Goal: Information Seeking & Learning: Learn about a topic

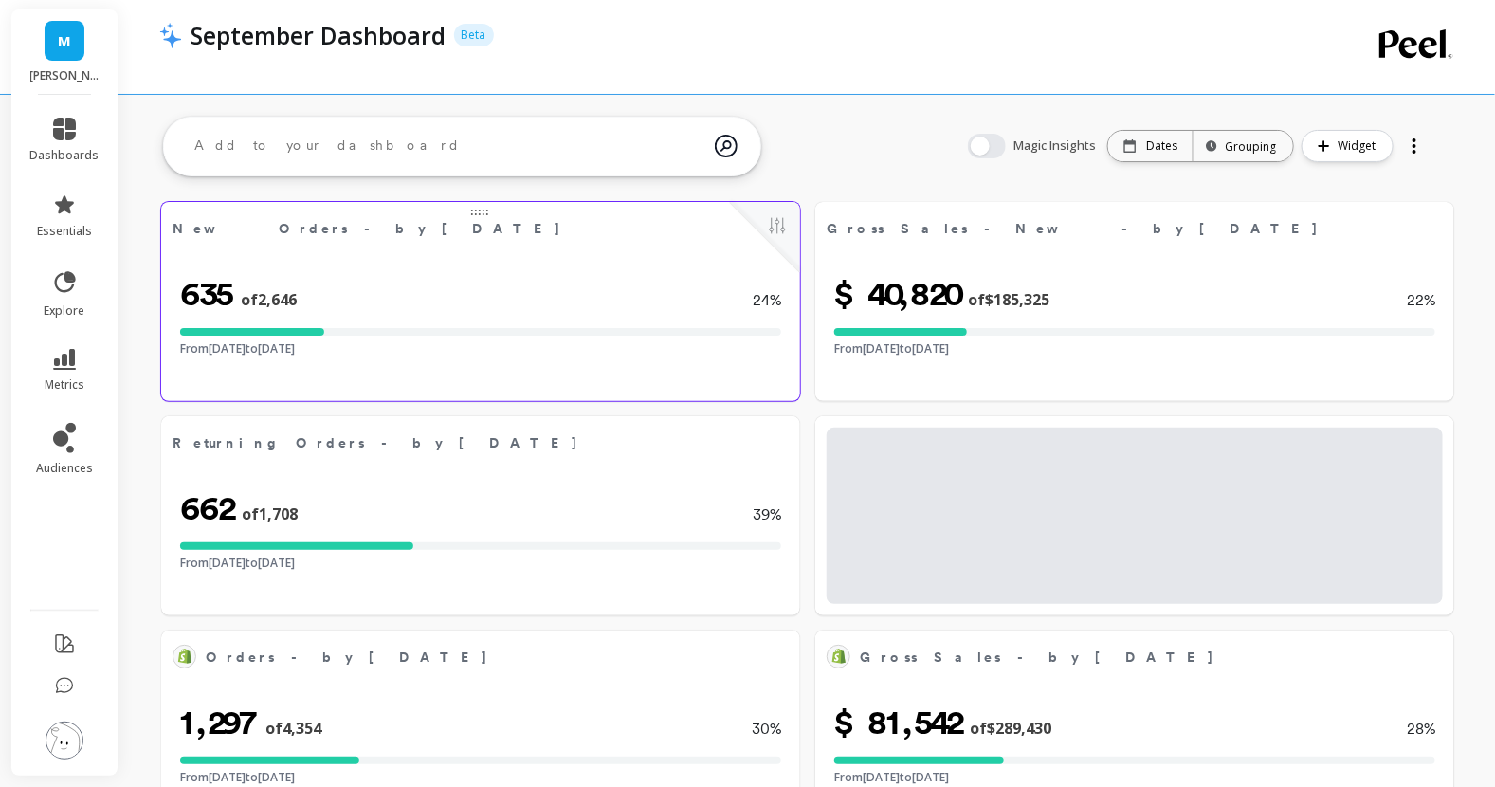
select select "sum"
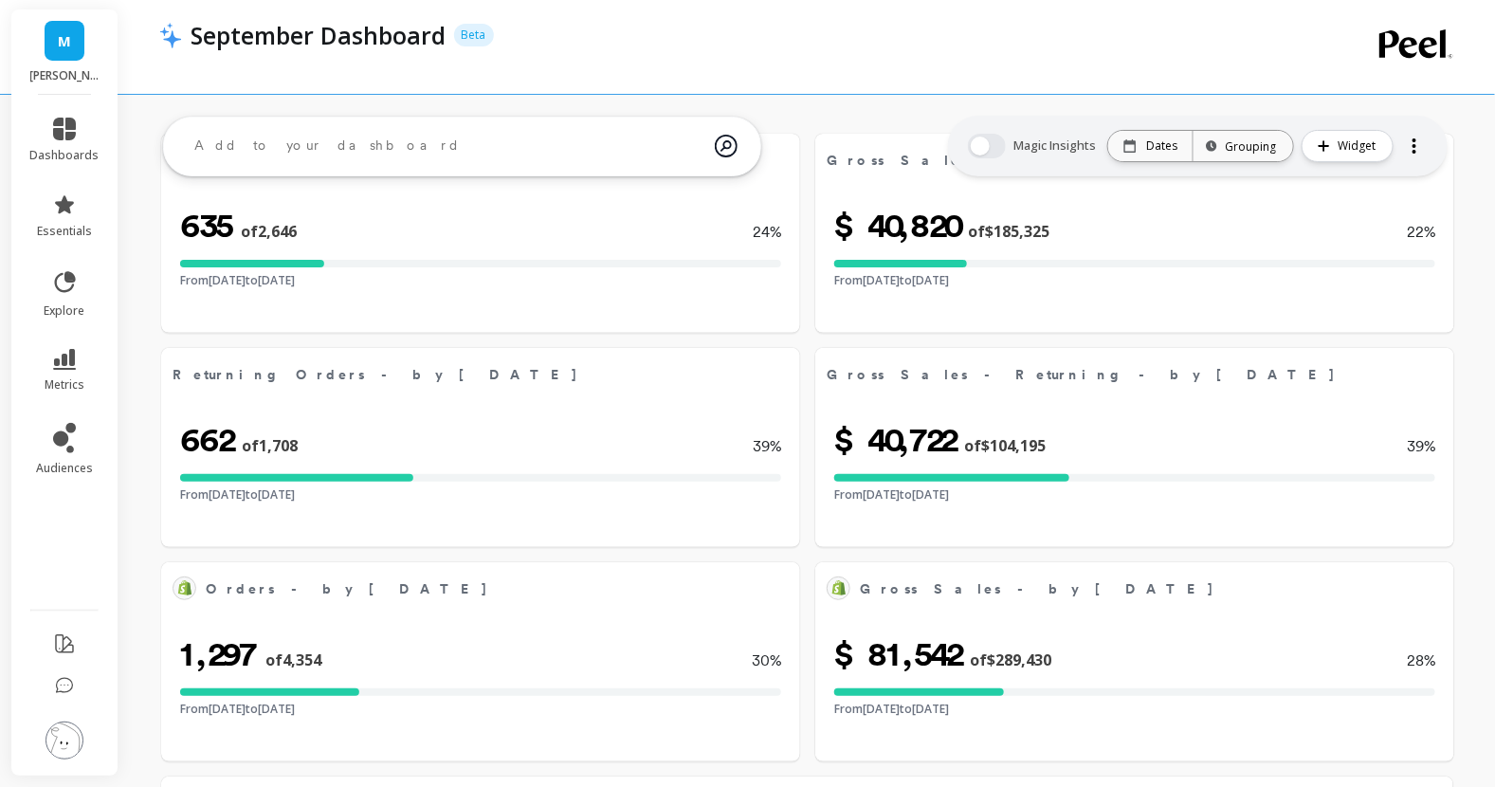
select select "sum"
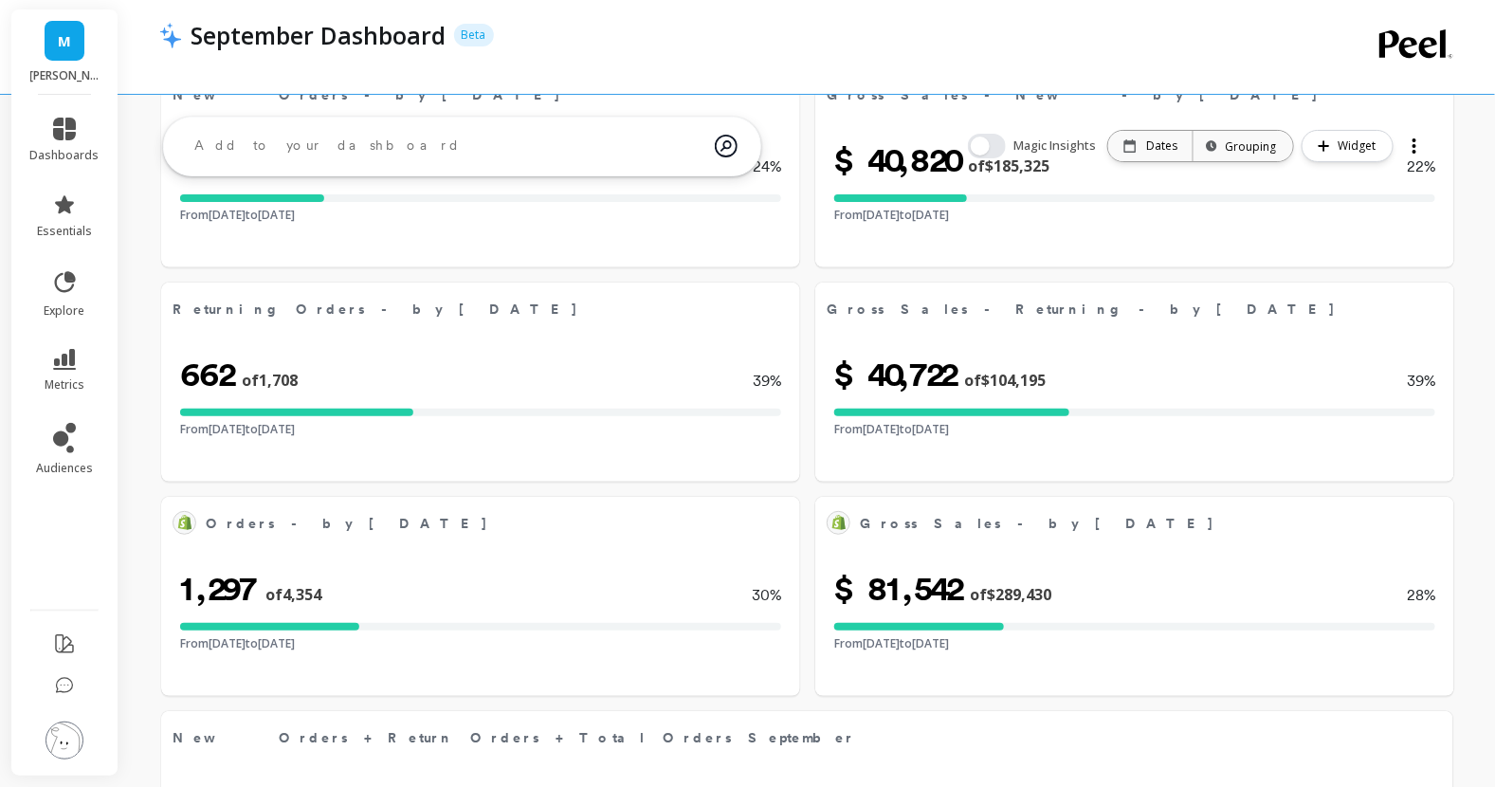
select select "sum"
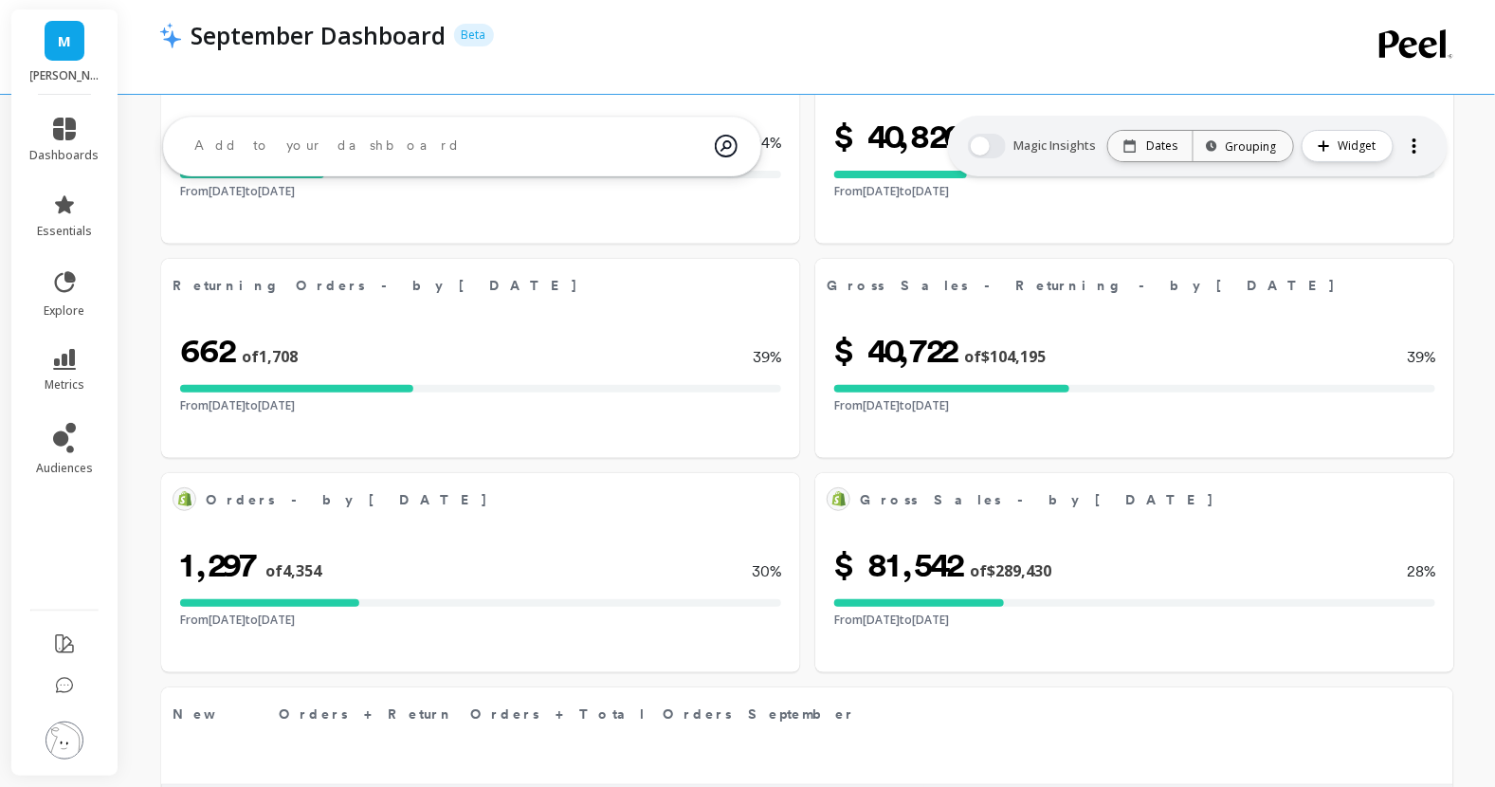
select select "sum"
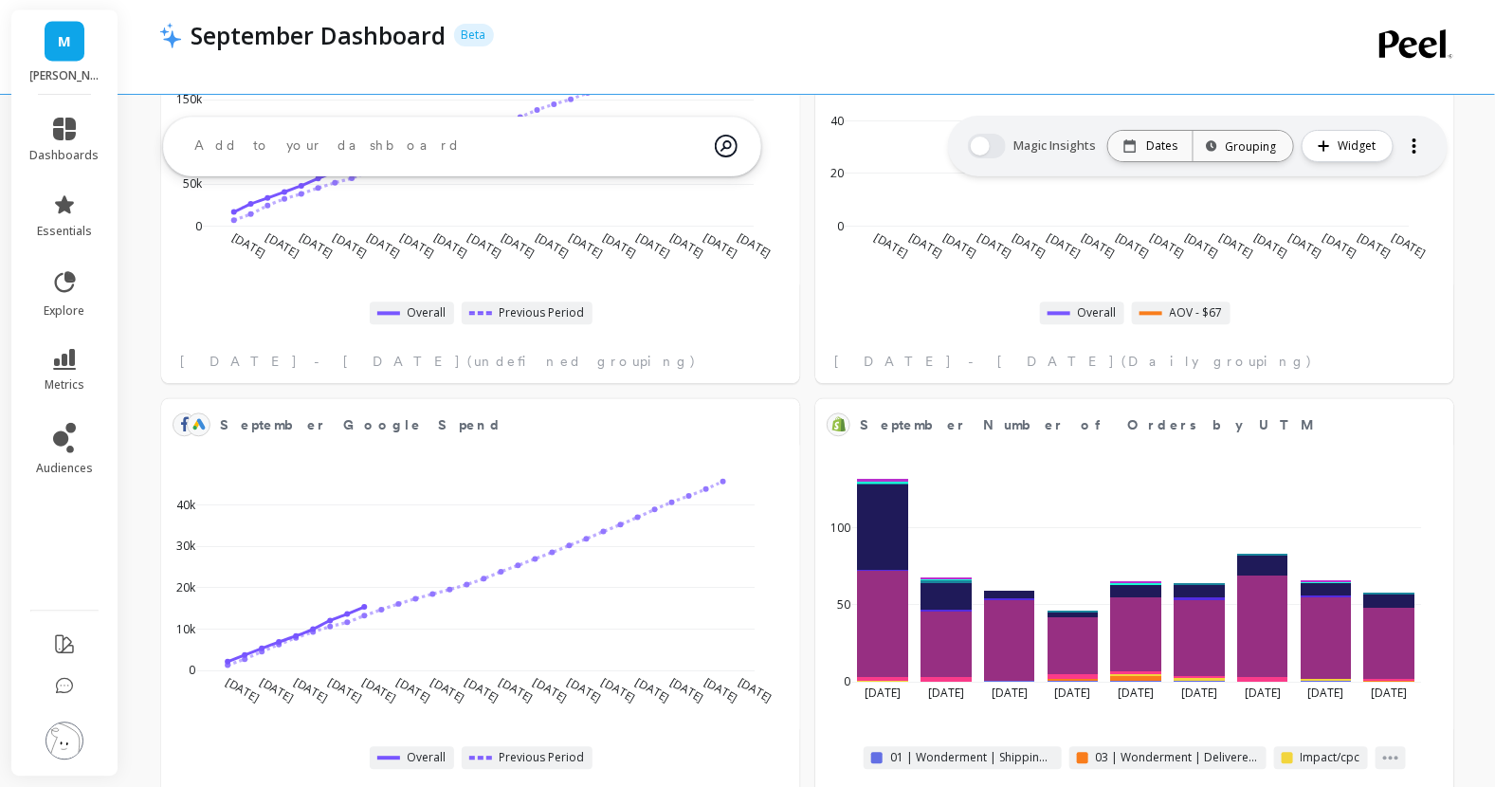
select select "sum"
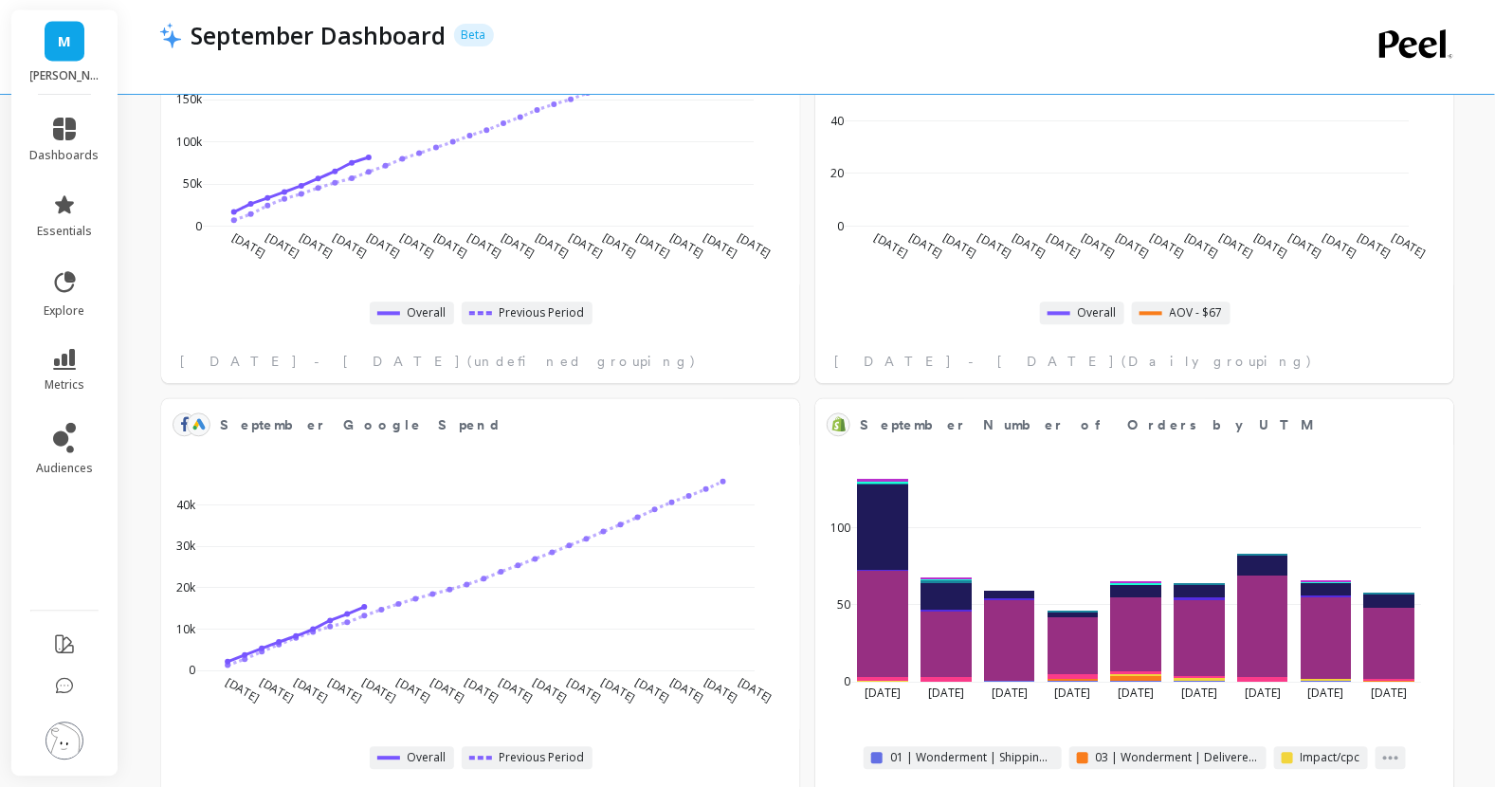
select select "sum"
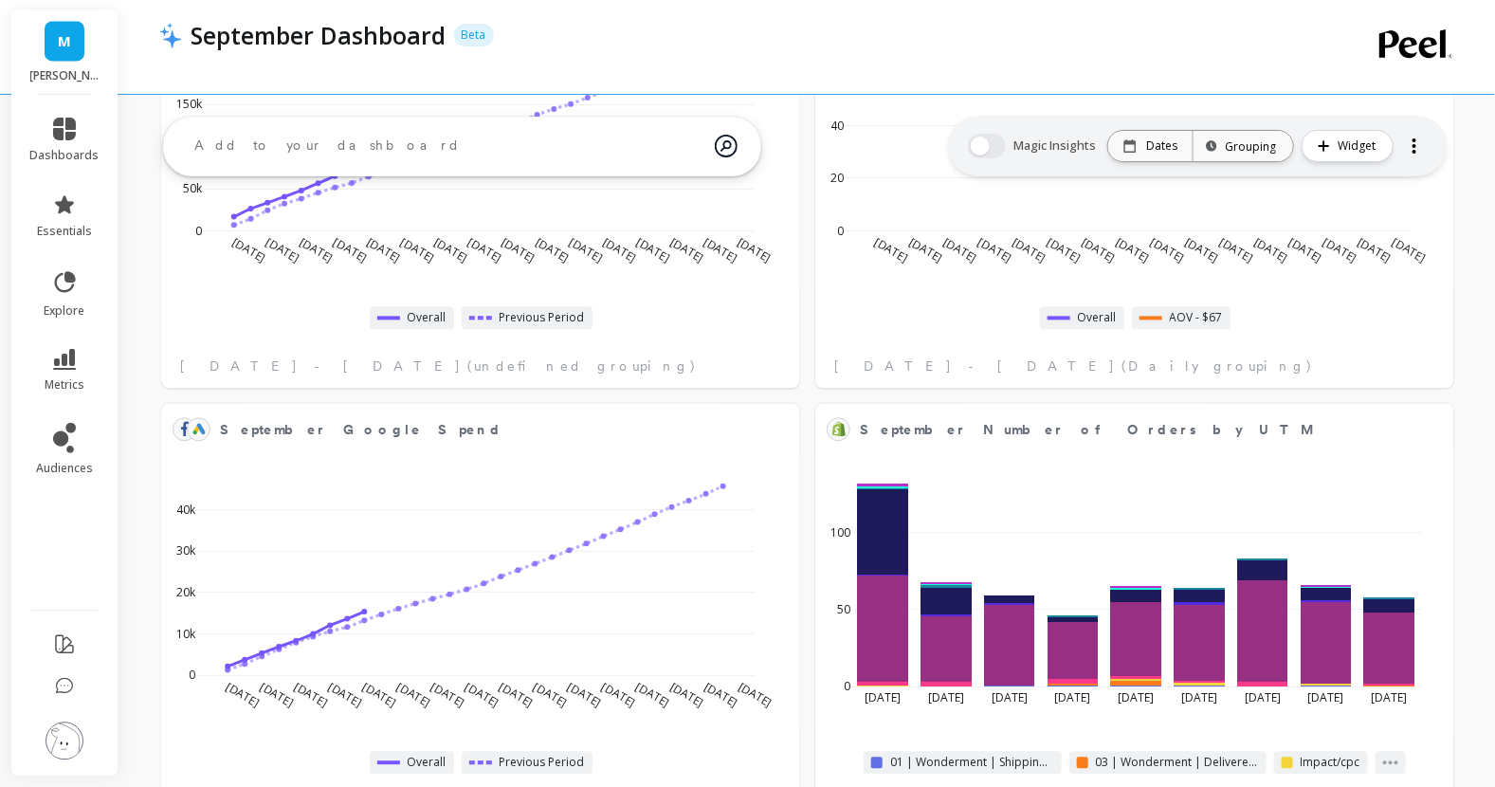
select select "sum"
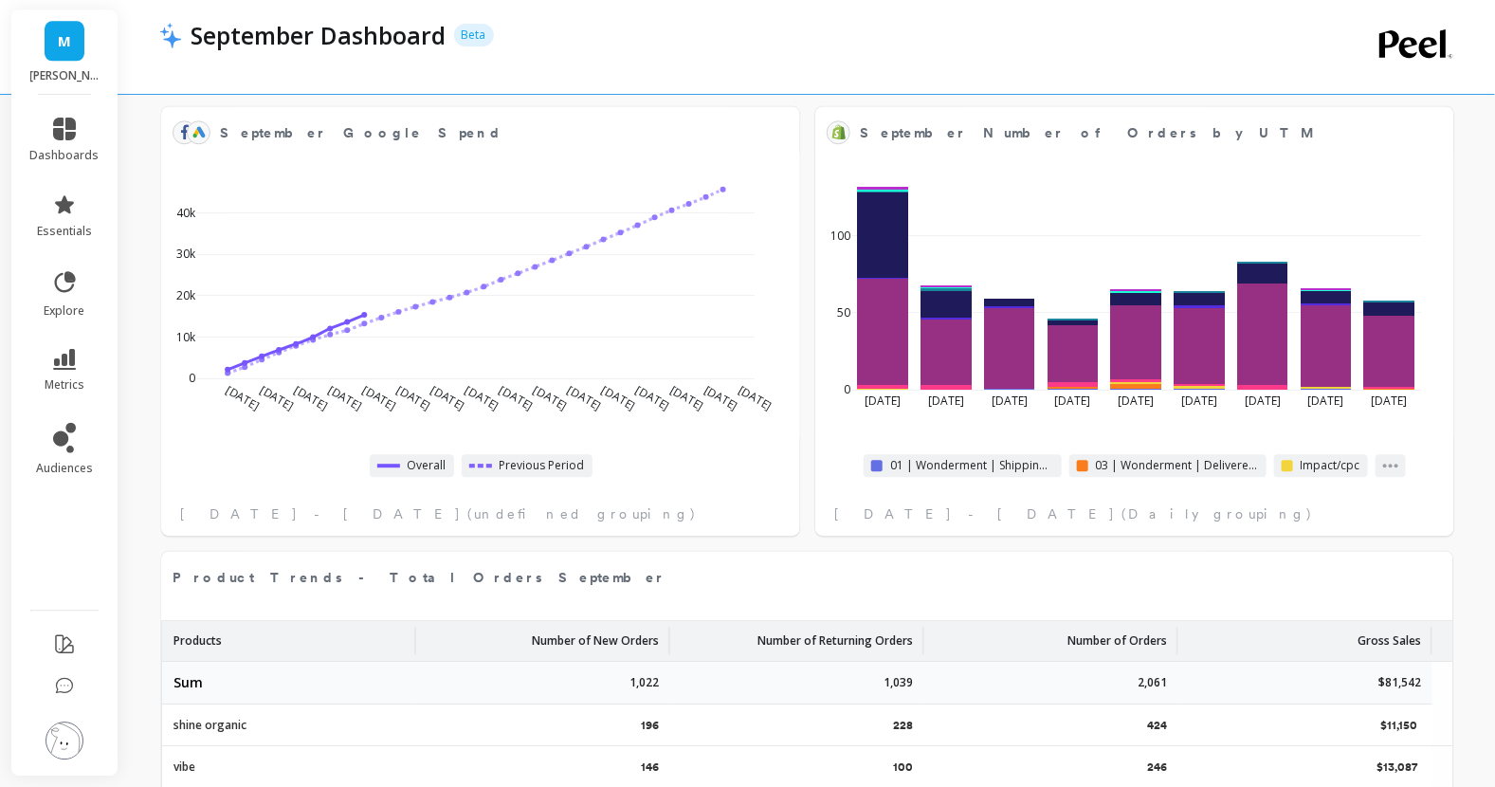
select select "sum"
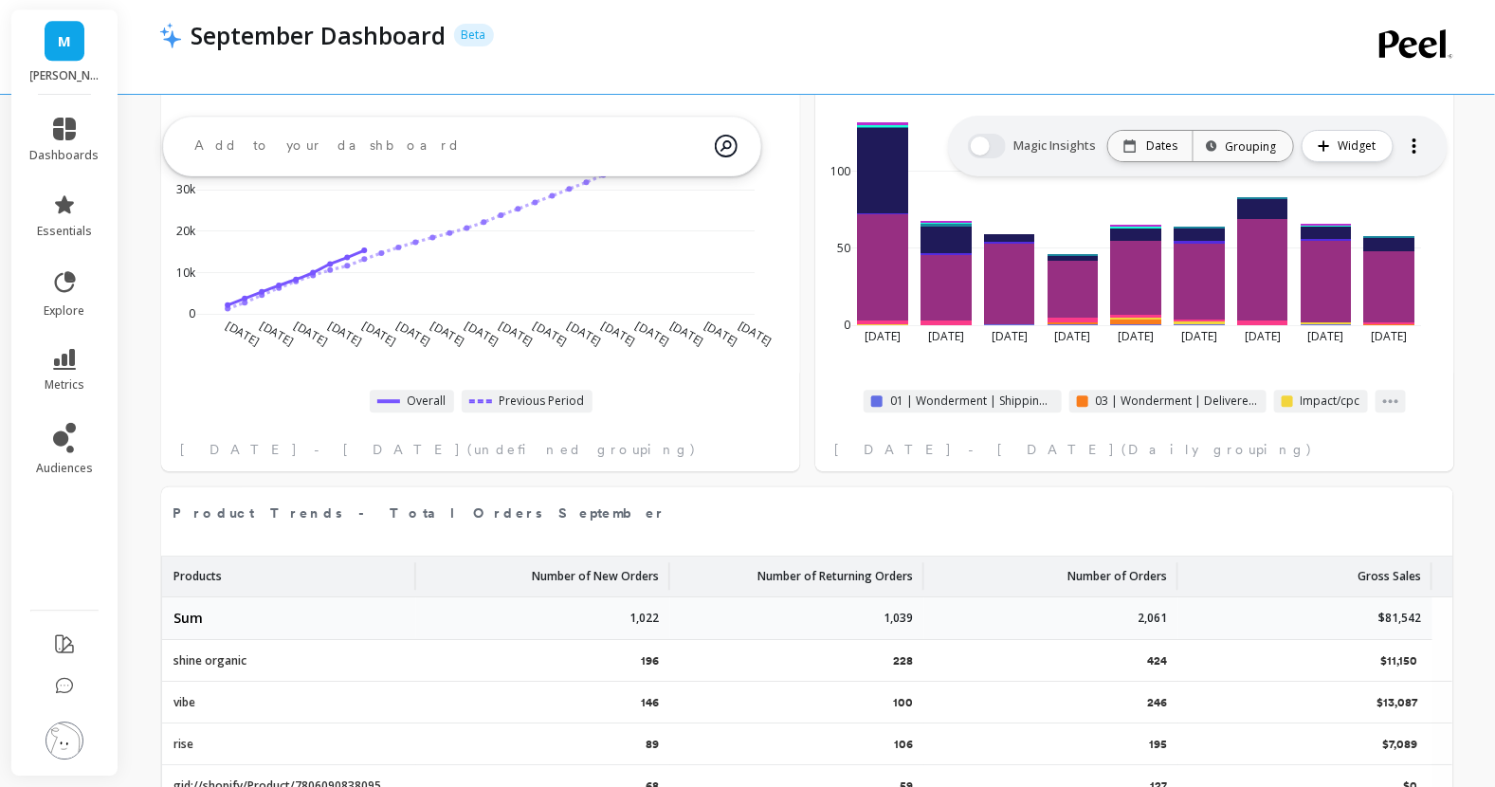
scroll to position [1986, 0]
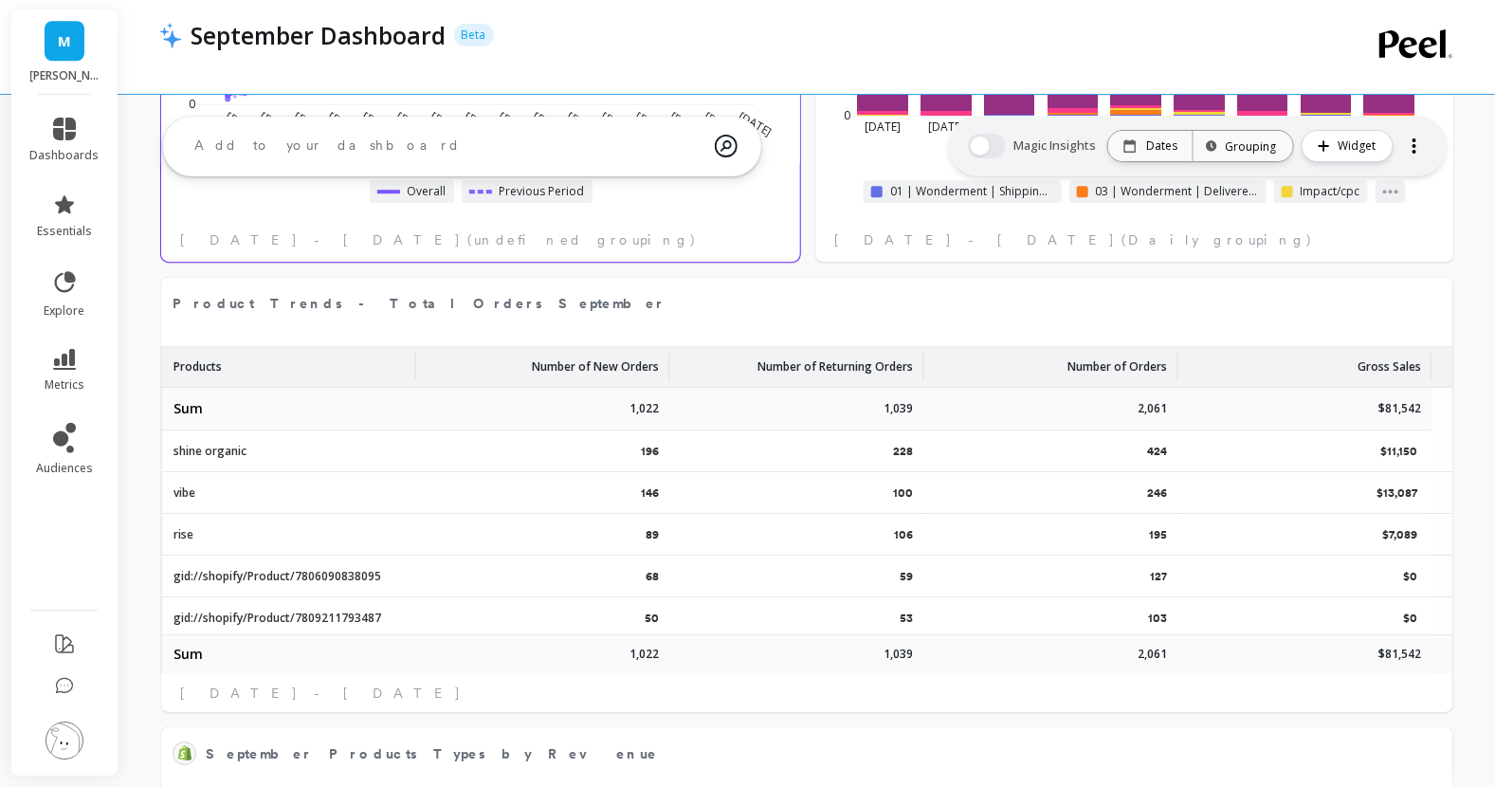
select select "sum"
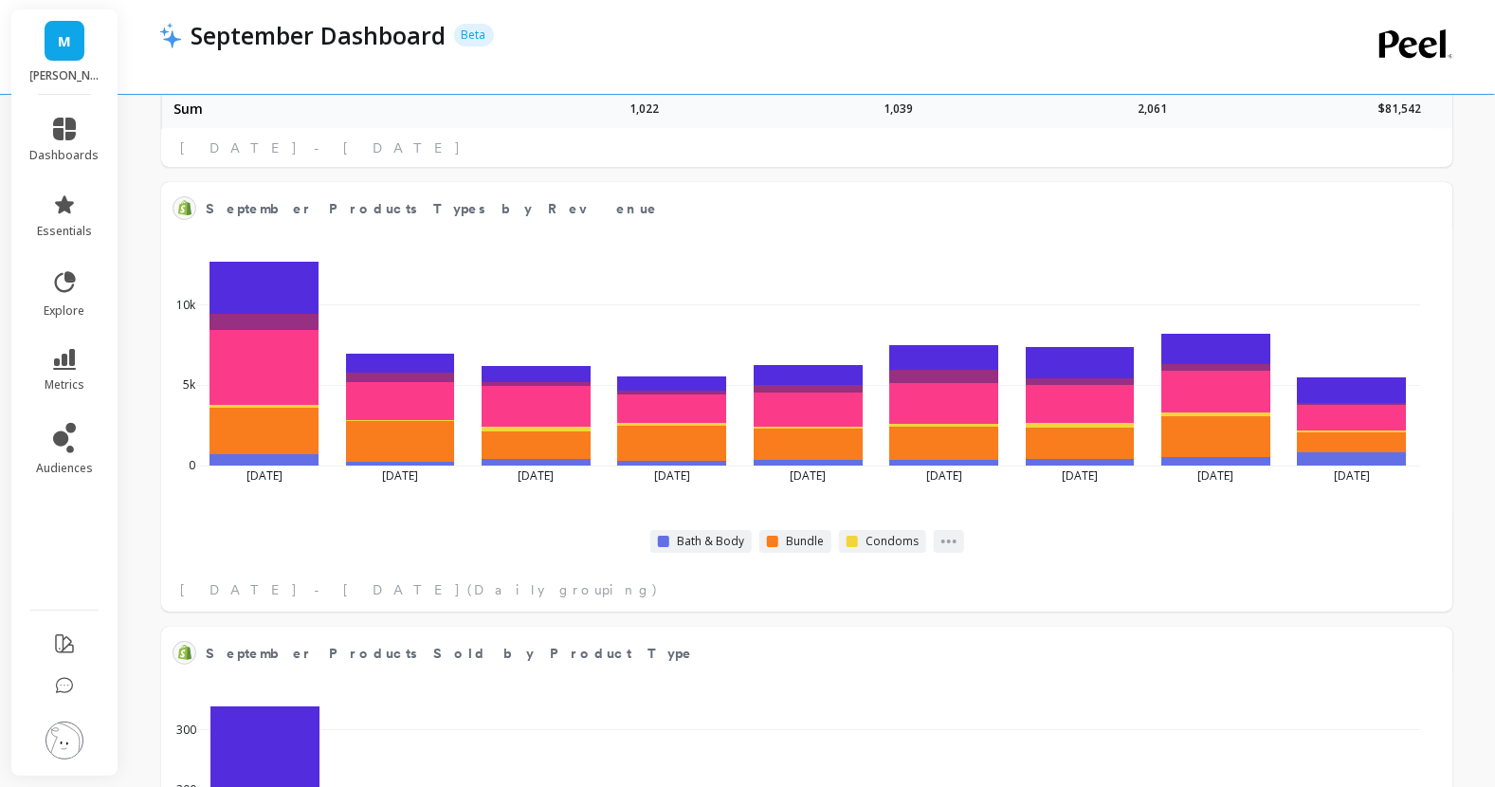
scroll to position [2738, 0]
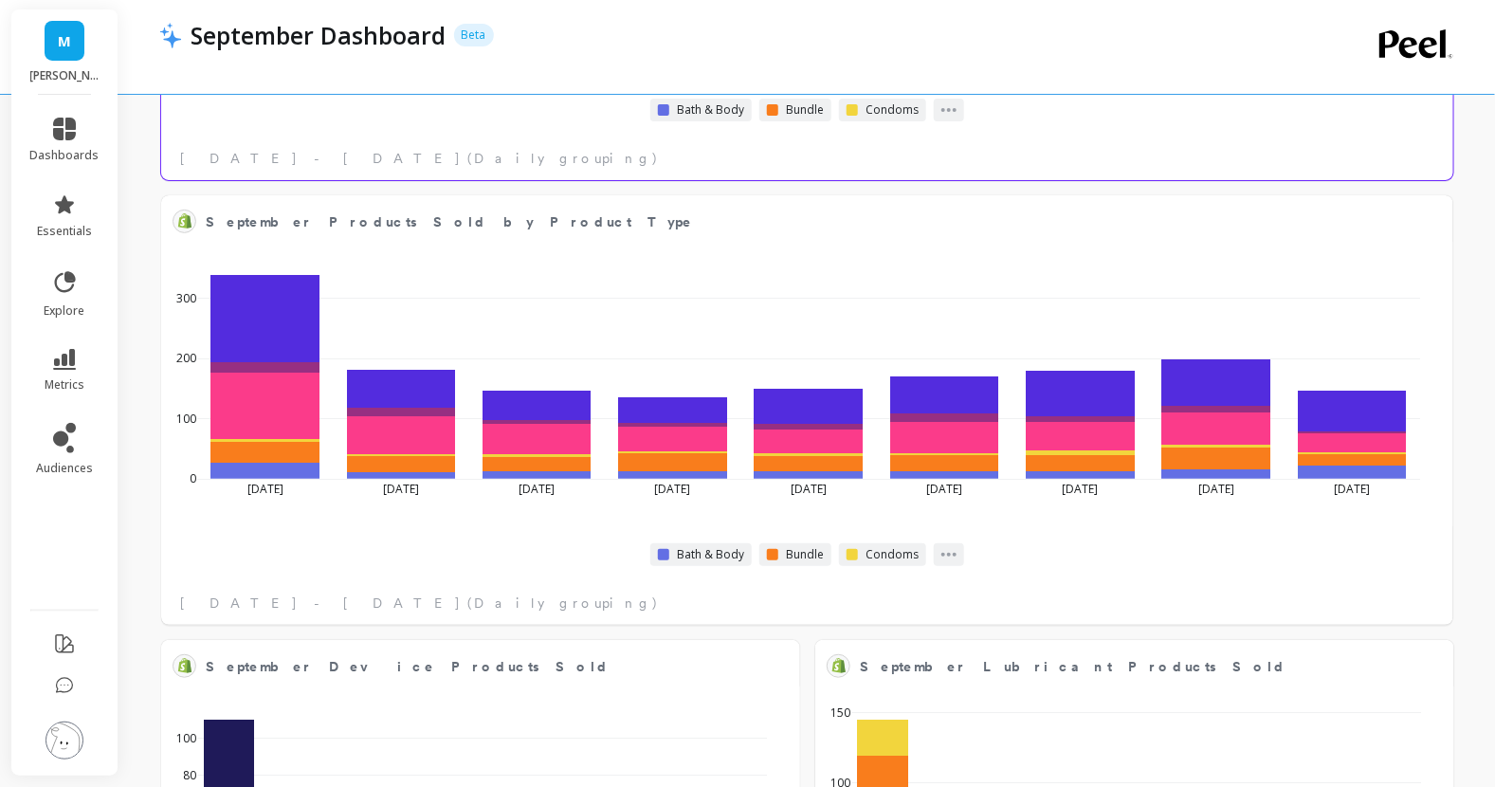
select select "sum"
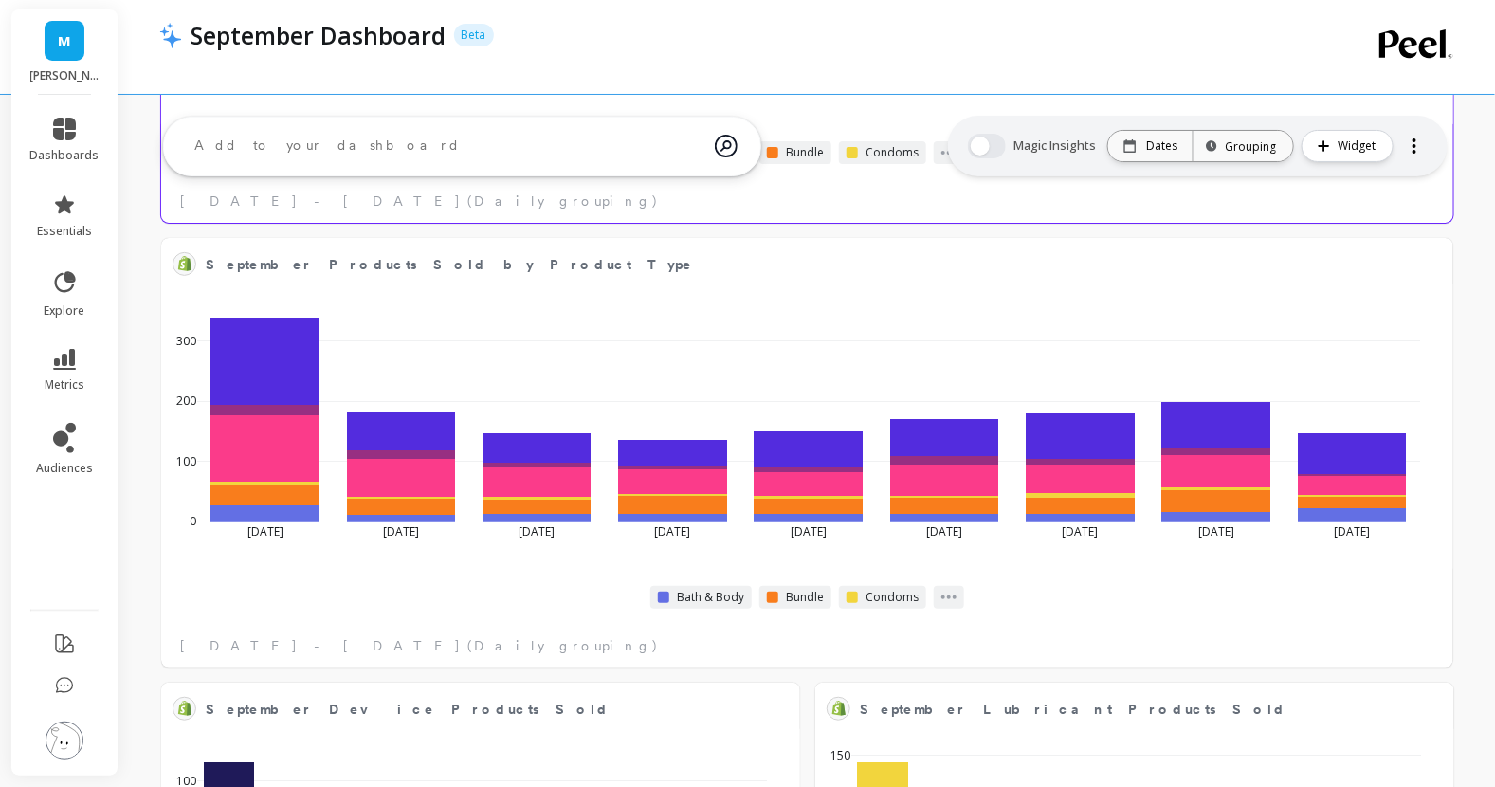
scroll to position [3117, 0]
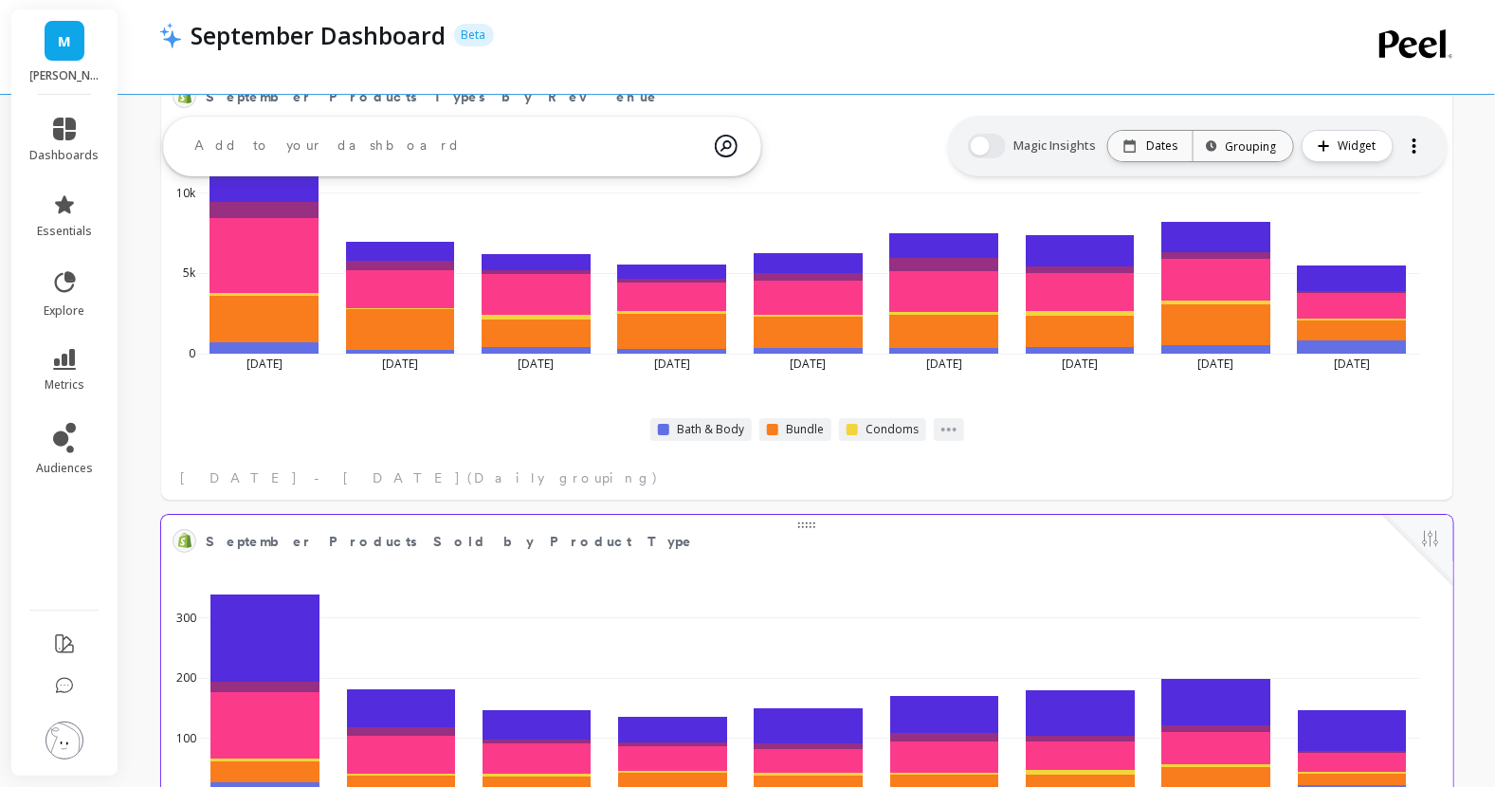
select select "sum"
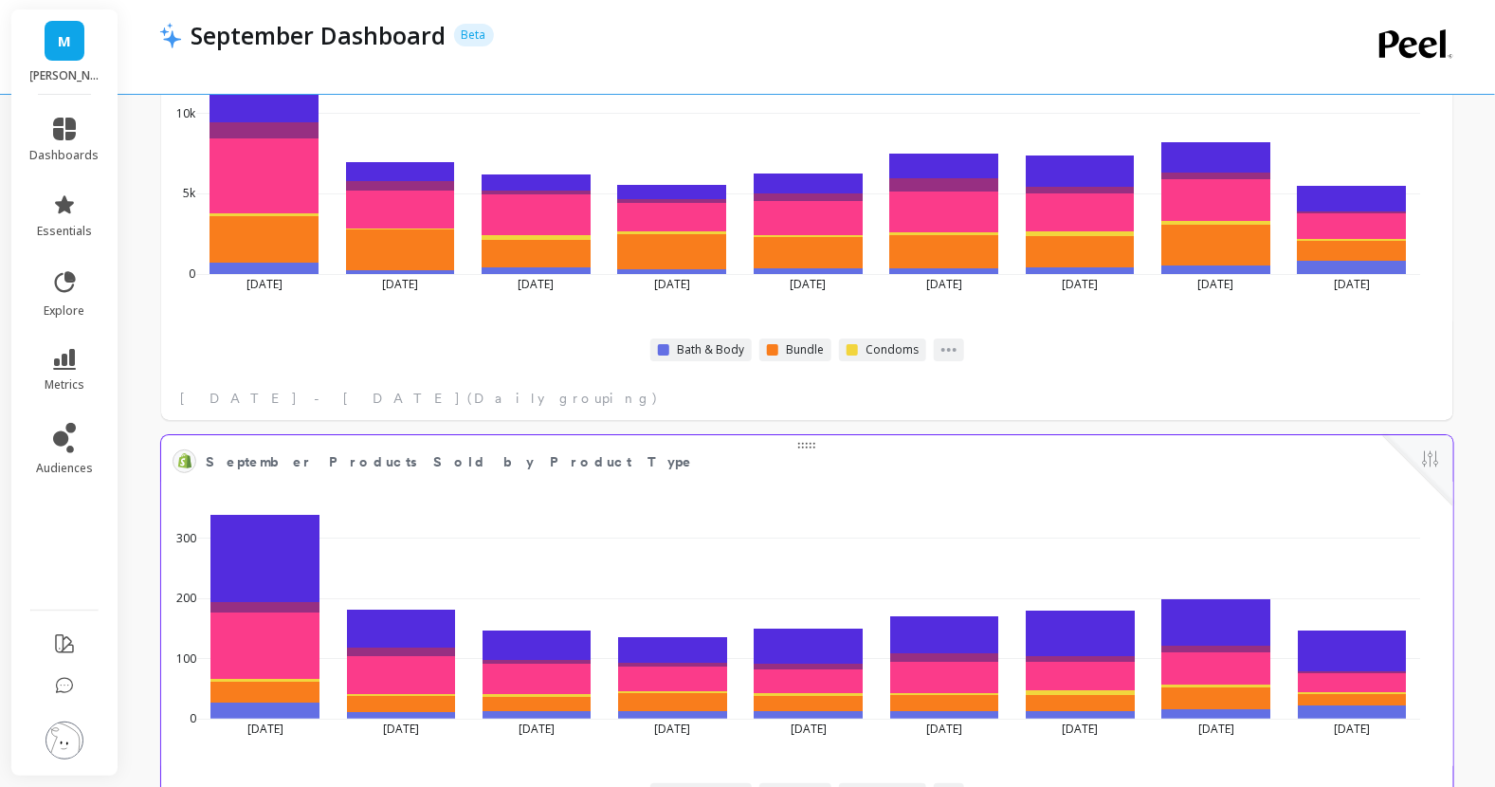
select select "sum"
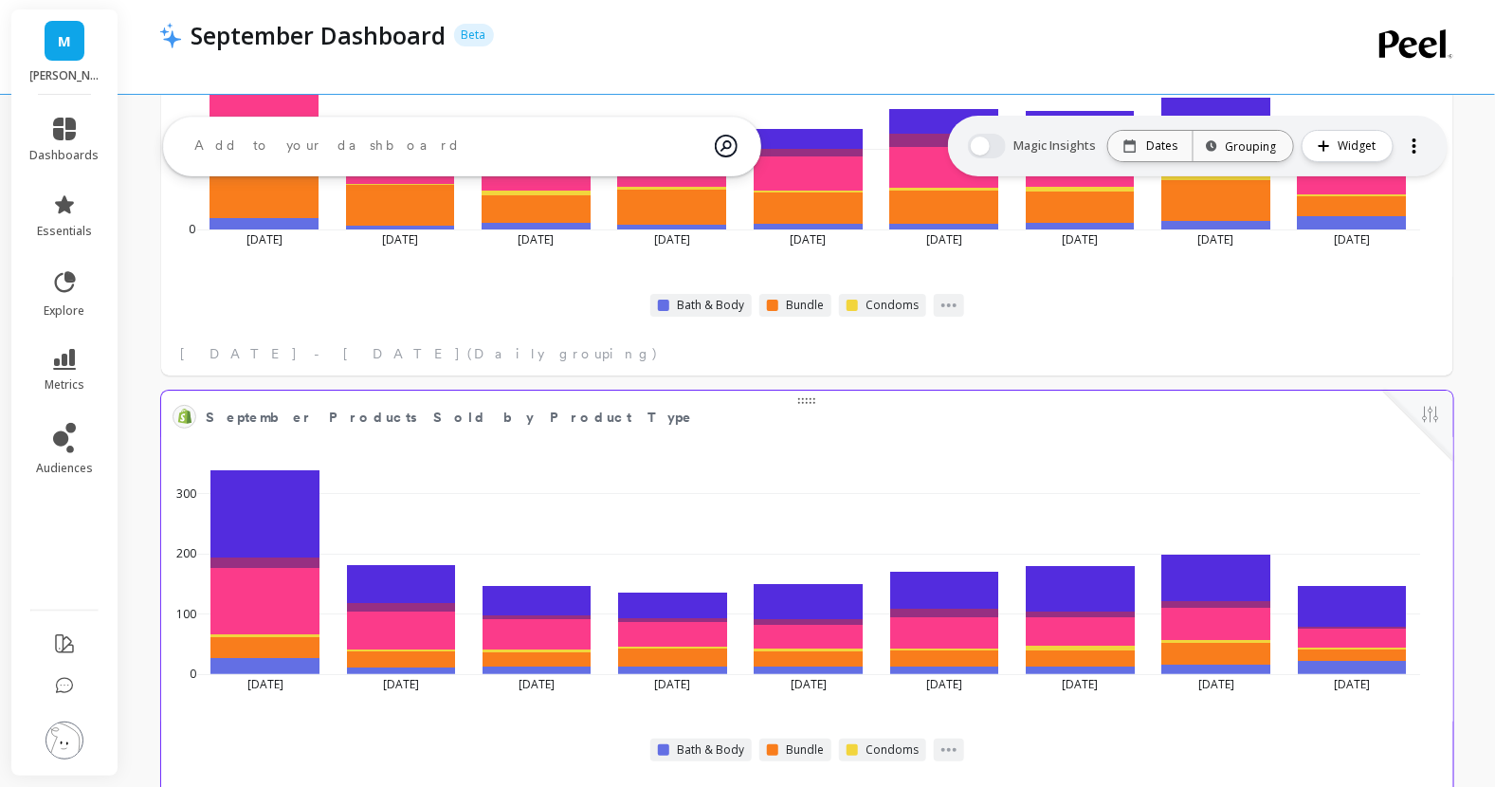
select select "sum"
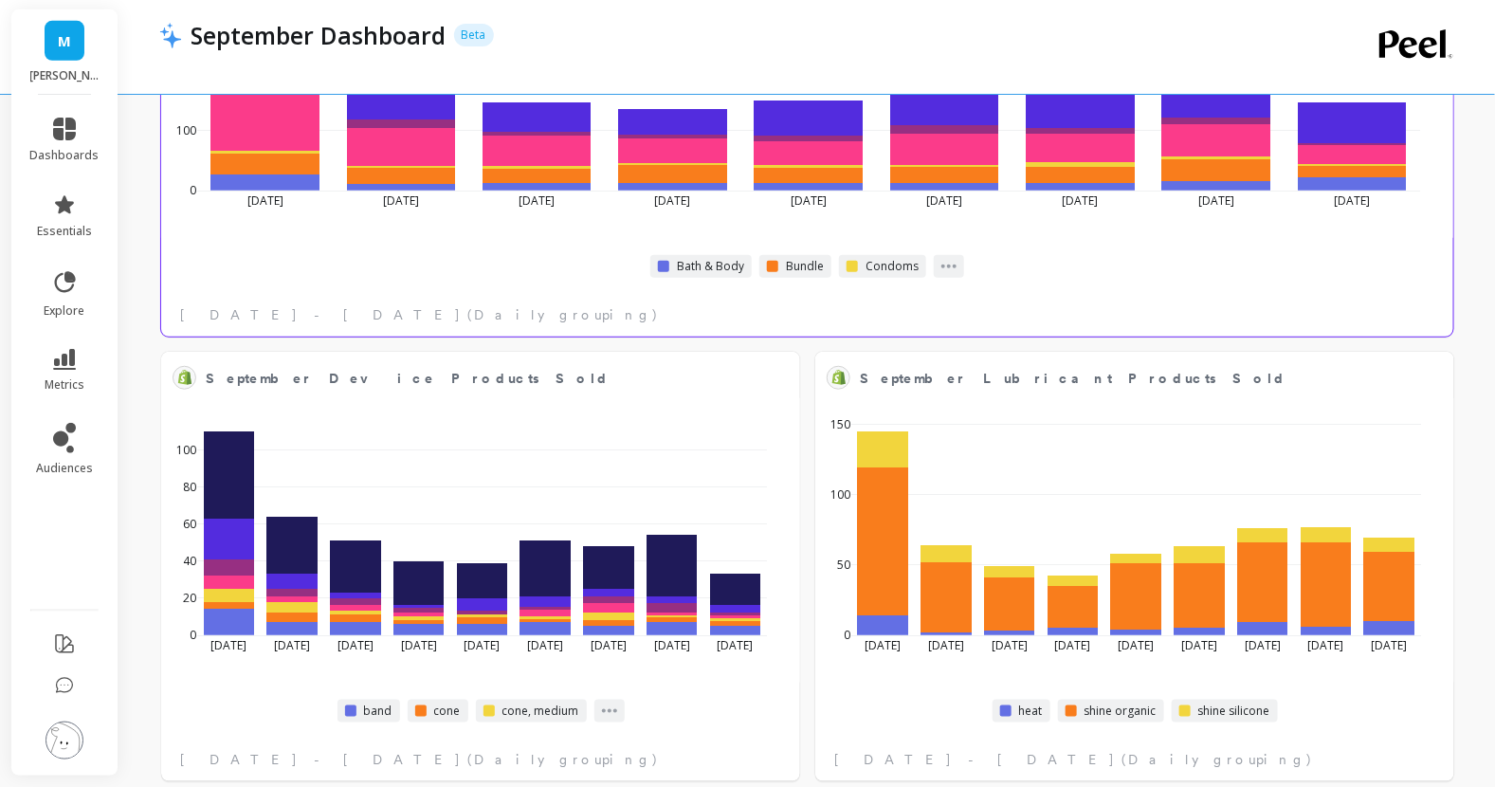
scroll to position [3511, 0]
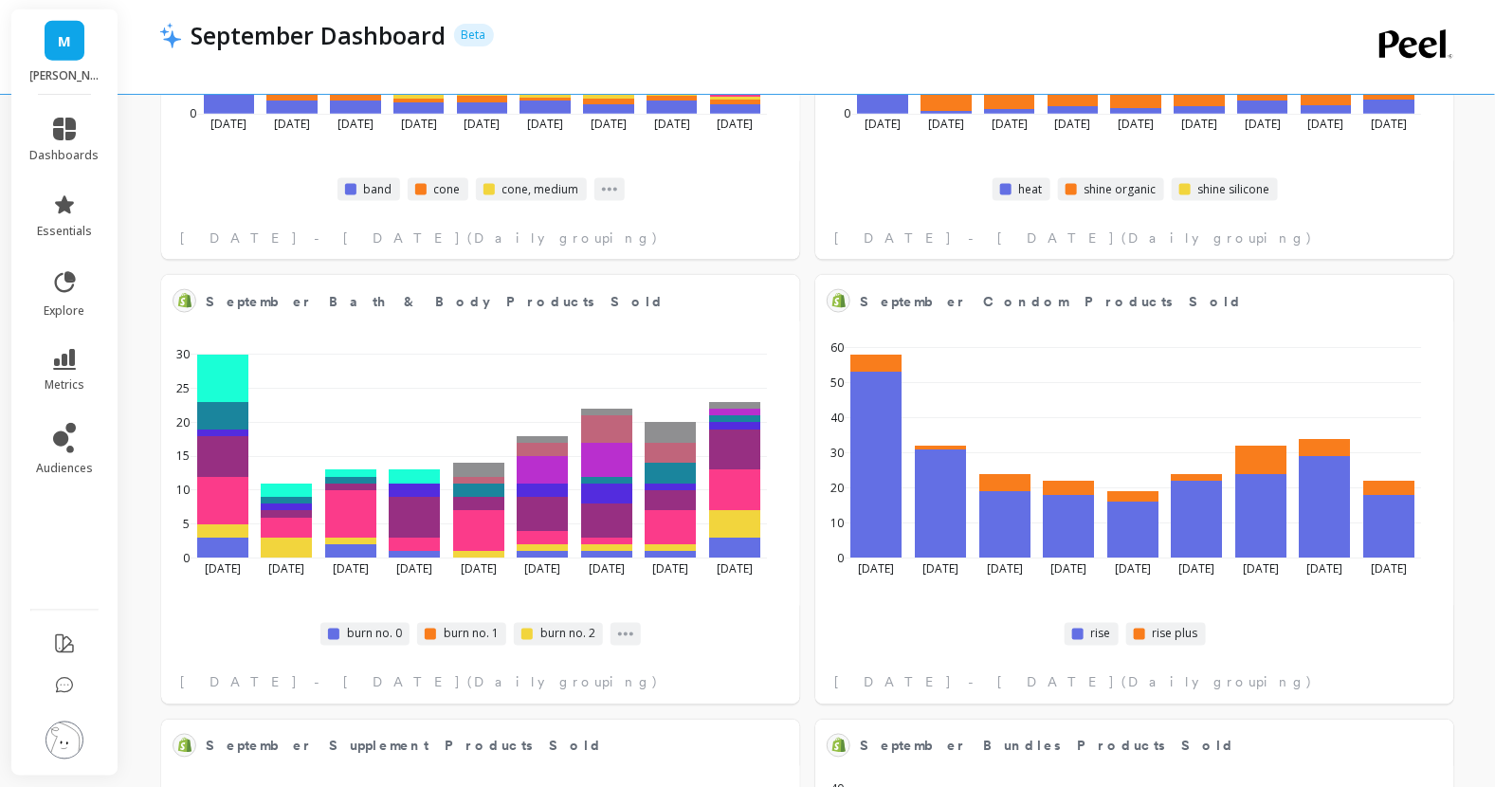
select select "sum"
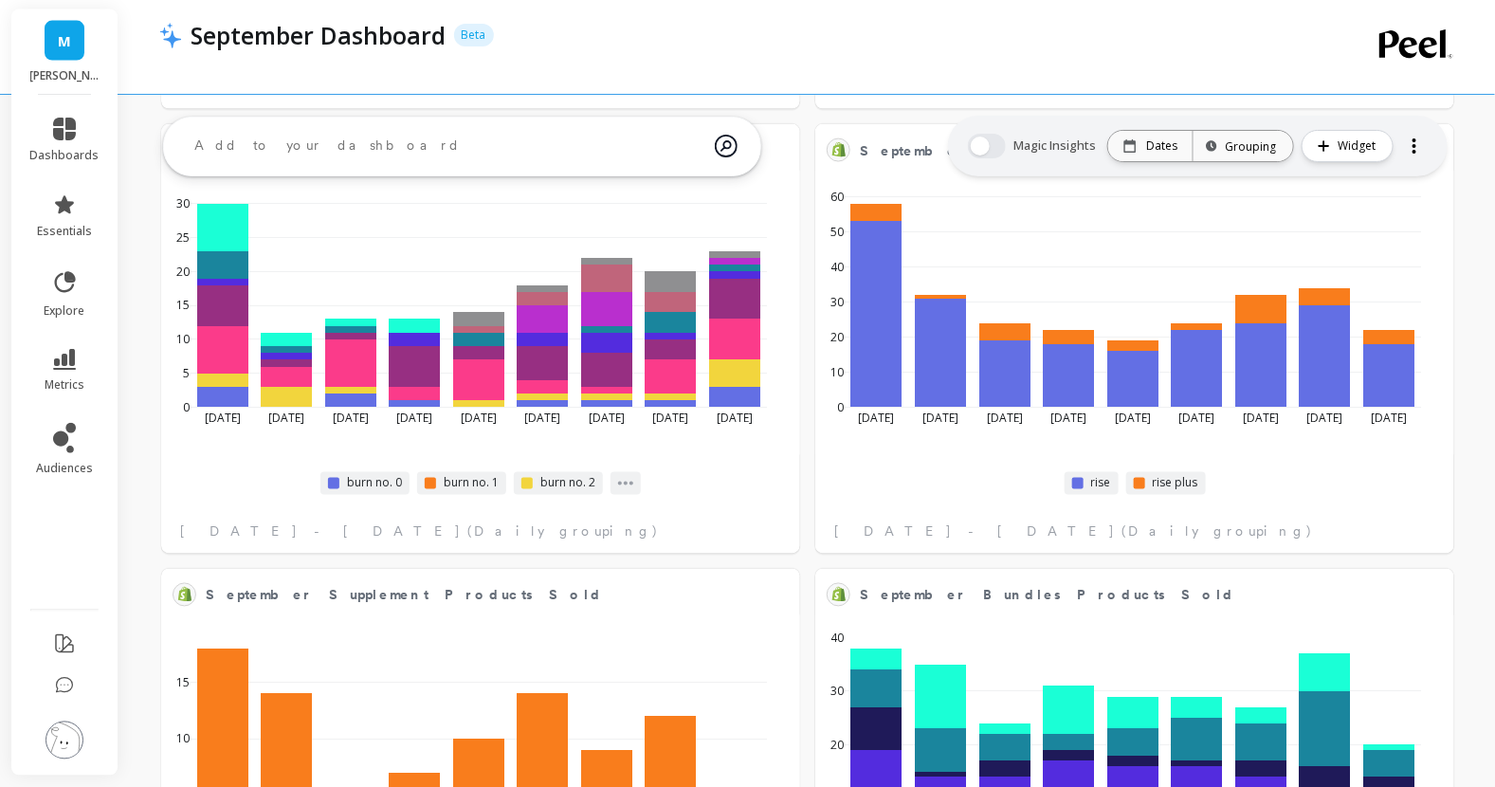
select select "sum"
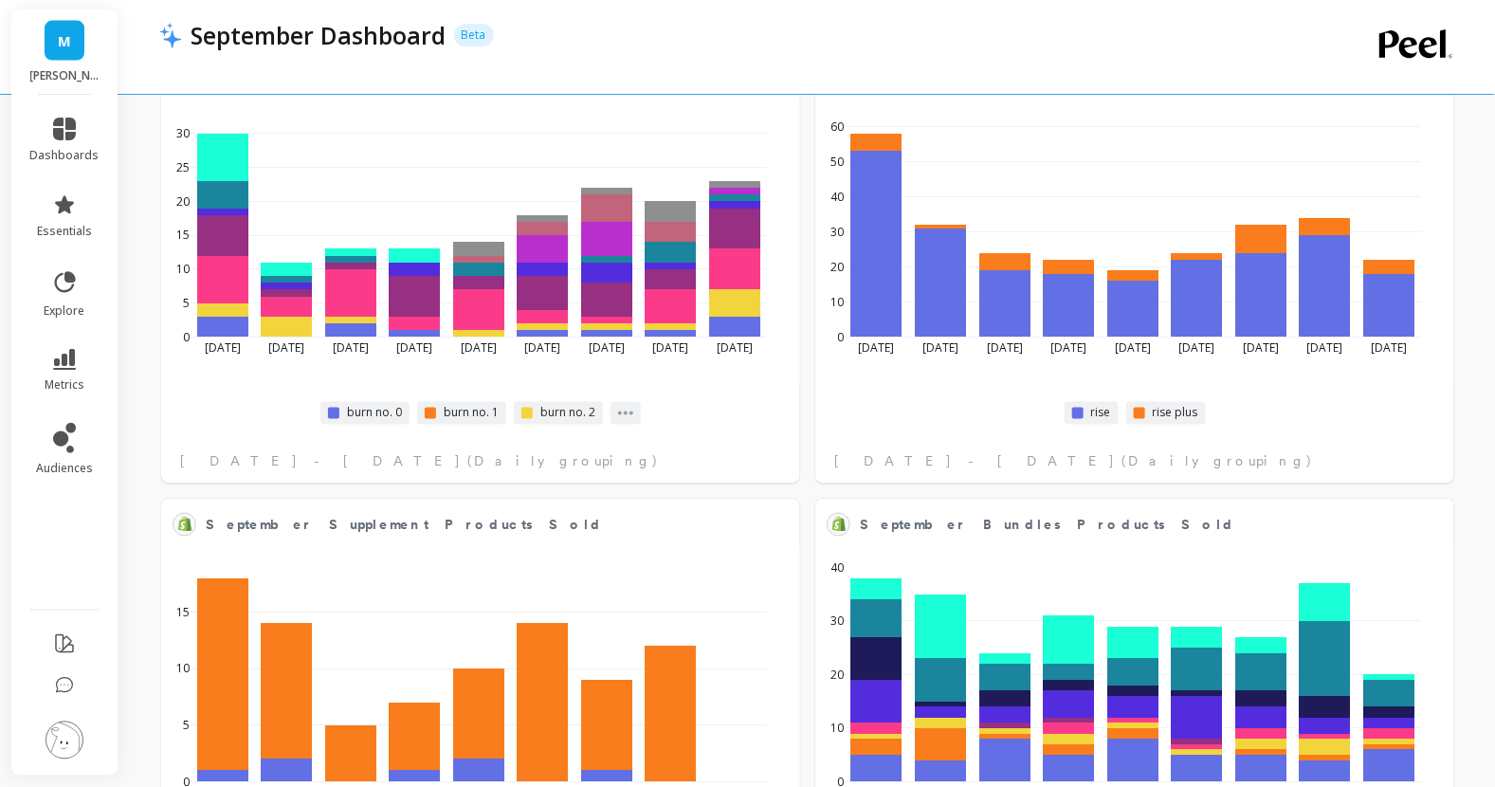
scroll to position [4369, 0]
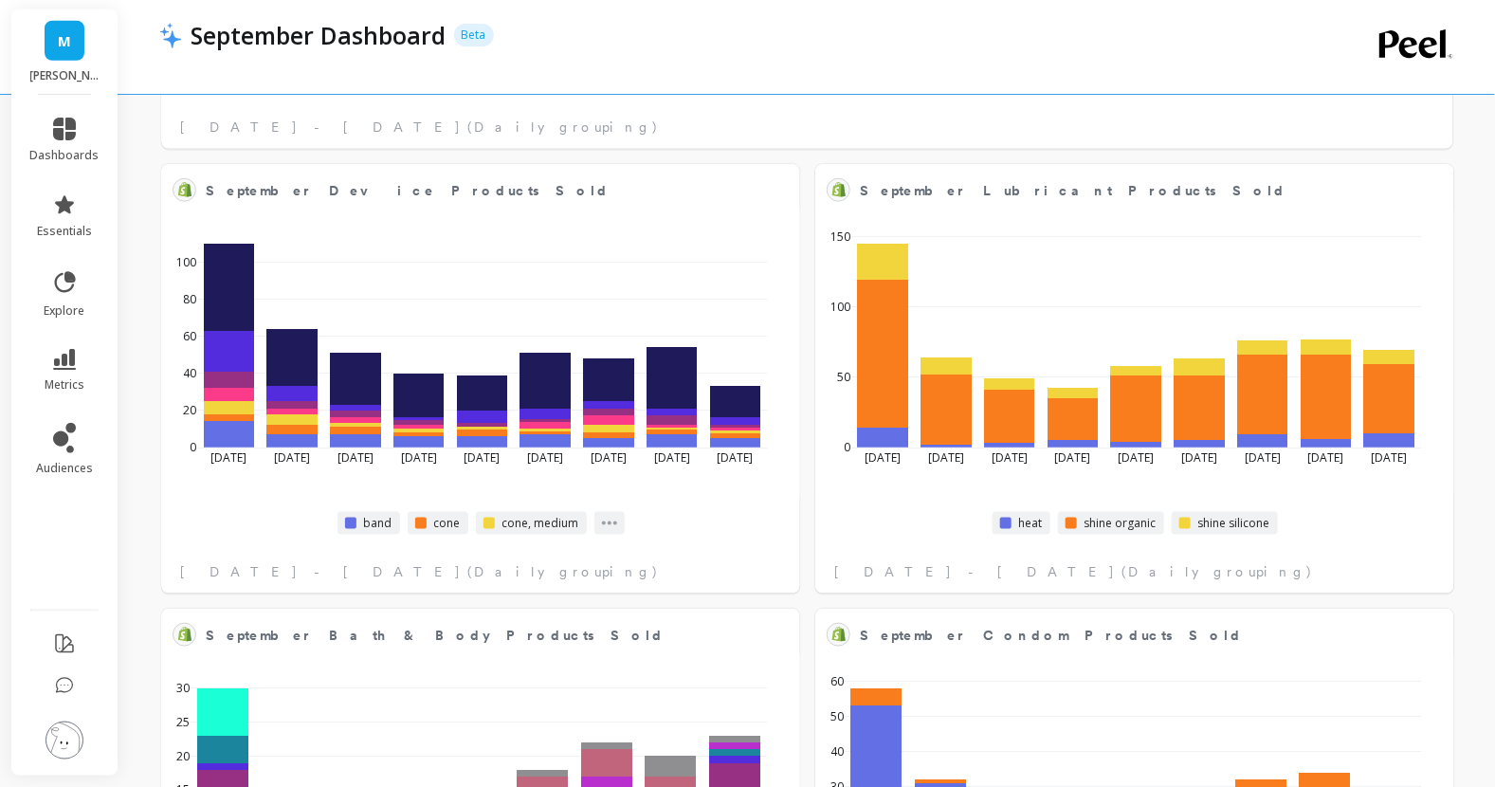
select select "sum"
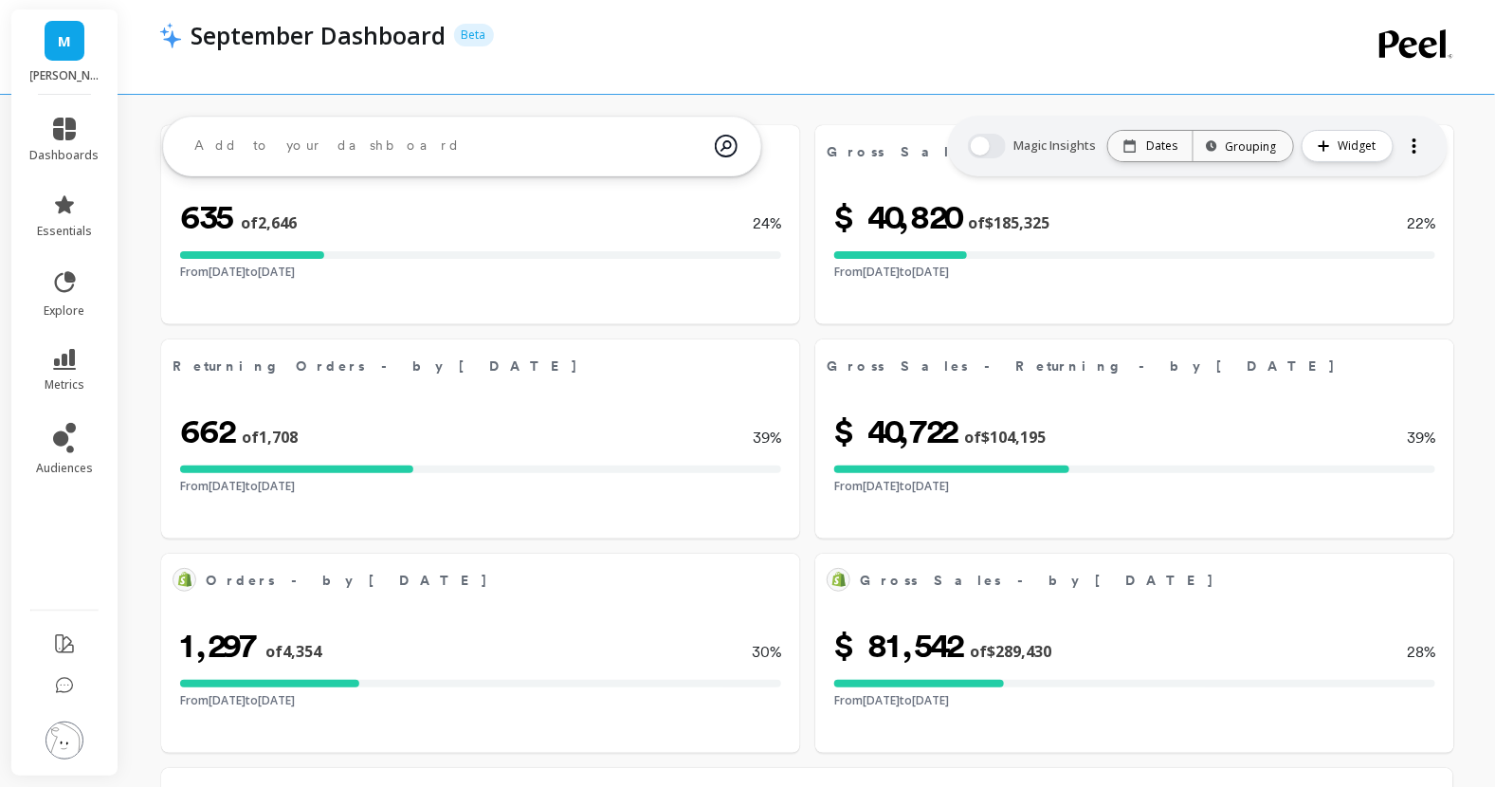
select select "sum"
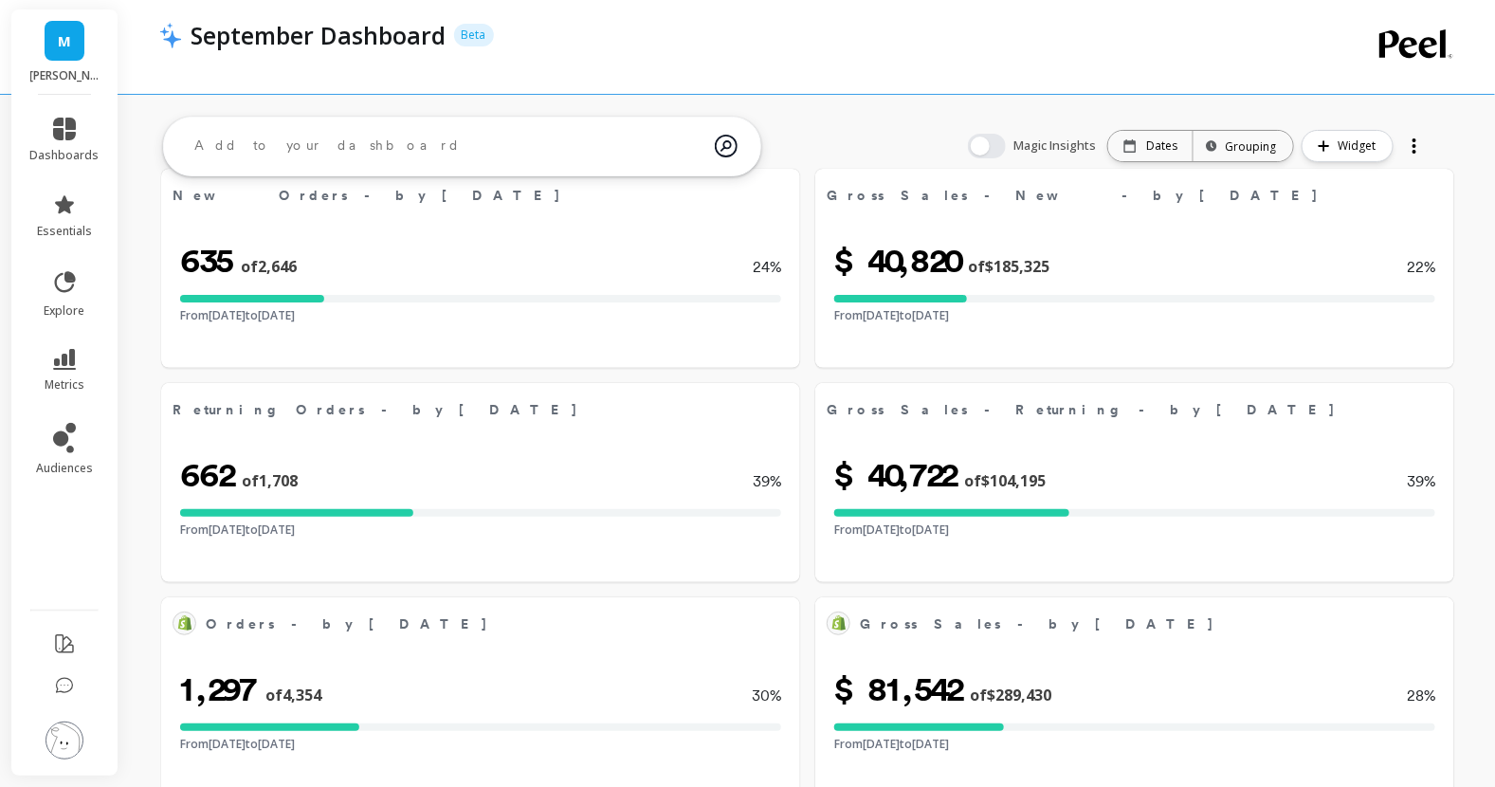
scroll to position [0, 0]
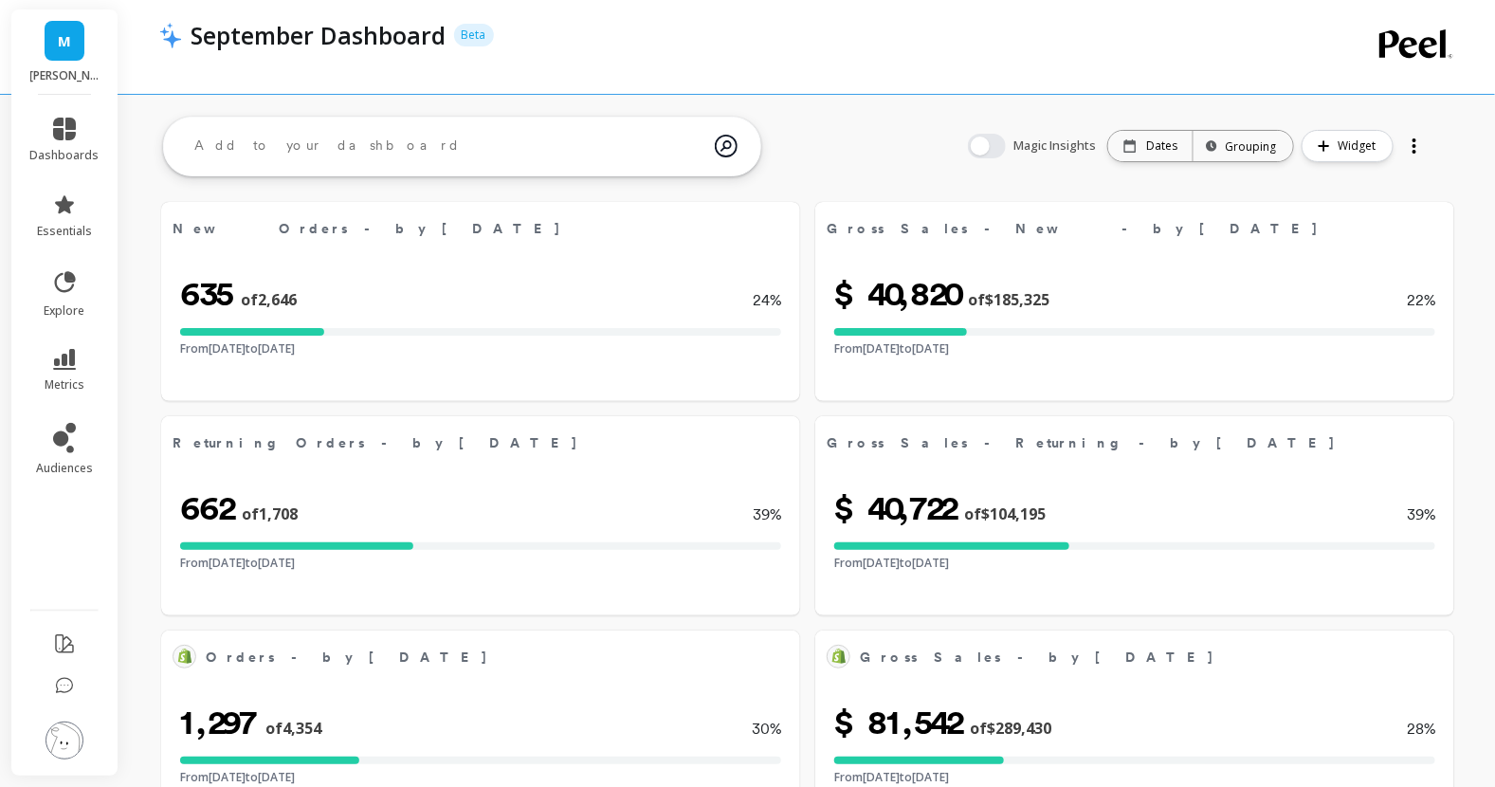
select select "sum"
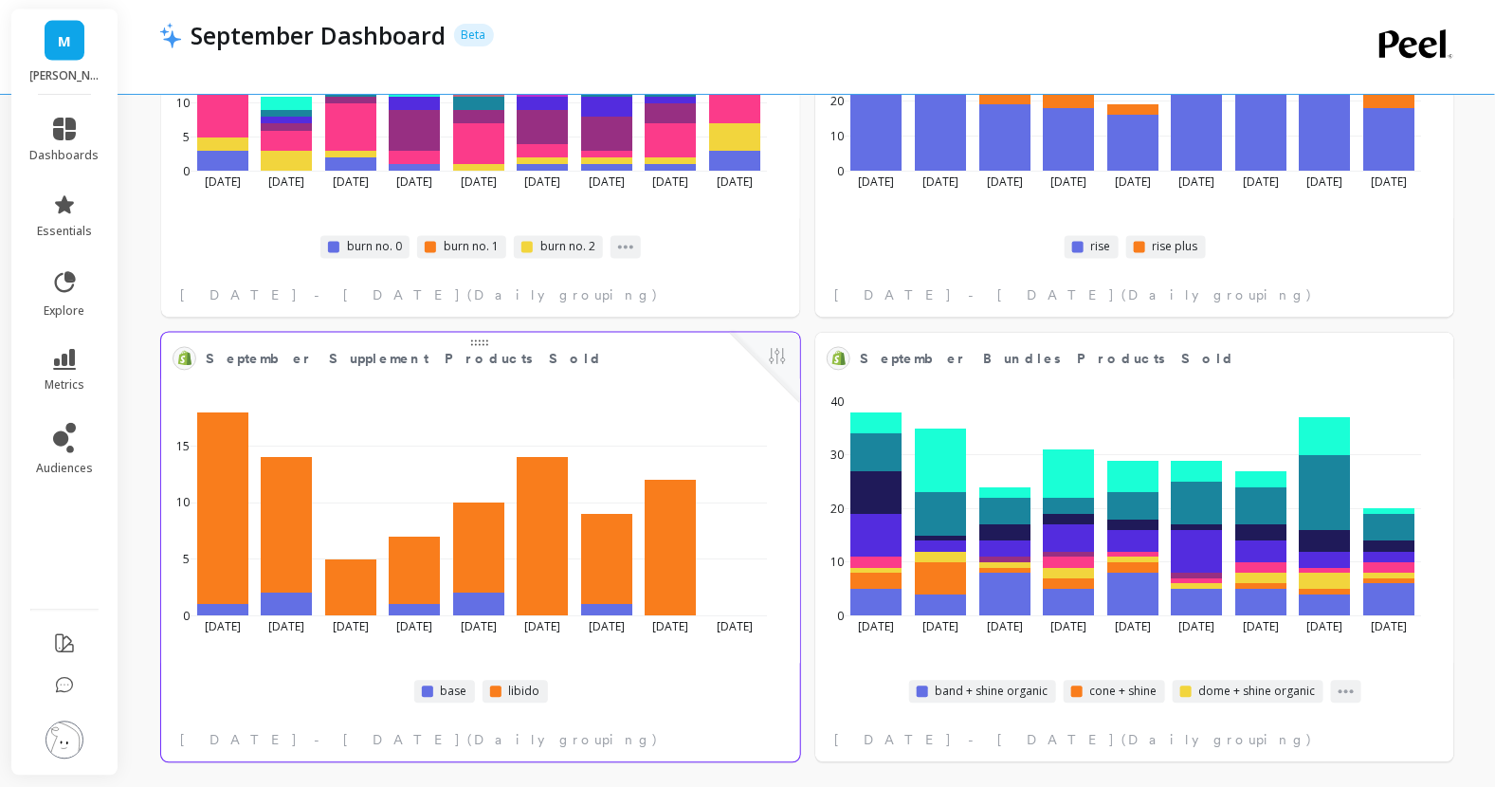
scroll to position [4369, 0]
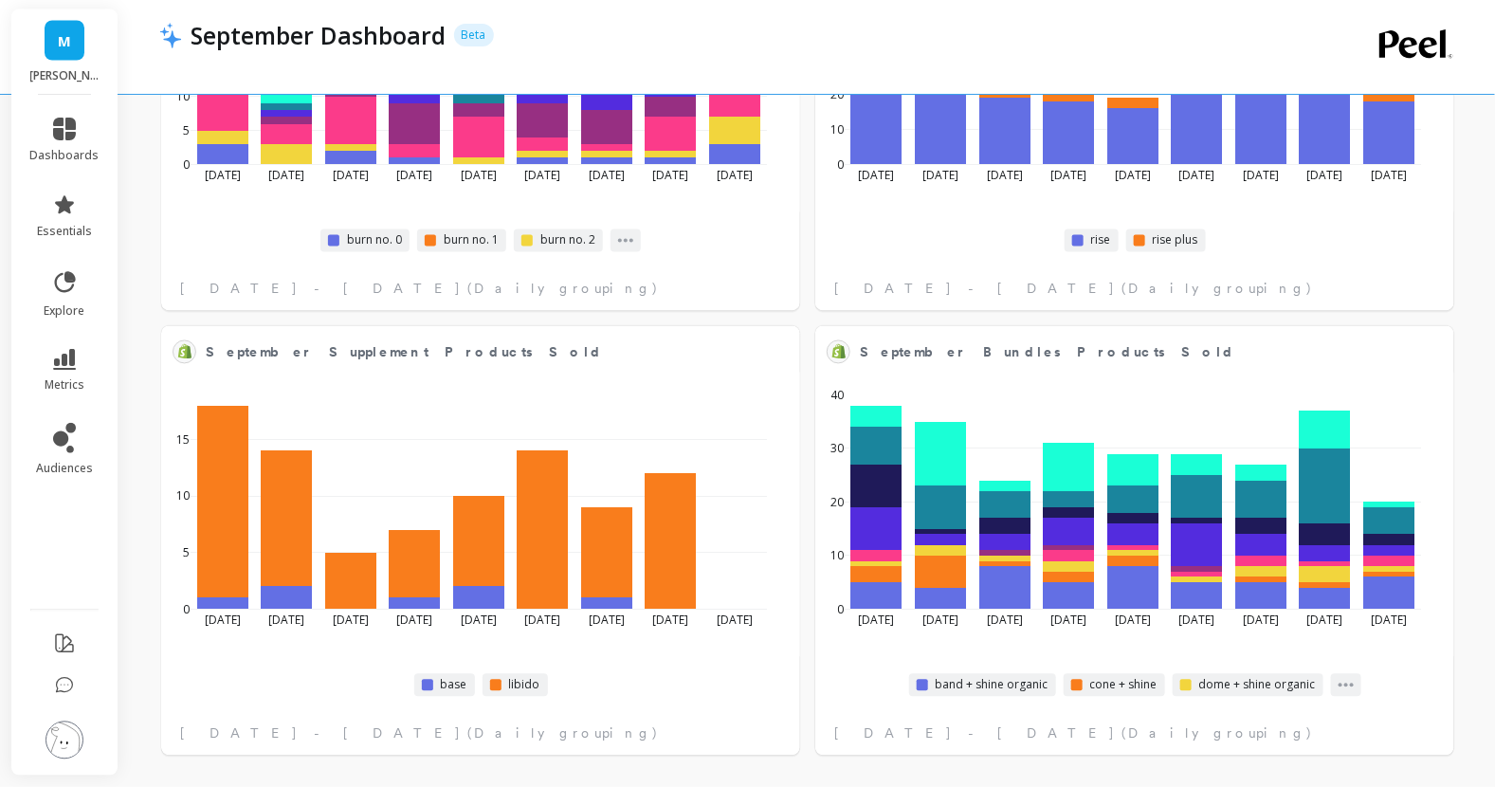
select select "sum"
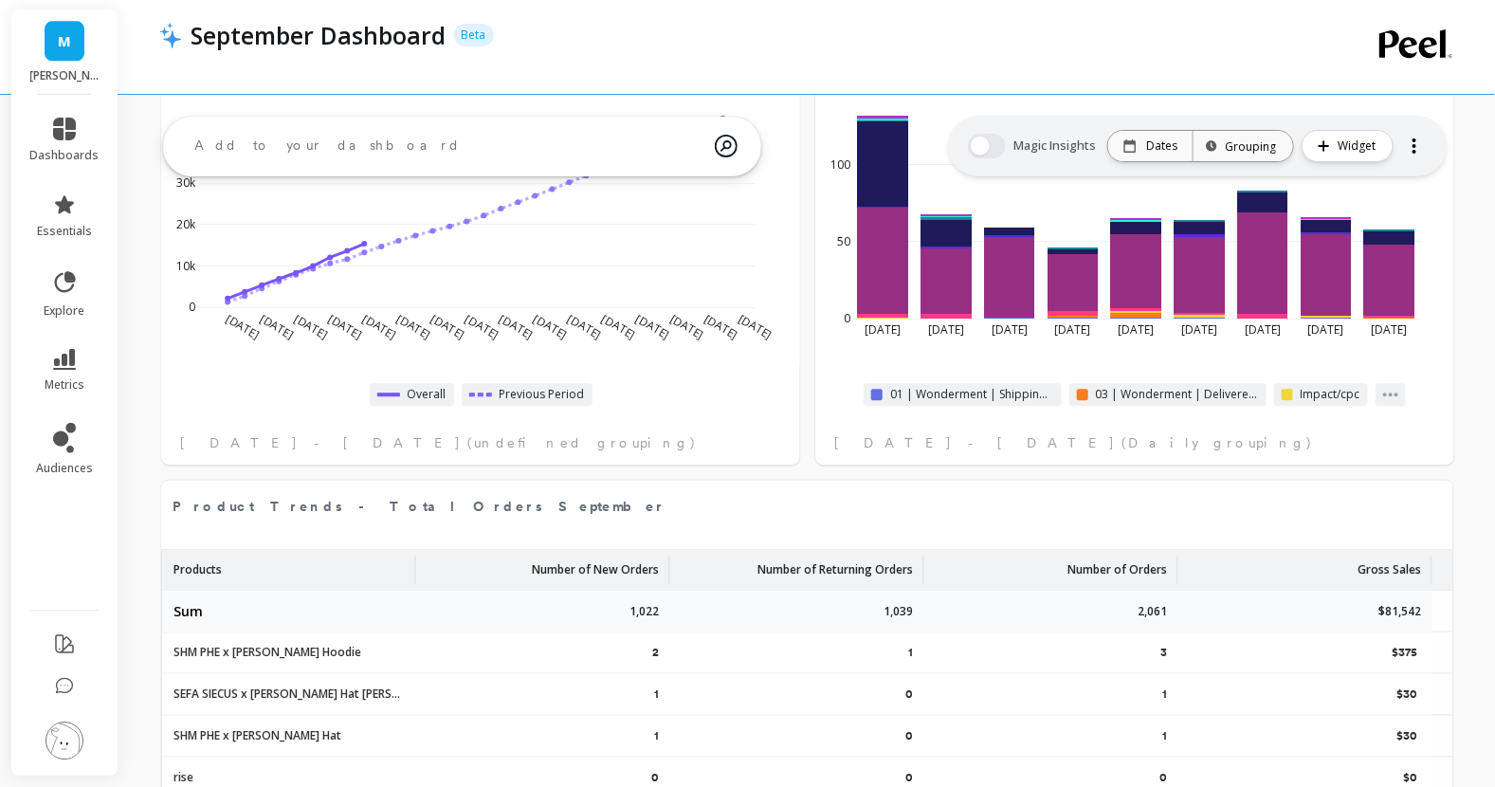
scroll to position [1607, 0]
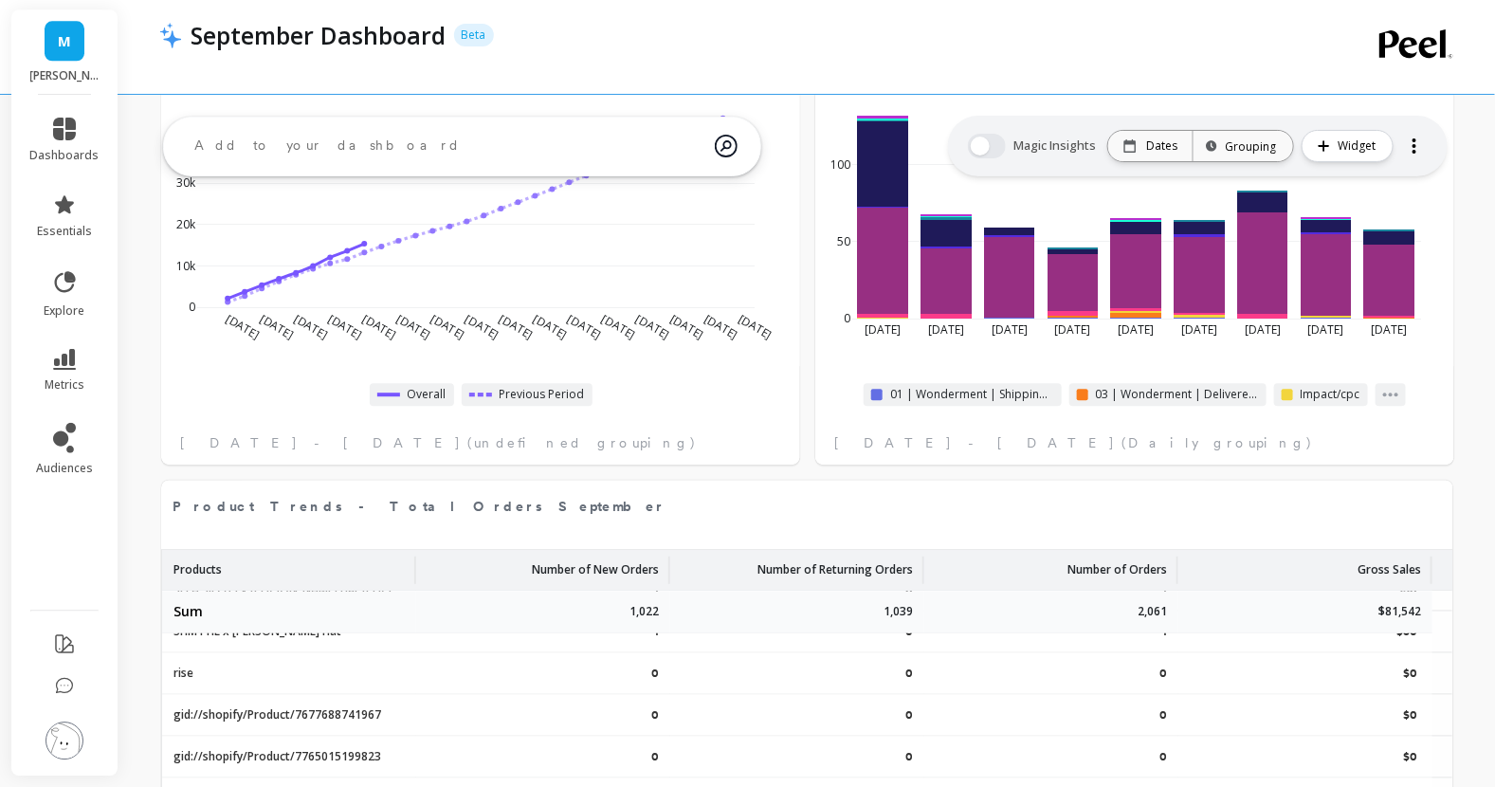
select select "sum"
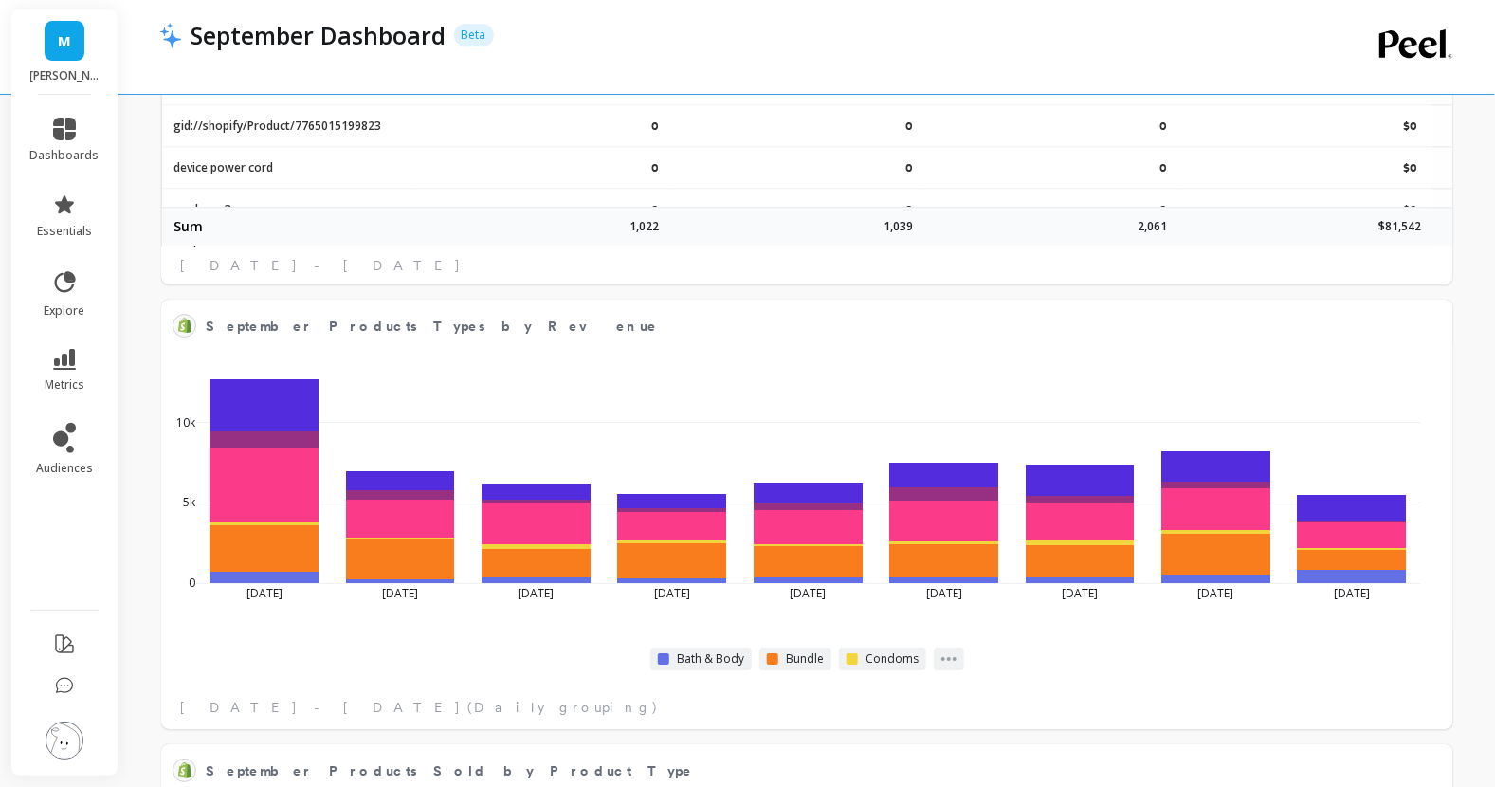
select select "sum"
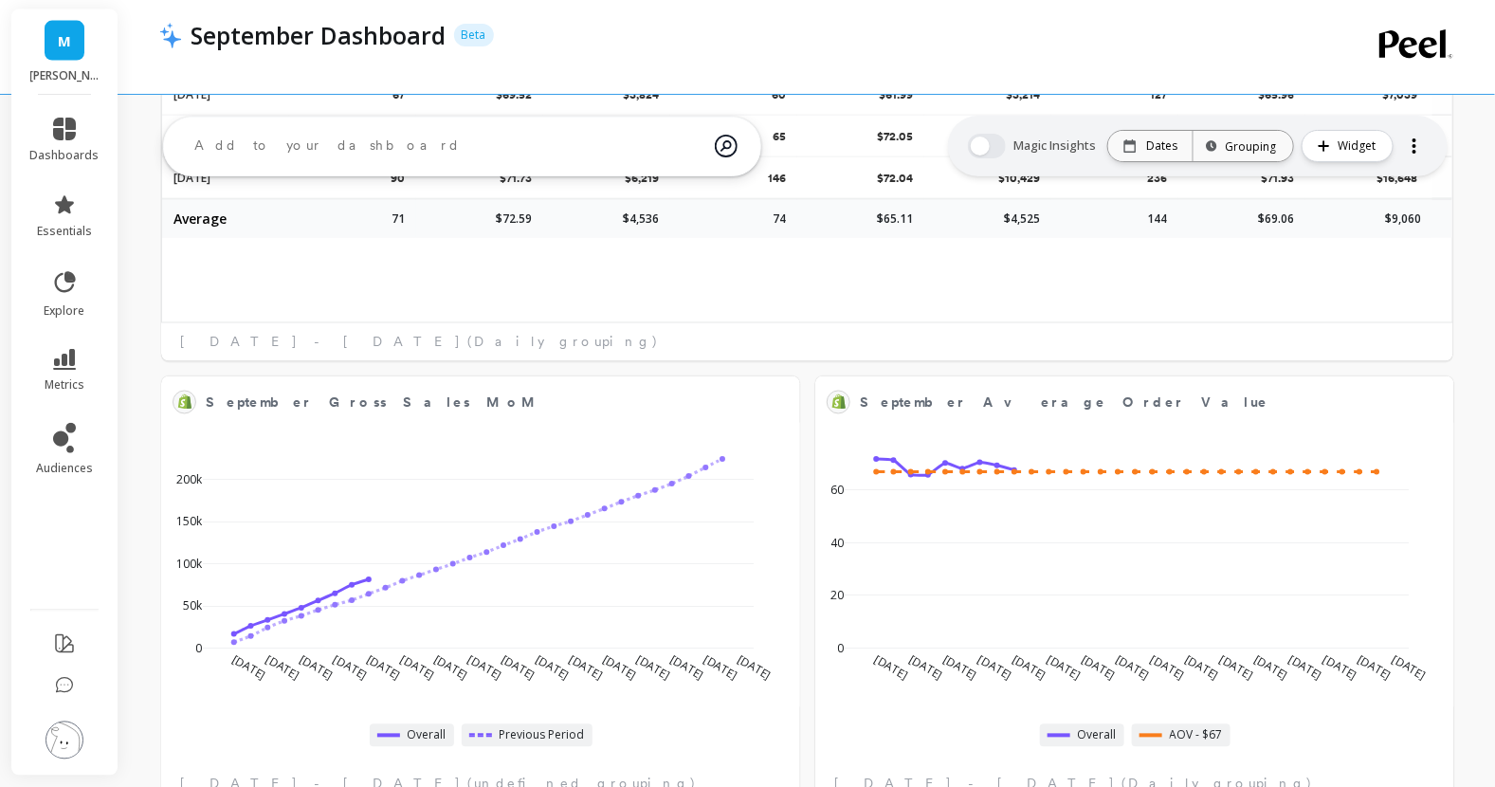
scroll to position [1201, 0]
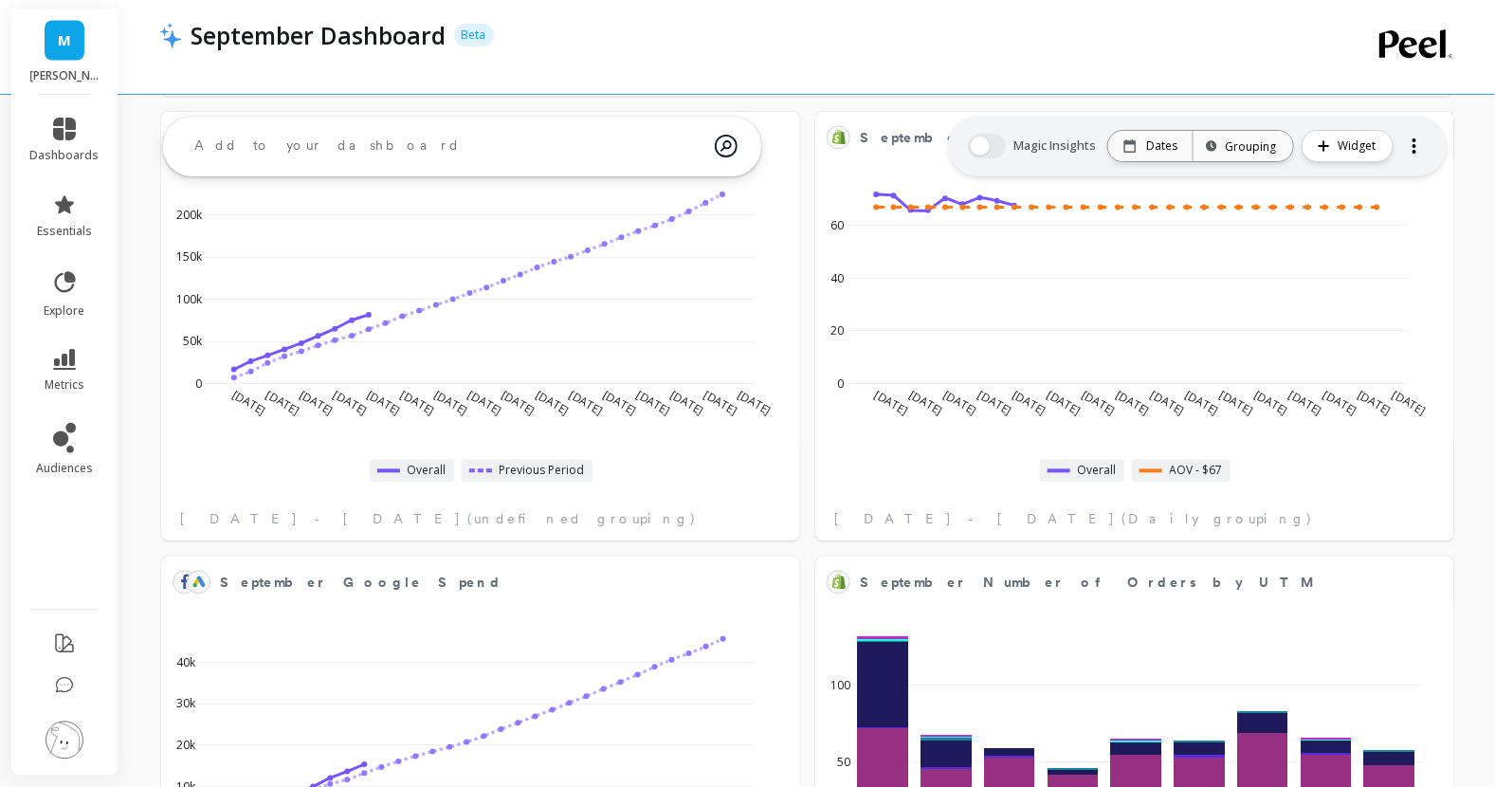
select select "sum"
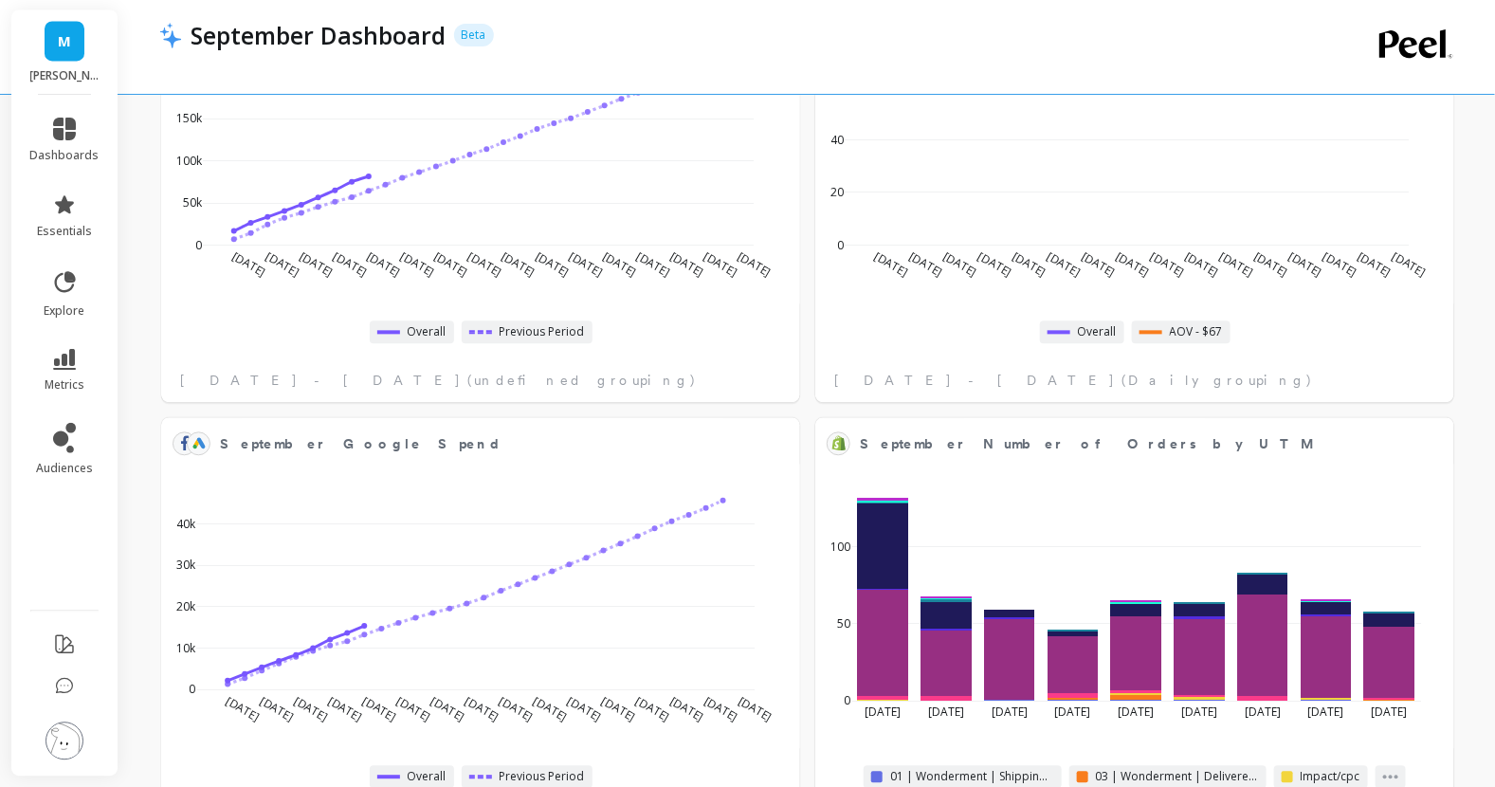
scroll to position [1608, 0]
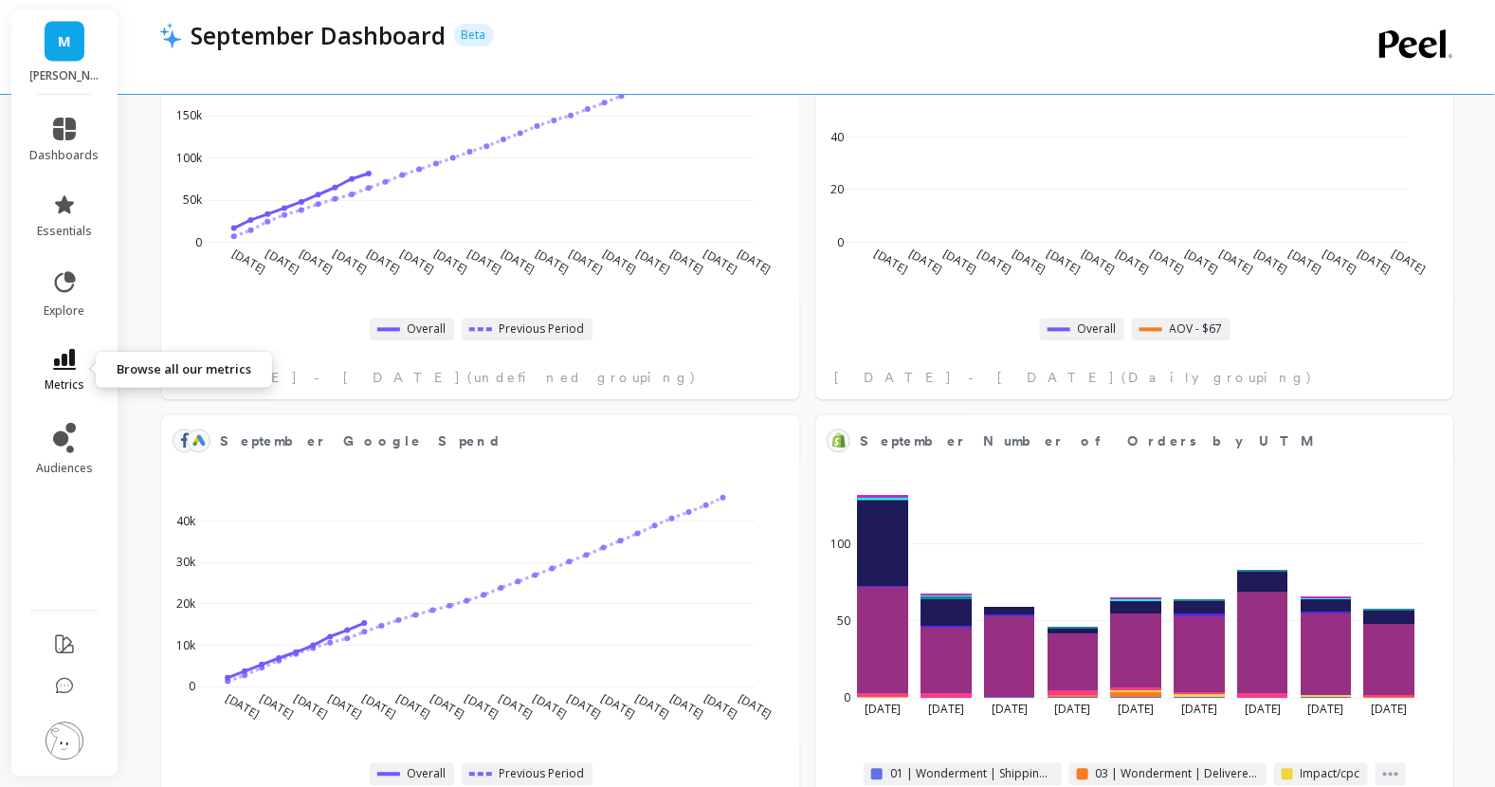
click at [69, 378] on span "metrics" at bounding box center [65, 384] width 40 height 15
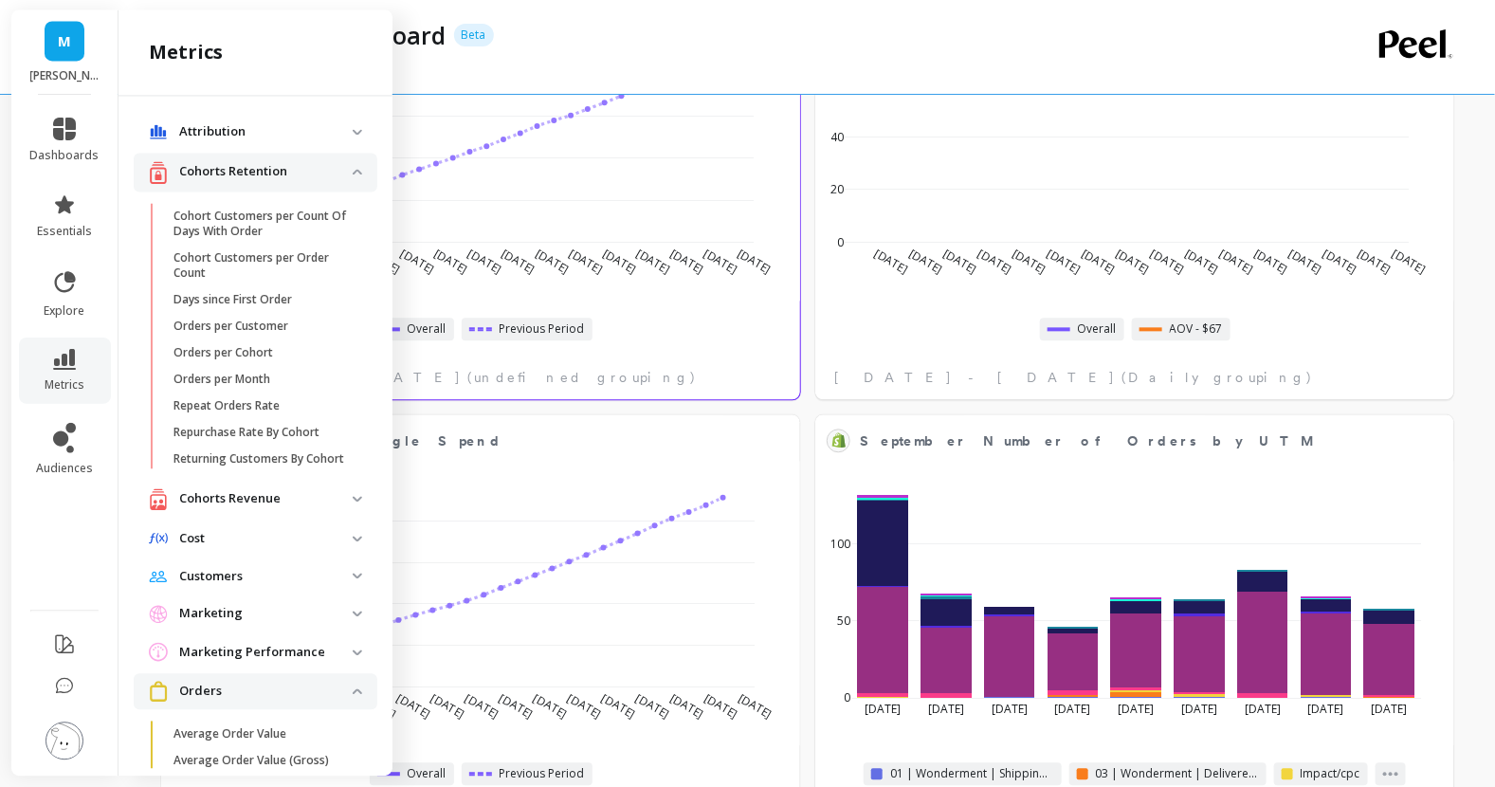
scroll to position [751, 0]
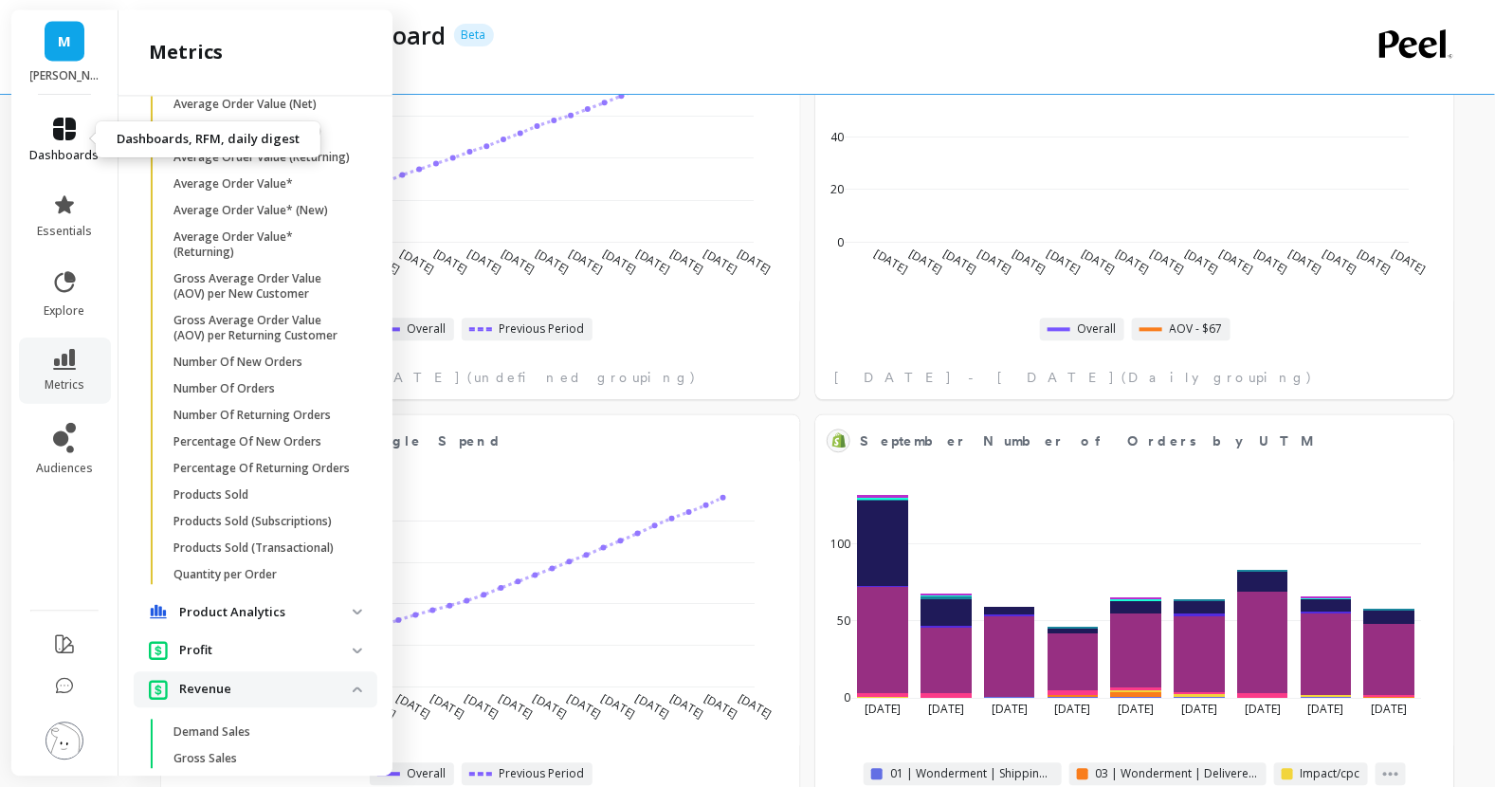
click at [67, 159] on span "dashboards" at bounding box center [64, 155] width 69 height 15
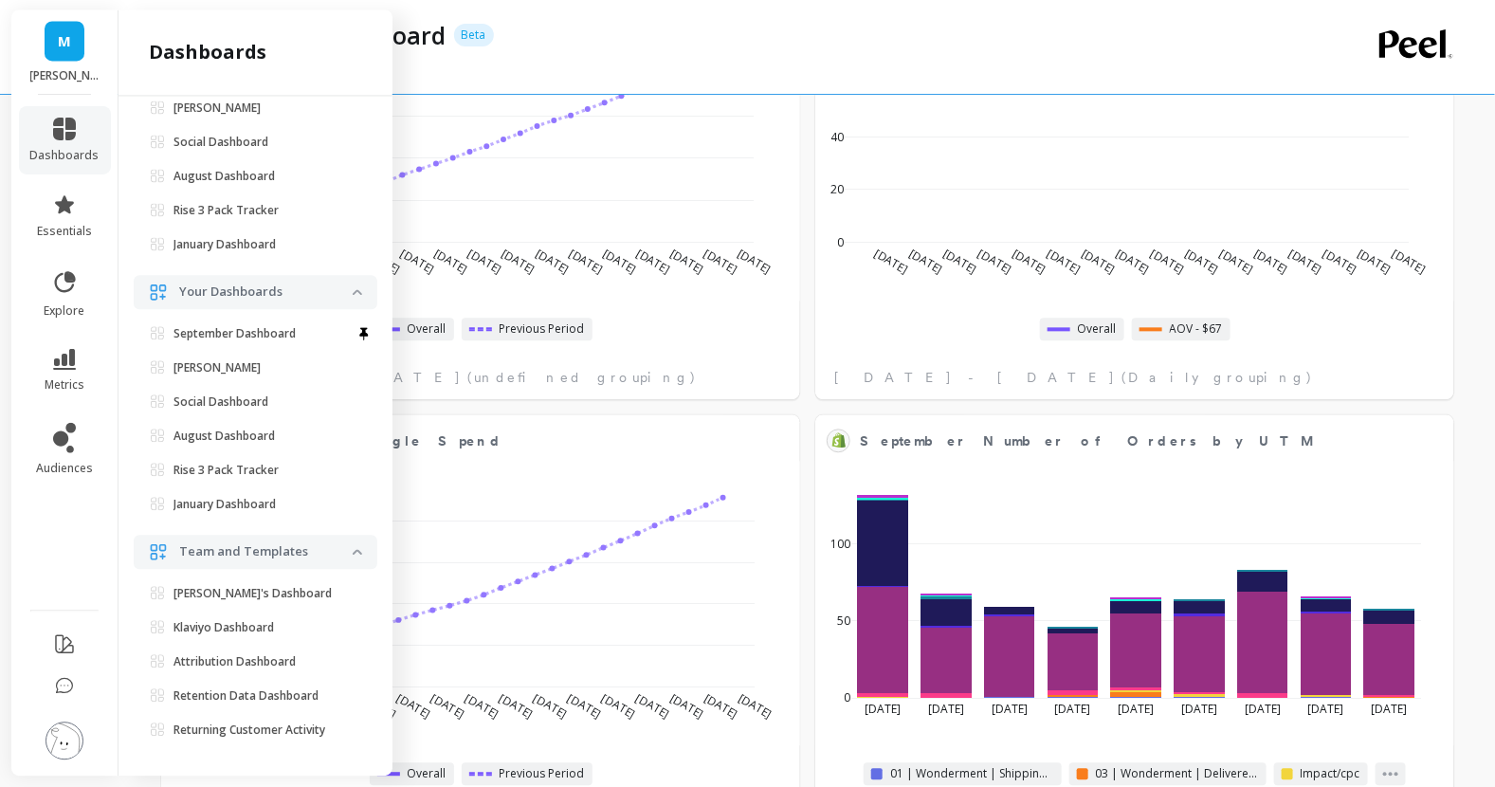
scroll to position [17, 0]
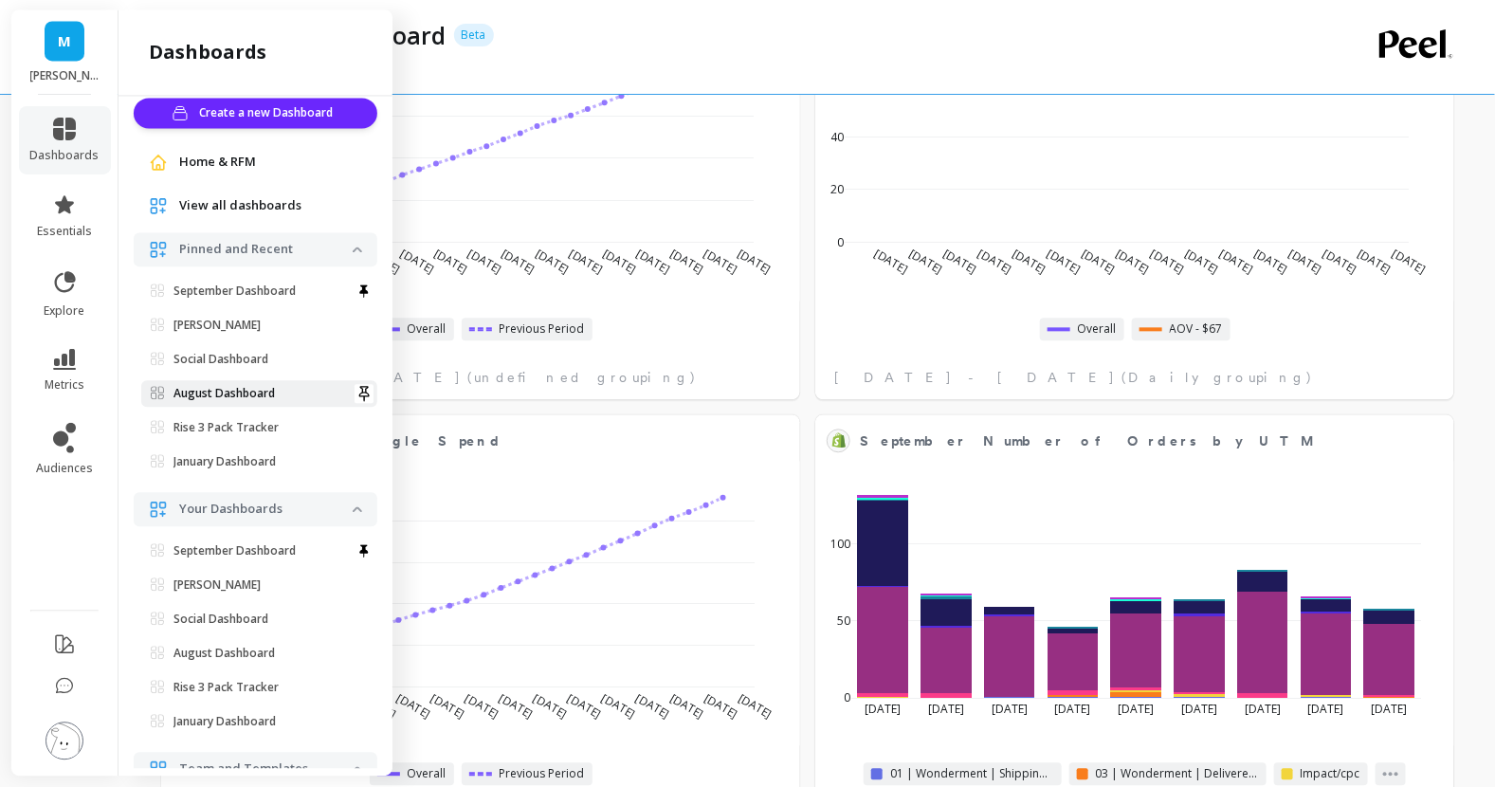
click at [258, 390] on p "August Dashboard" at bounding box center [223, 393] width 101 height 15
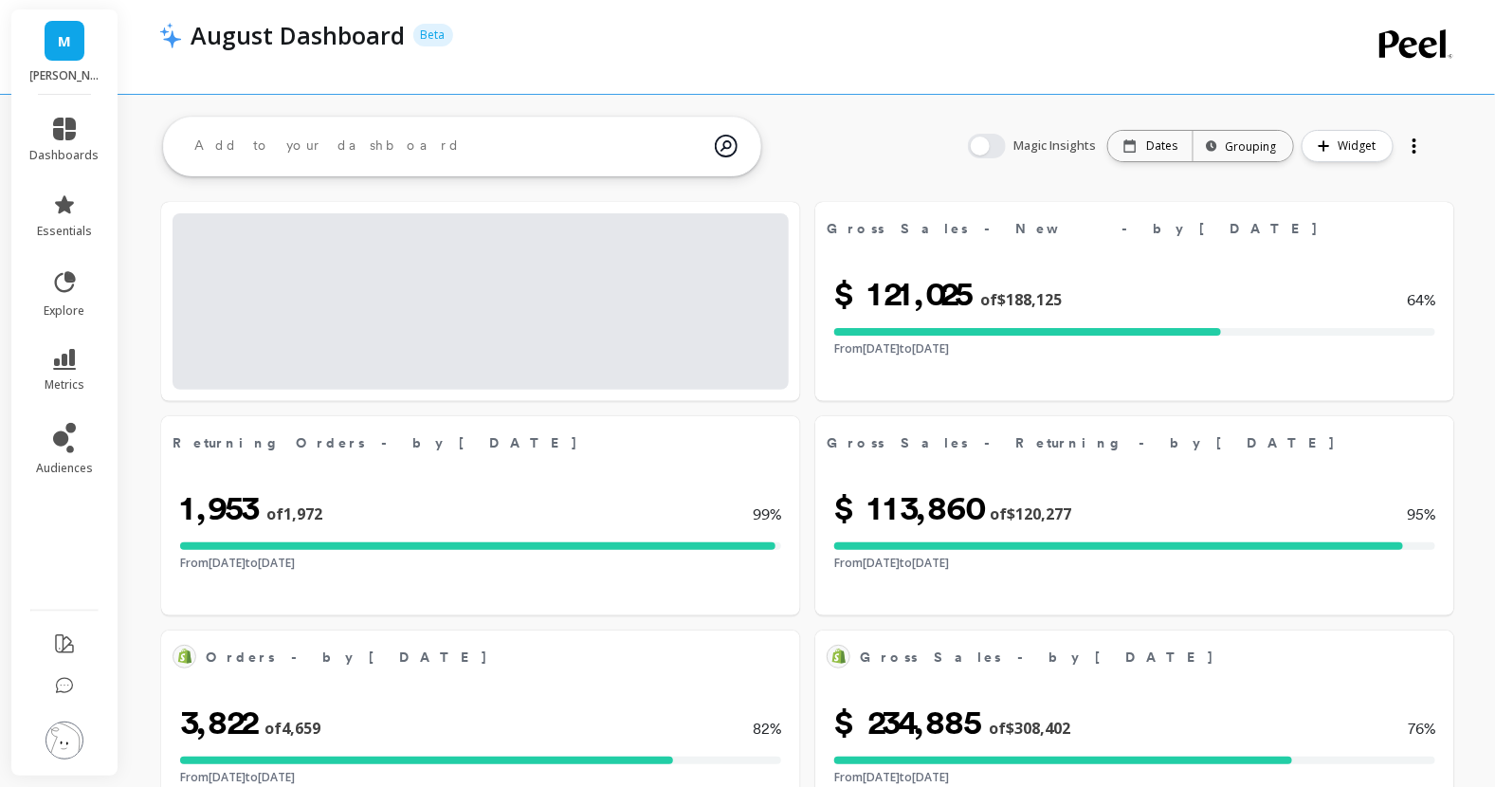
select select "sum"
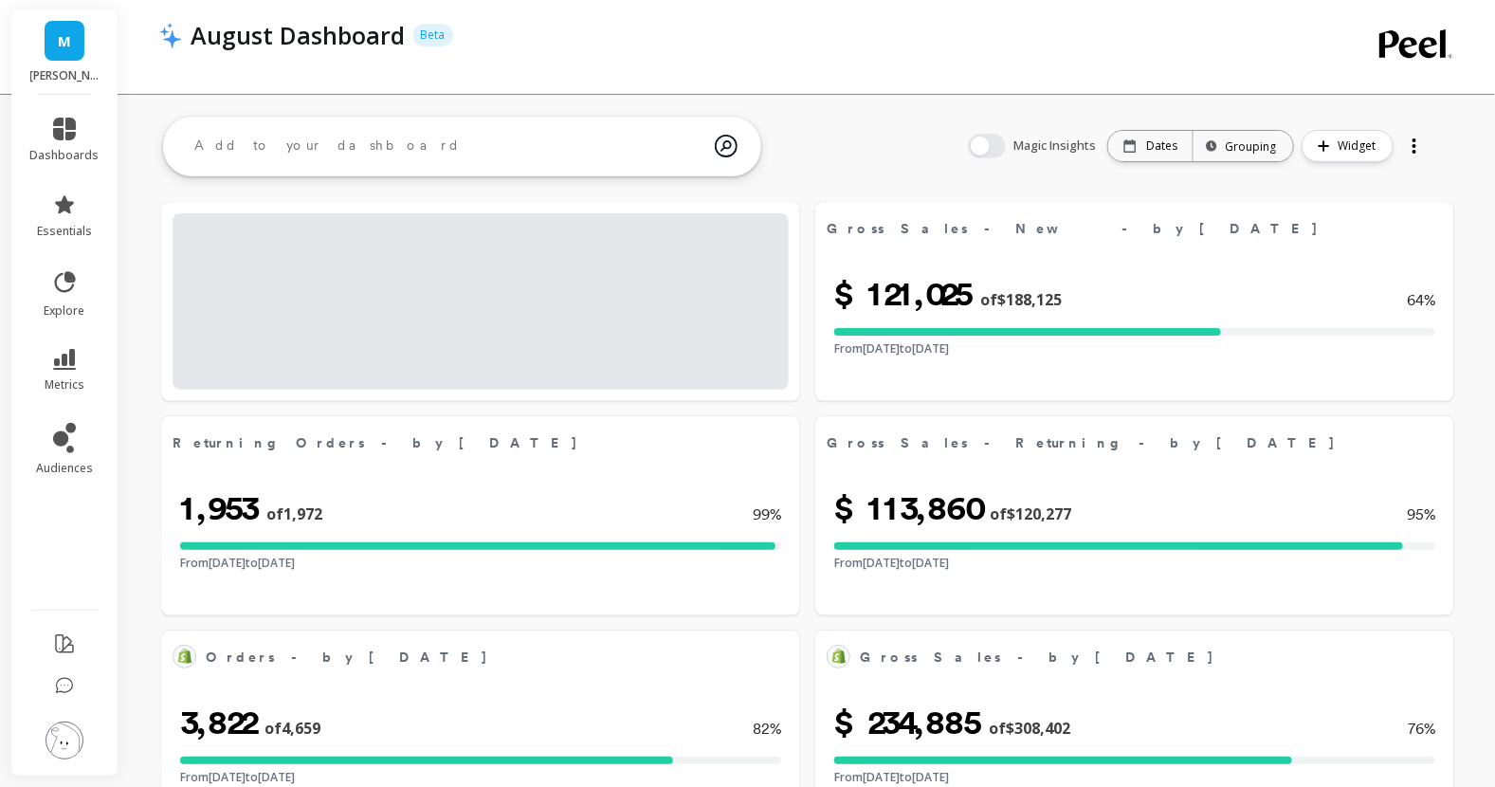
select select "sum"
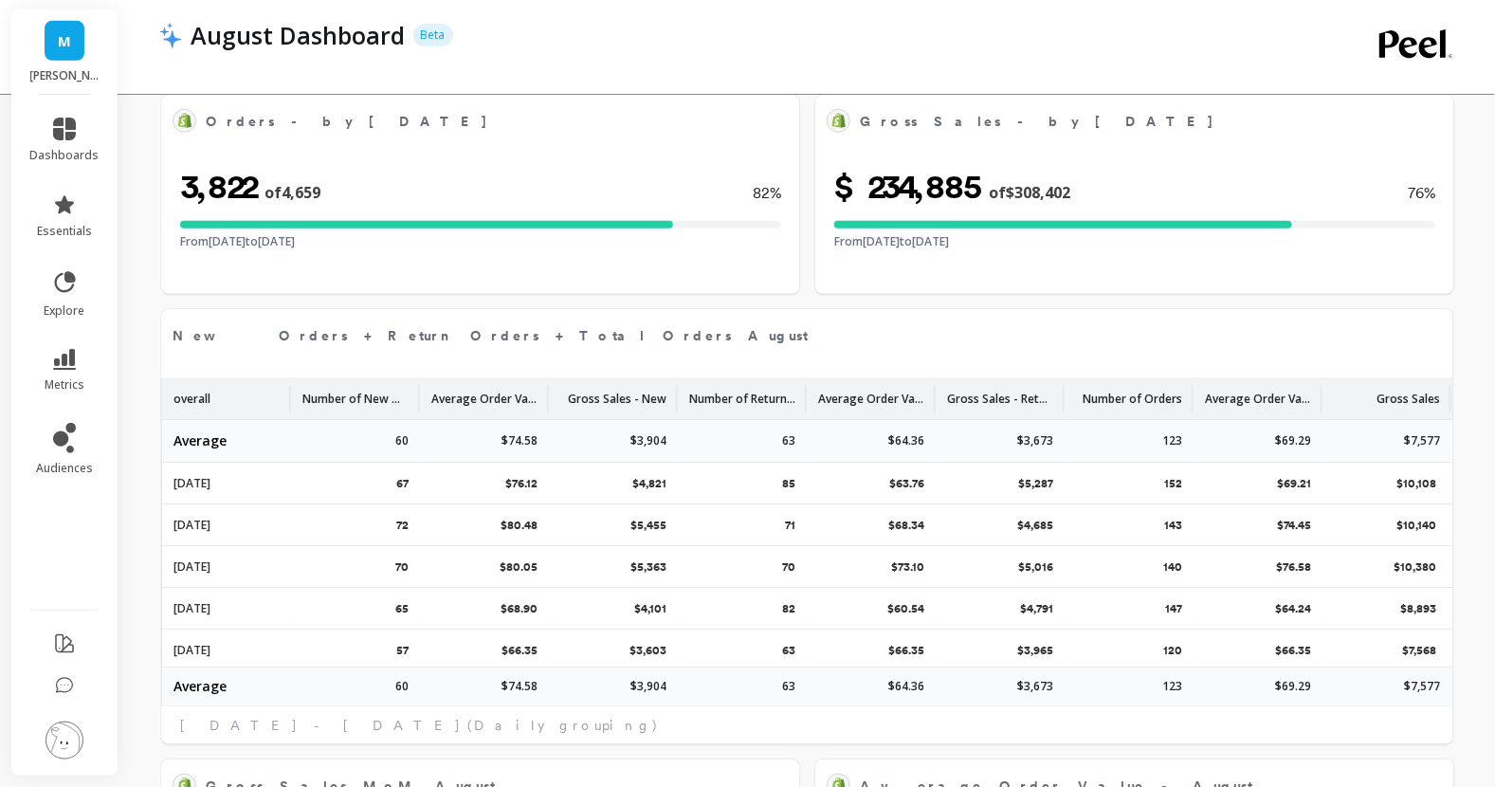
select select "sum"
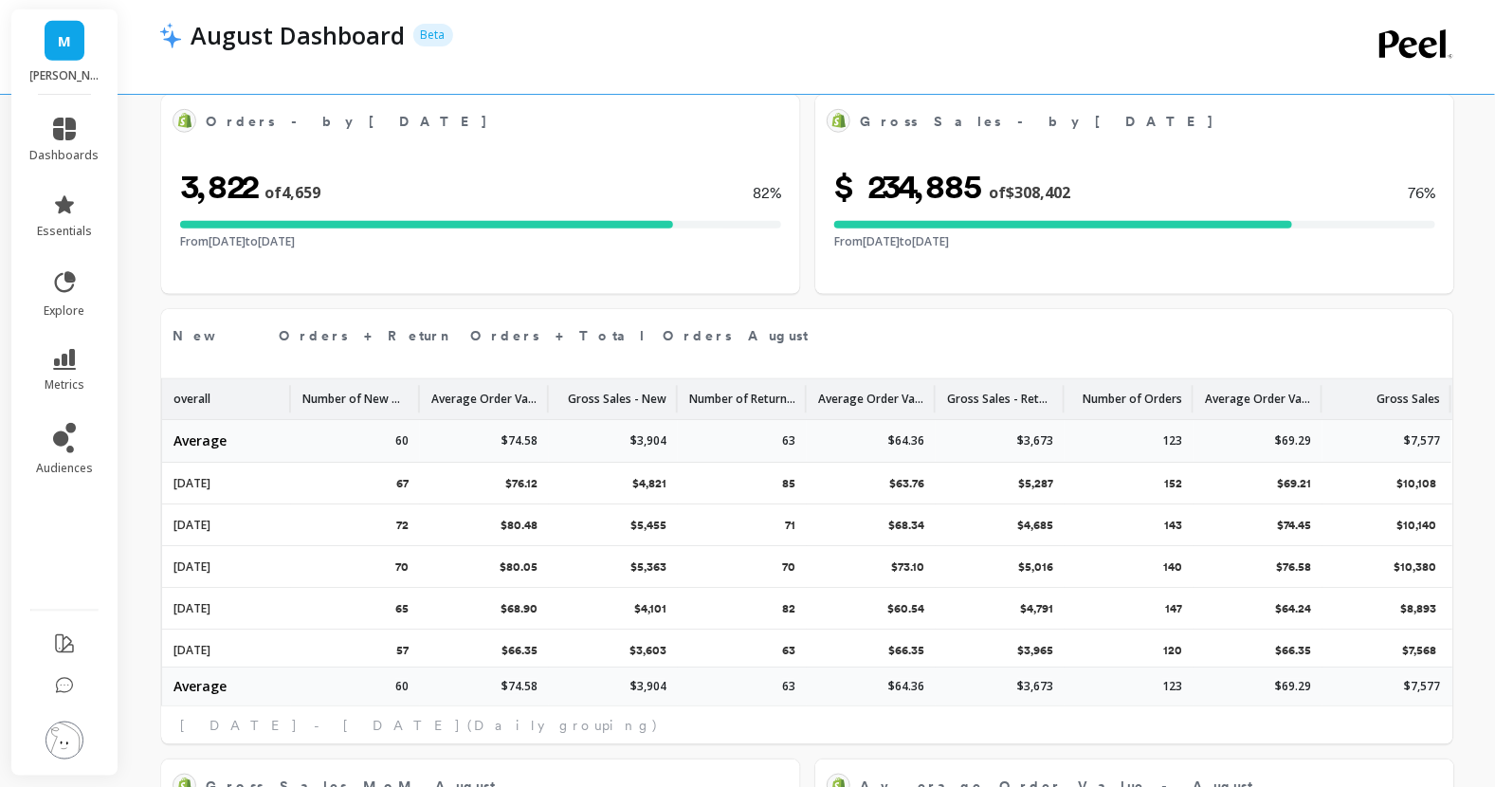
select select "sum"
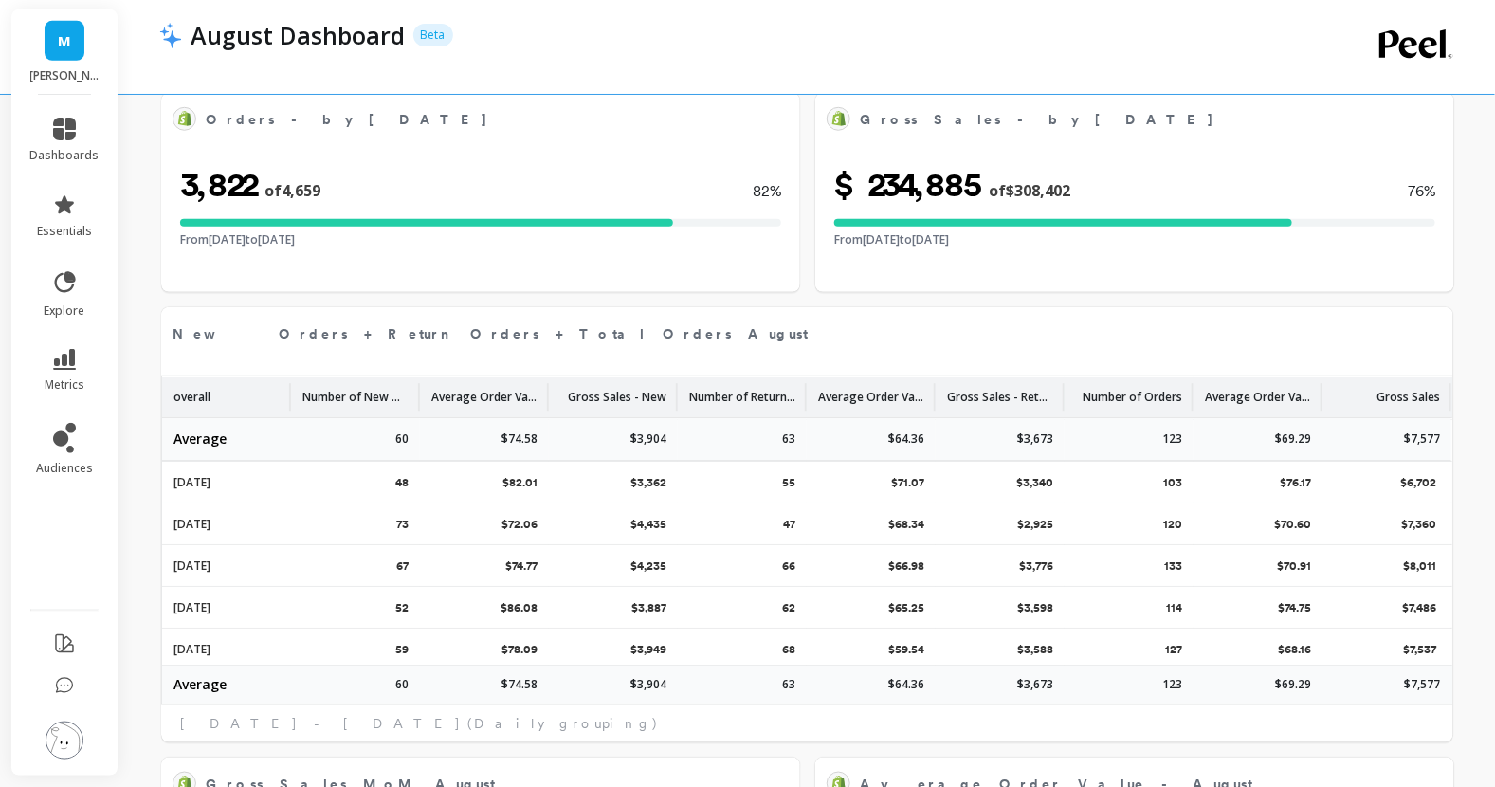
scroll to position [590, 0]
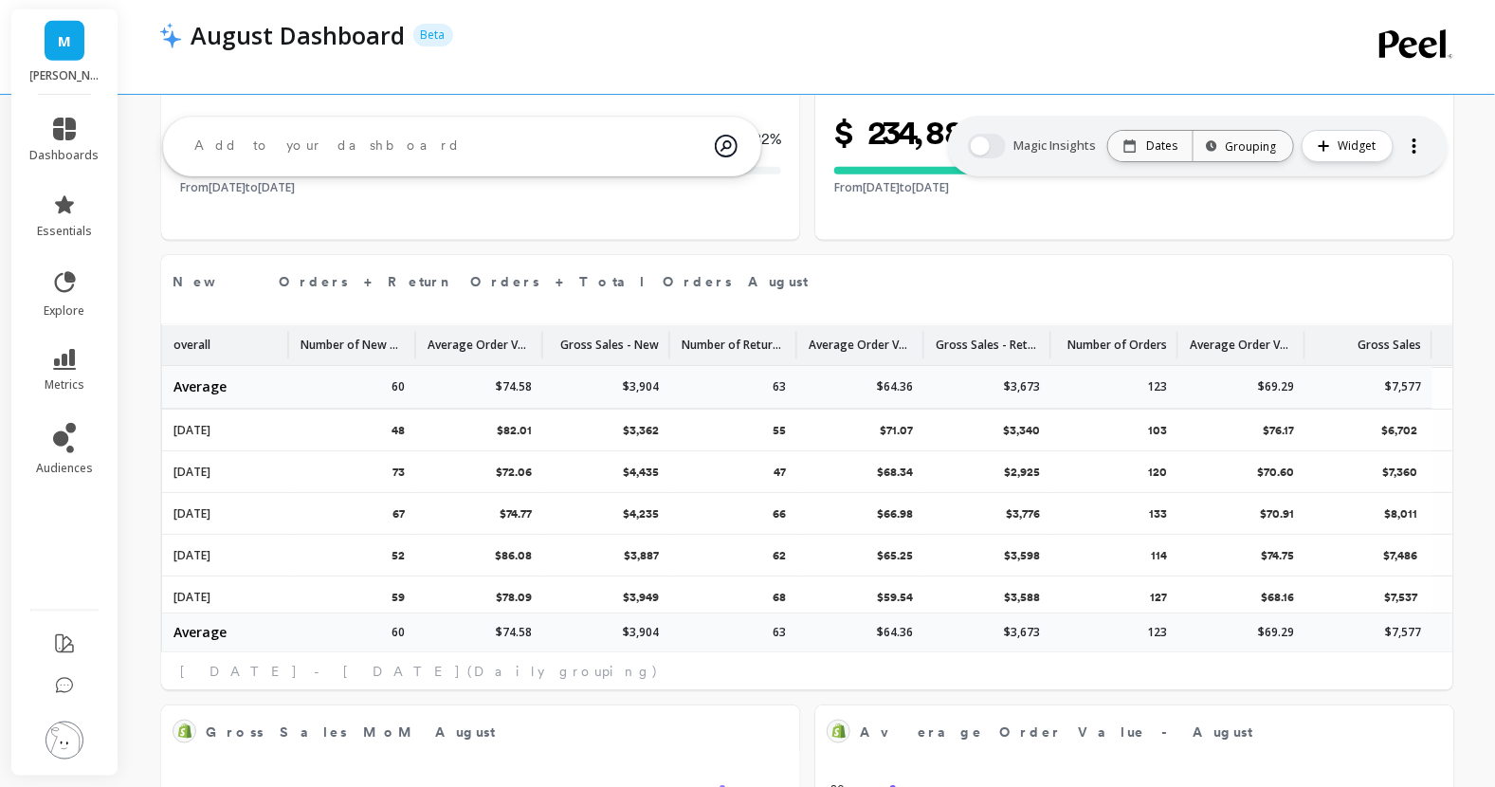
select select "sum"
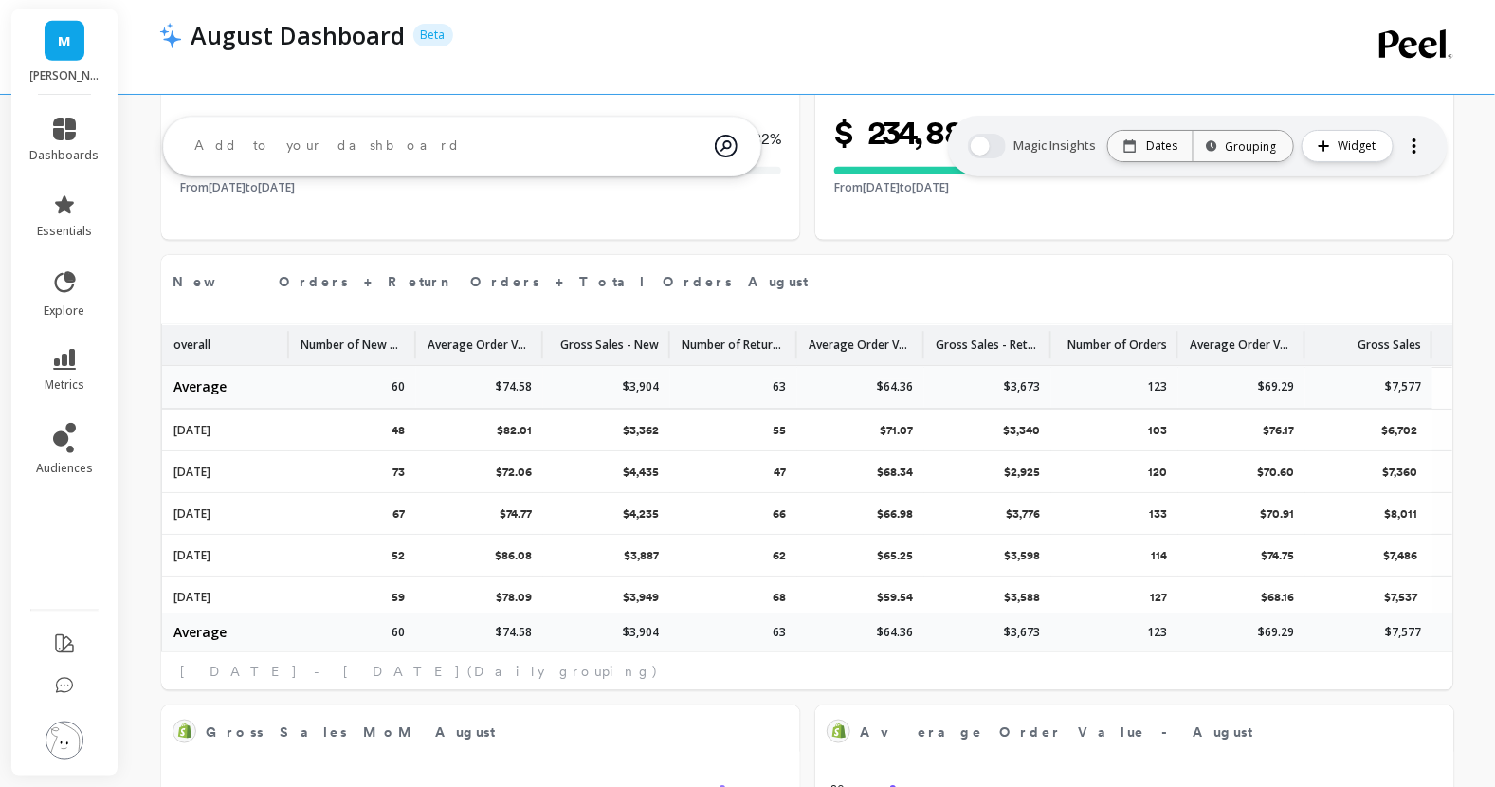
select select "sum"
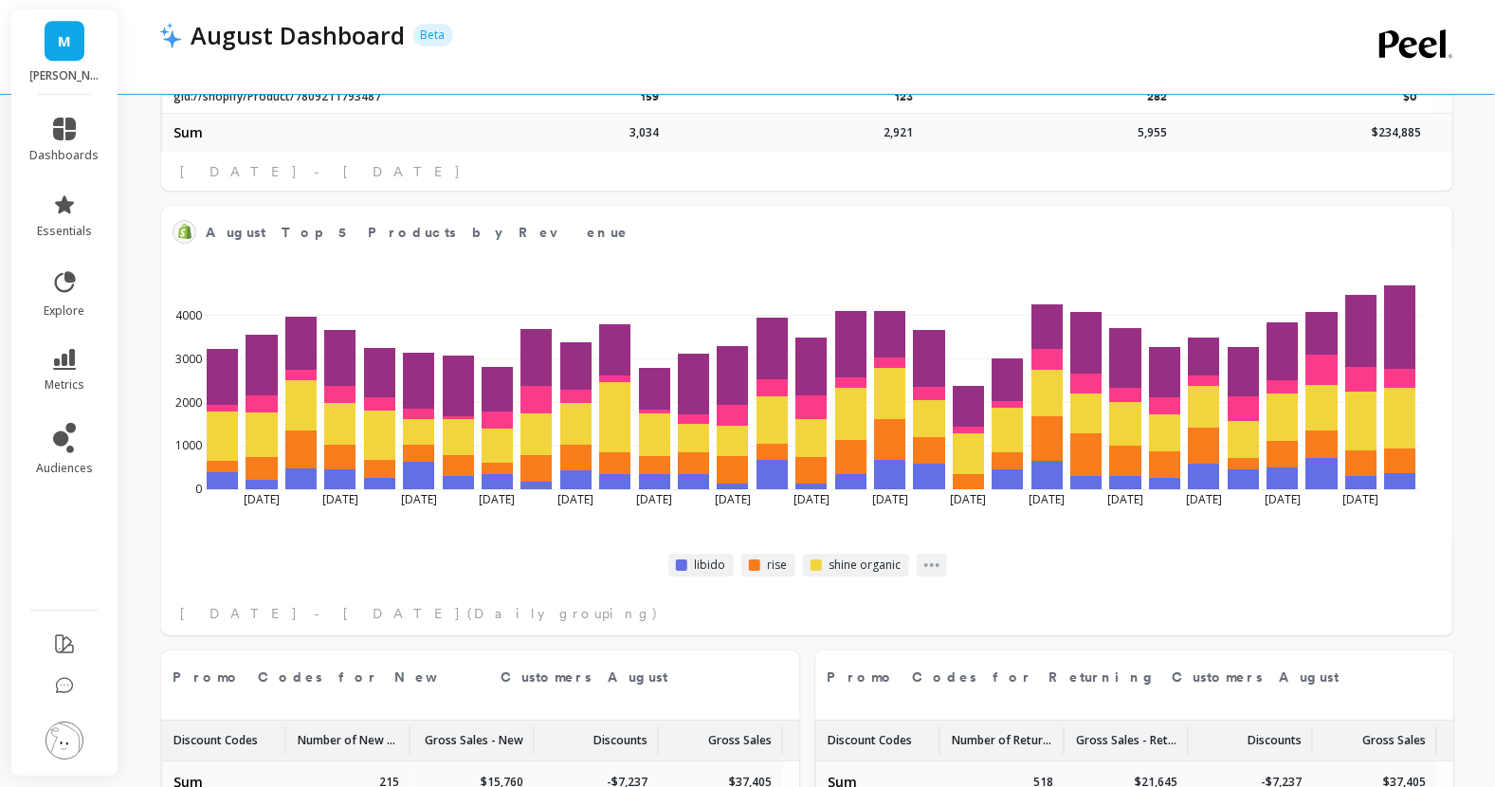
scroll to position [2433, 0]
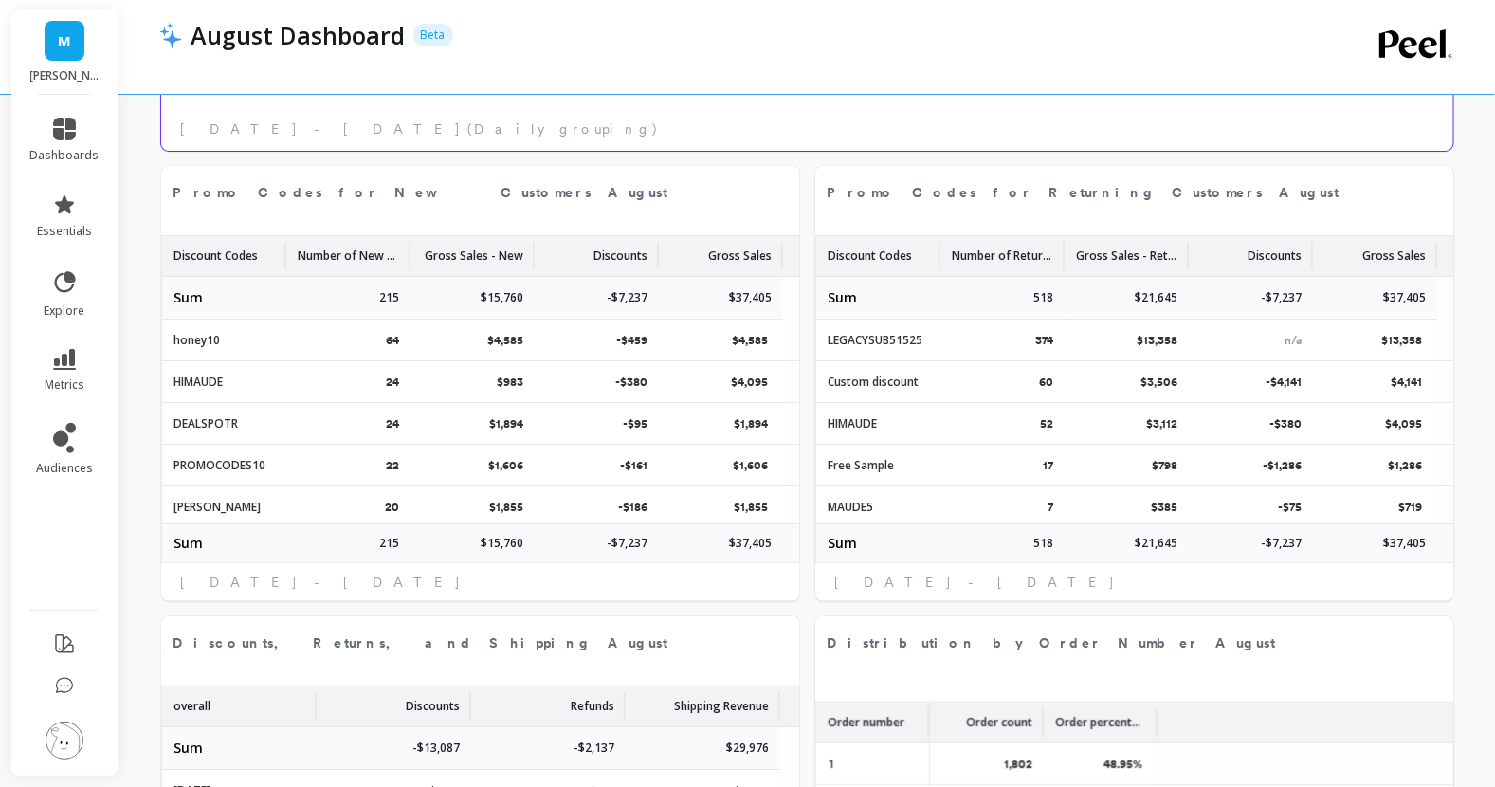
select select "sum"
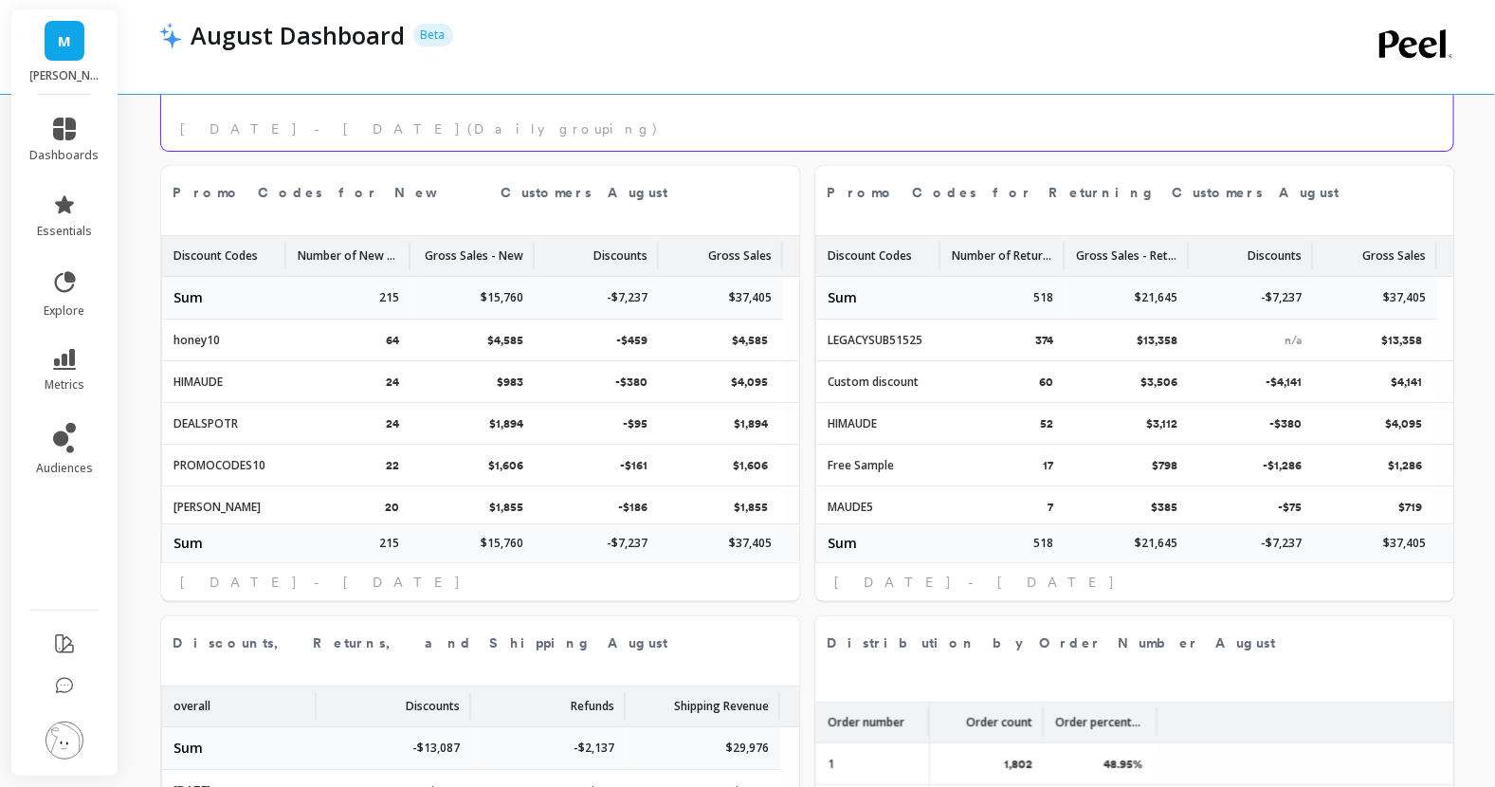
select select "sum"
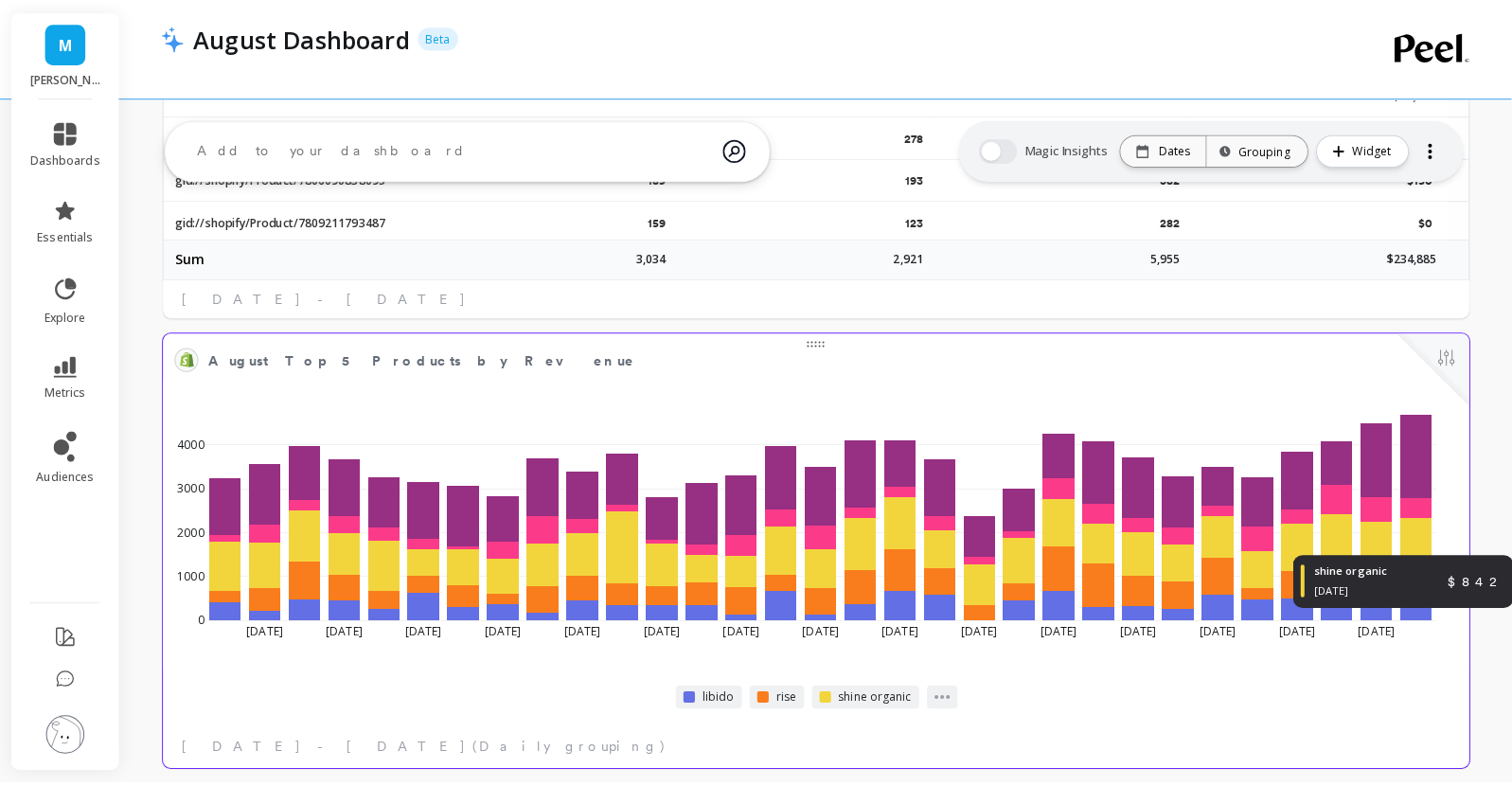
scroll to position [2304, 0]
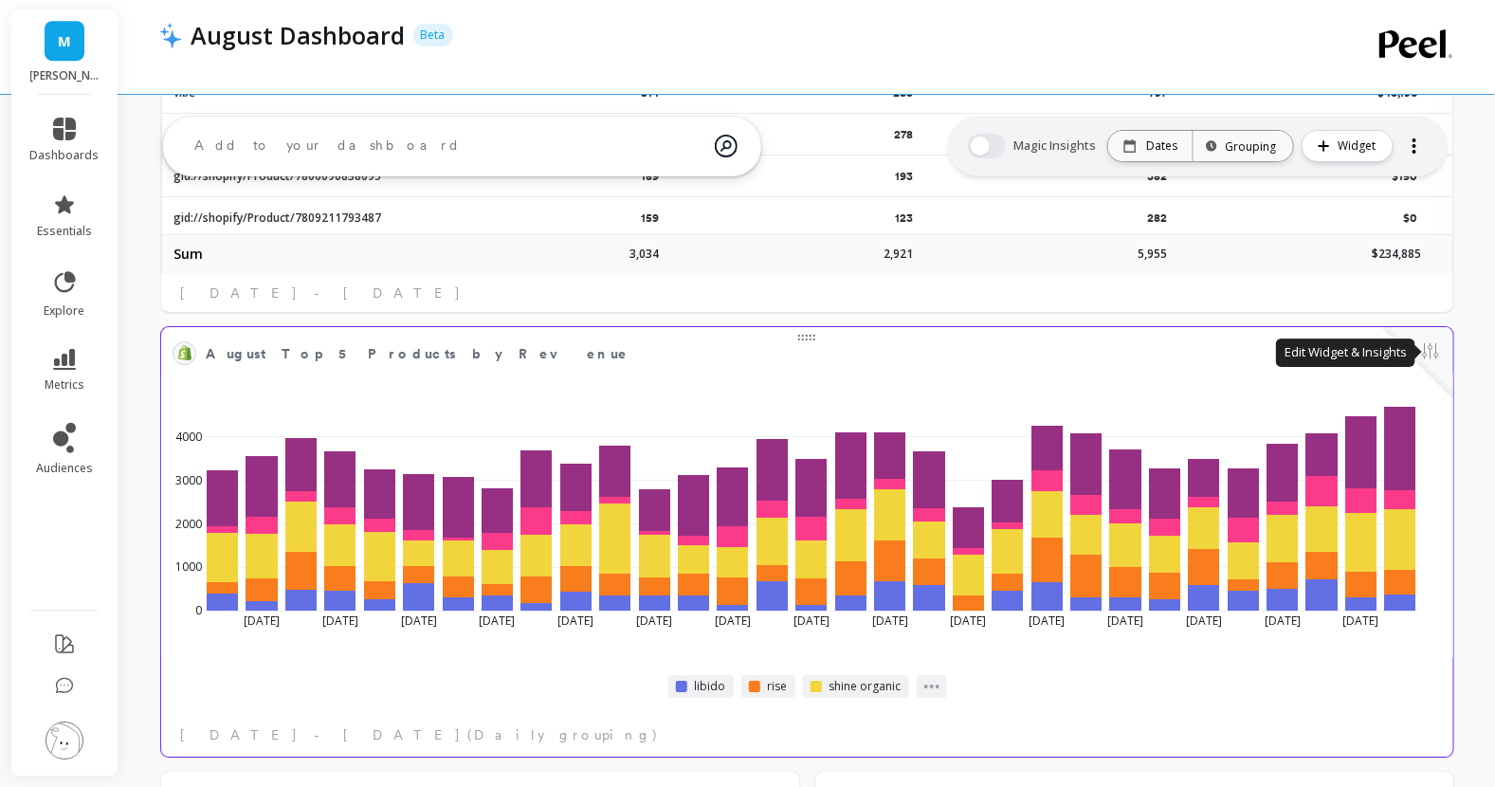
click at [1425, 357] on button at bounding box center [1430, 352] width 23 height 27
select select "sum"
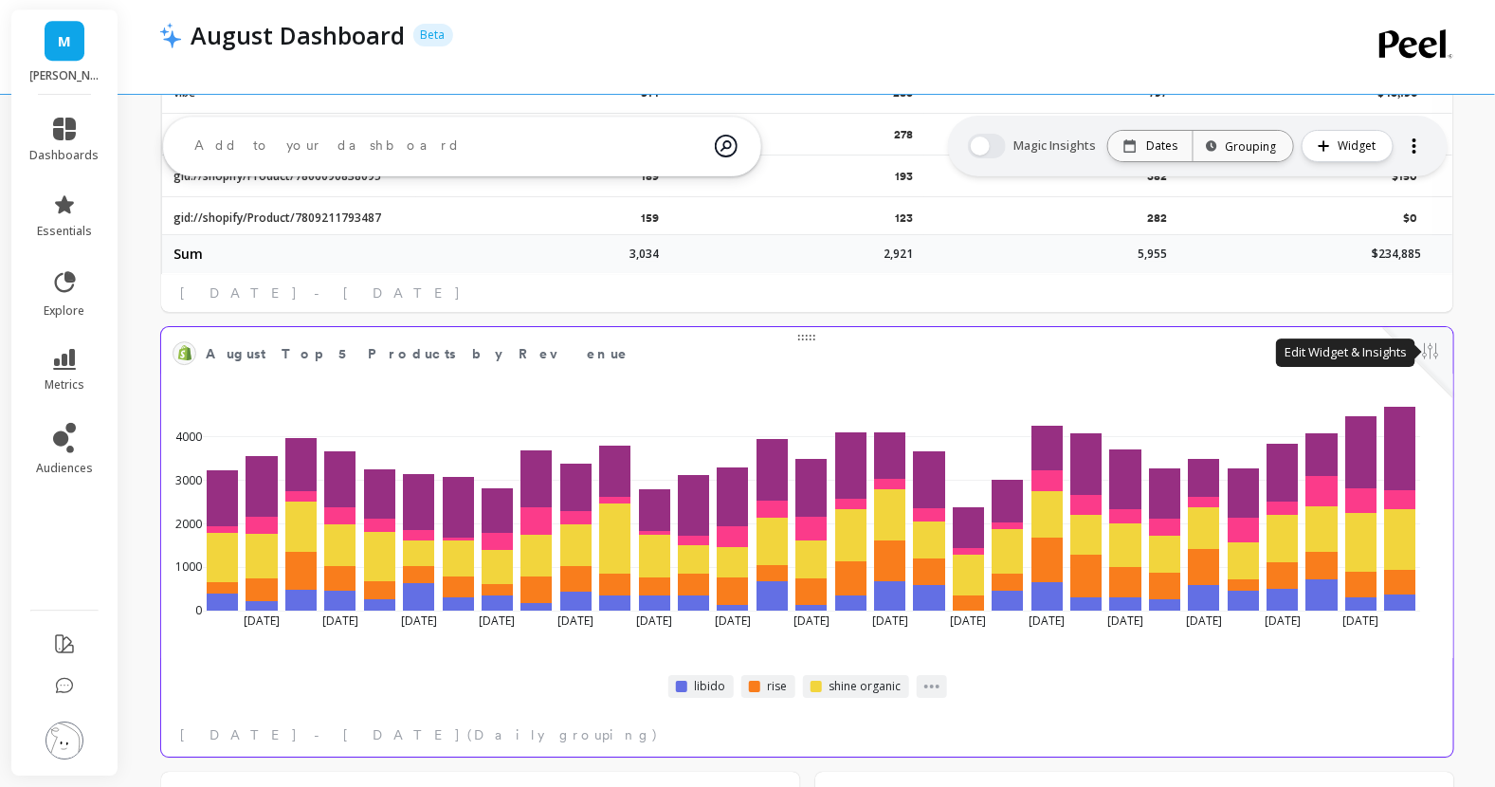
select select "sum"
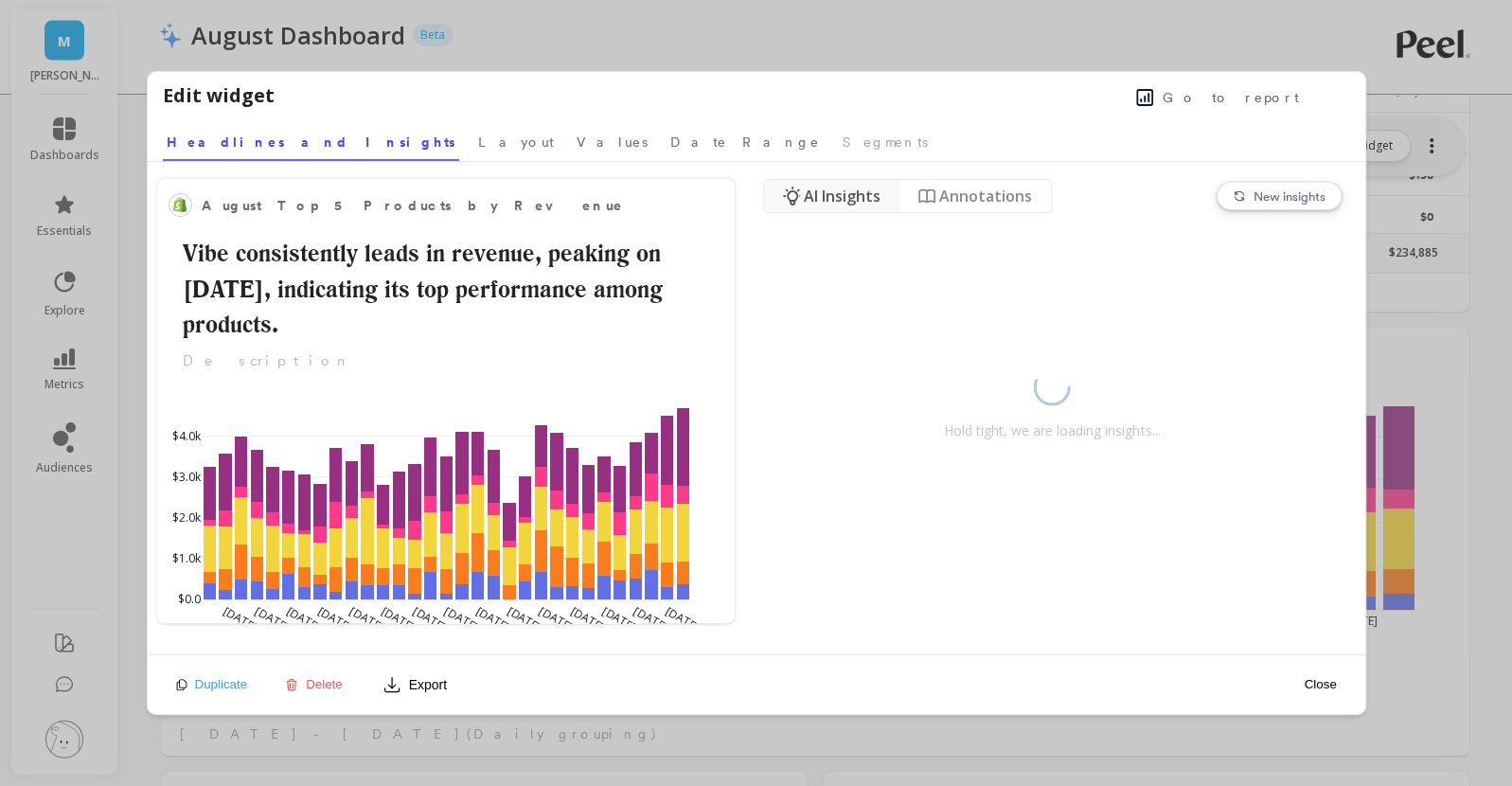
select select "sum"
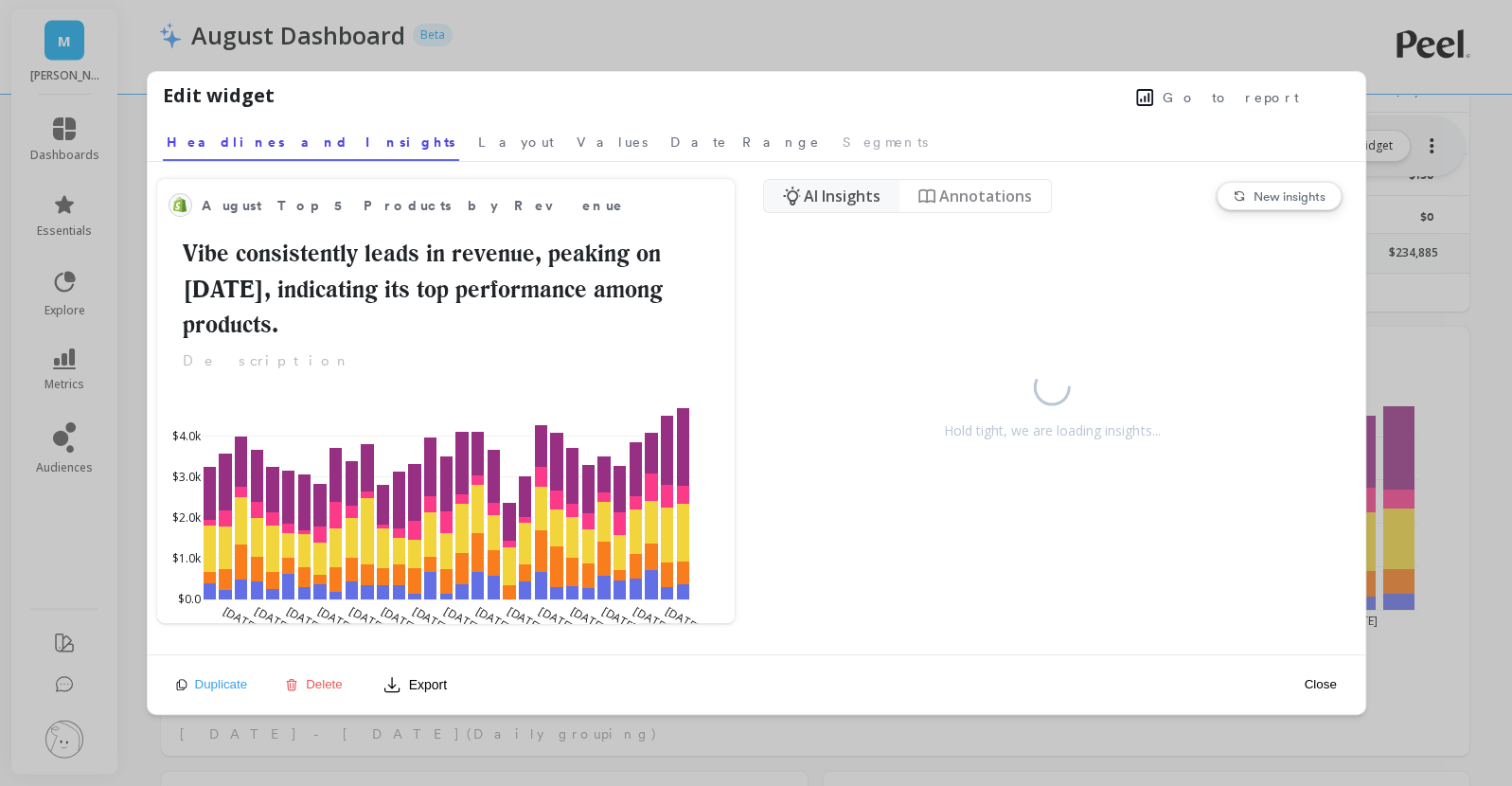
select select "sum"
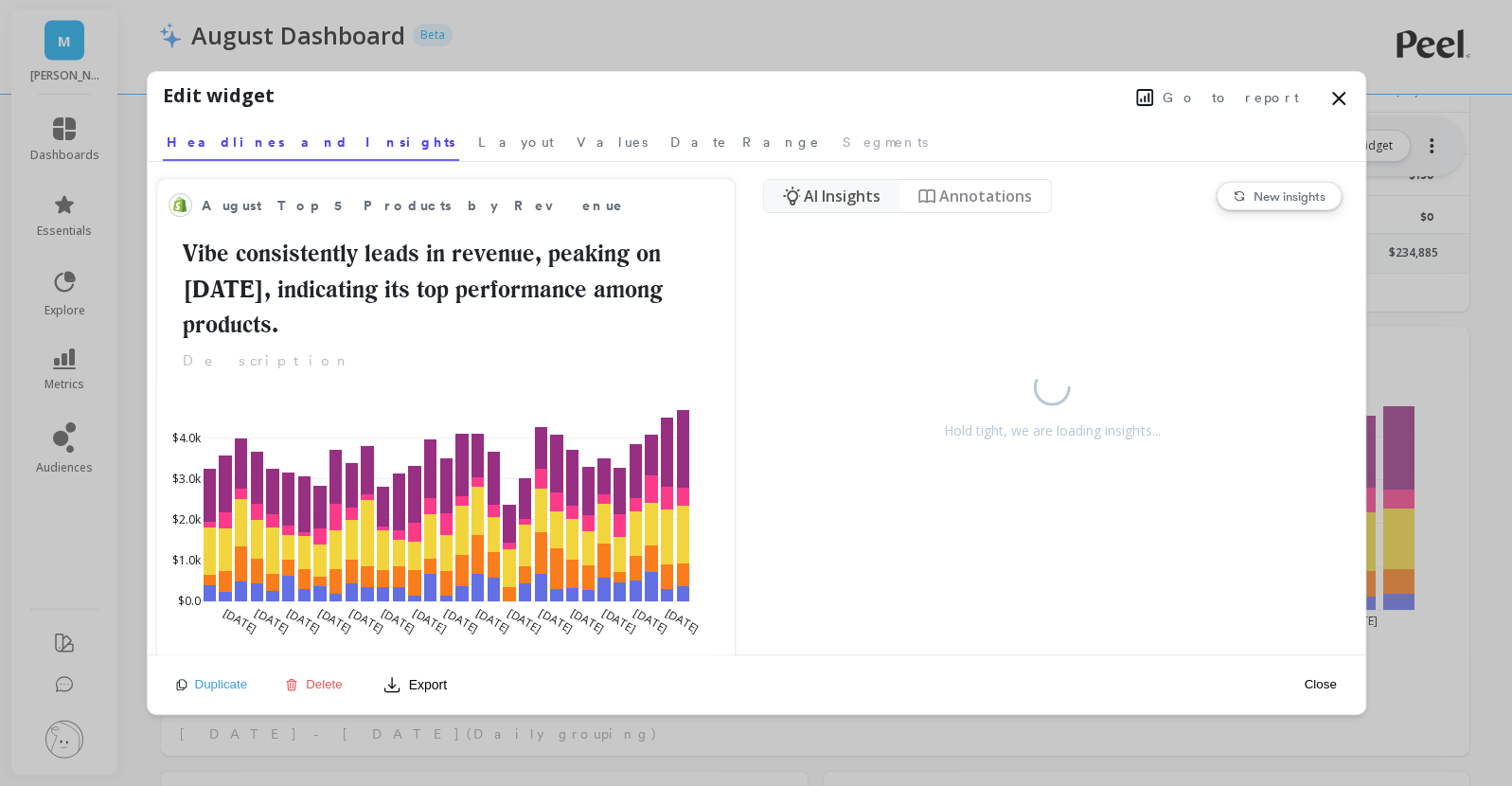
click at [1245, 97] on span "Go to report" at bounding box center [1230, 97] width 136 height 19
select select "sum"
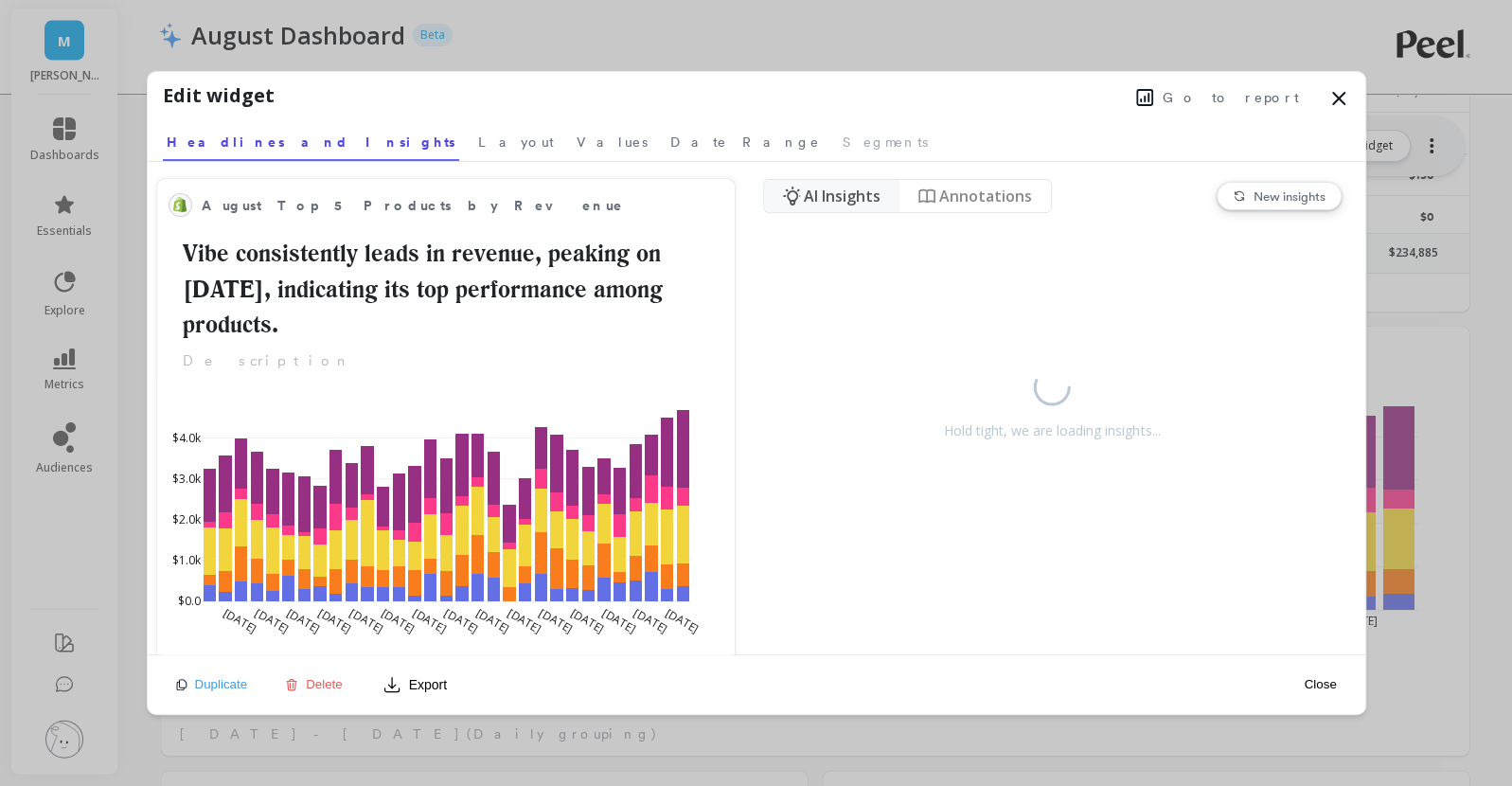
select select "sum"
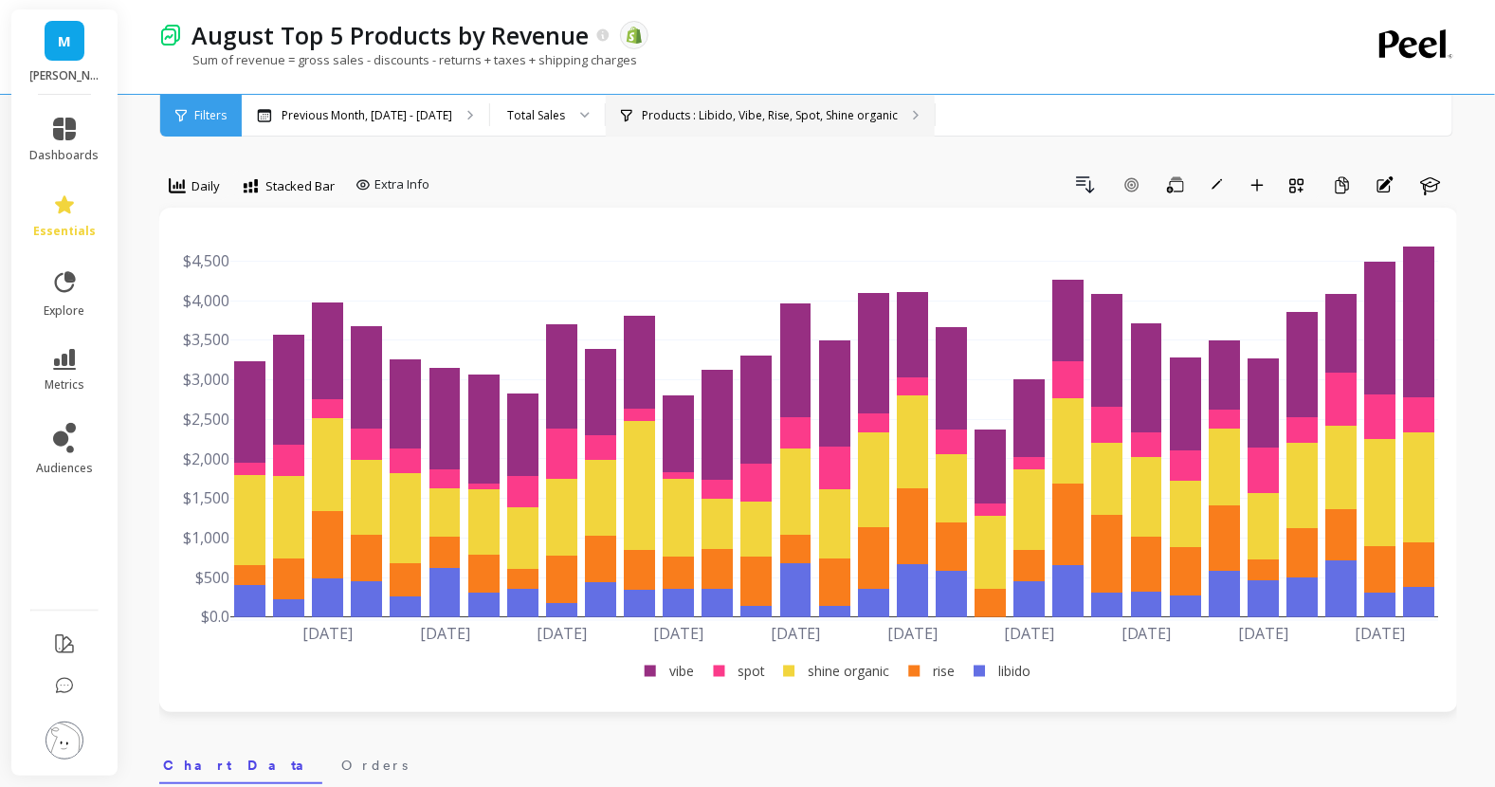
click at [673, 112] on p "Products : Libido, Vibe, Rise, Spot, Shine organic" at bounding box center [770, 115] width 256 height 15
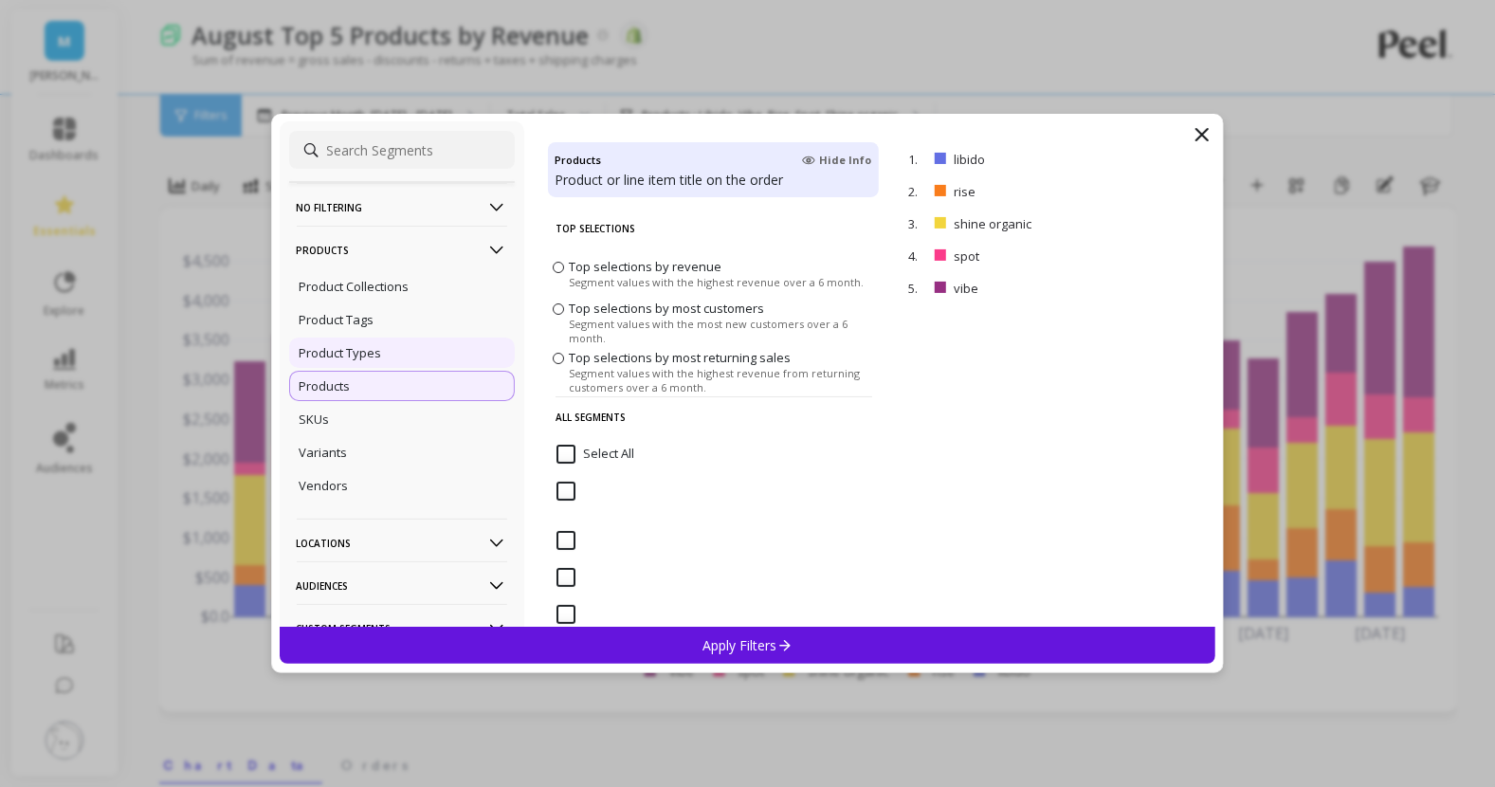
click at [382, 347] on div "Product Types" at bounding box center [402, 352] width 226 height 30
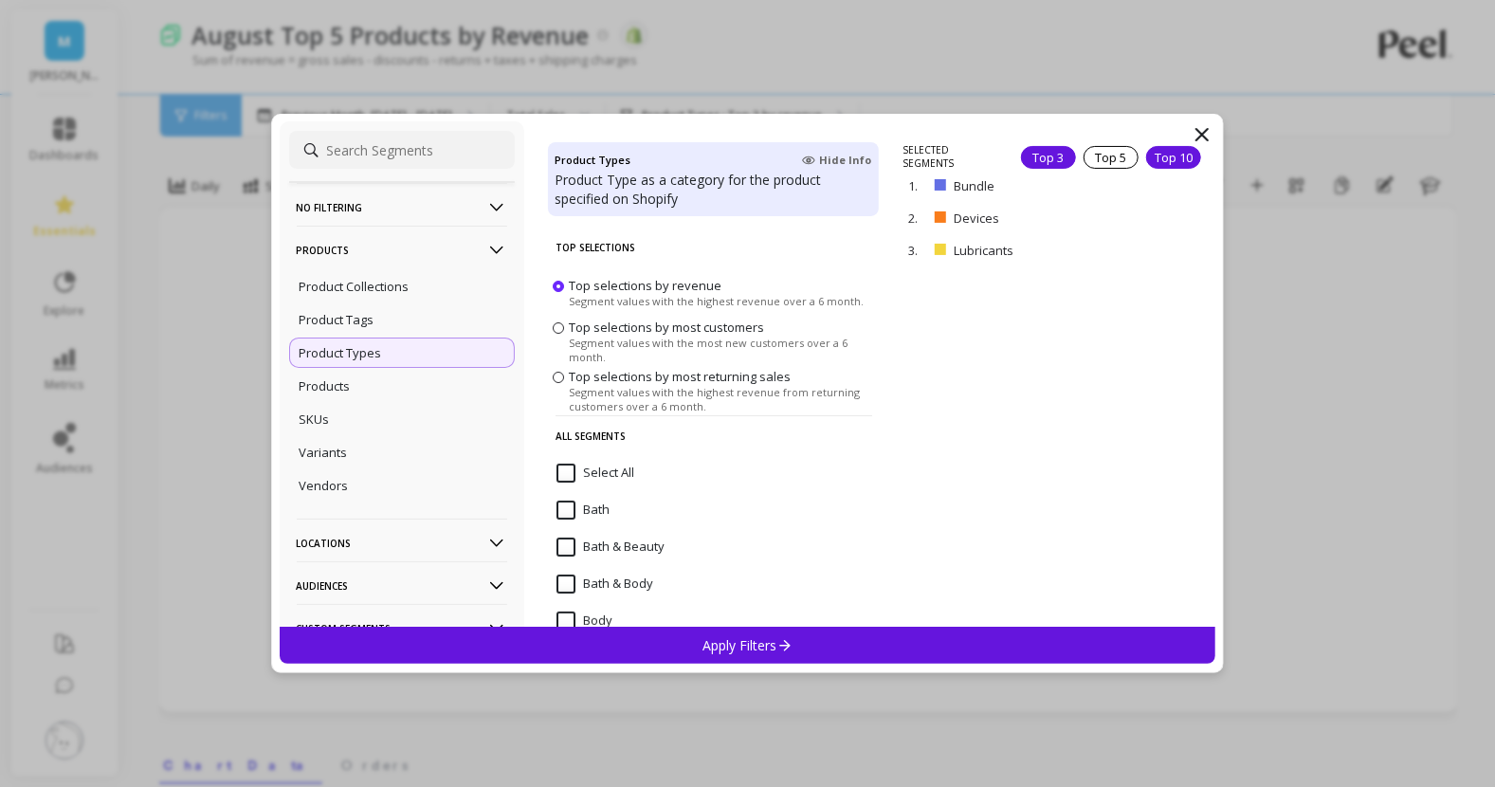
click at [1146, 158] on div "Top 10" at bounding box center [1173, 157] width 55 height 23
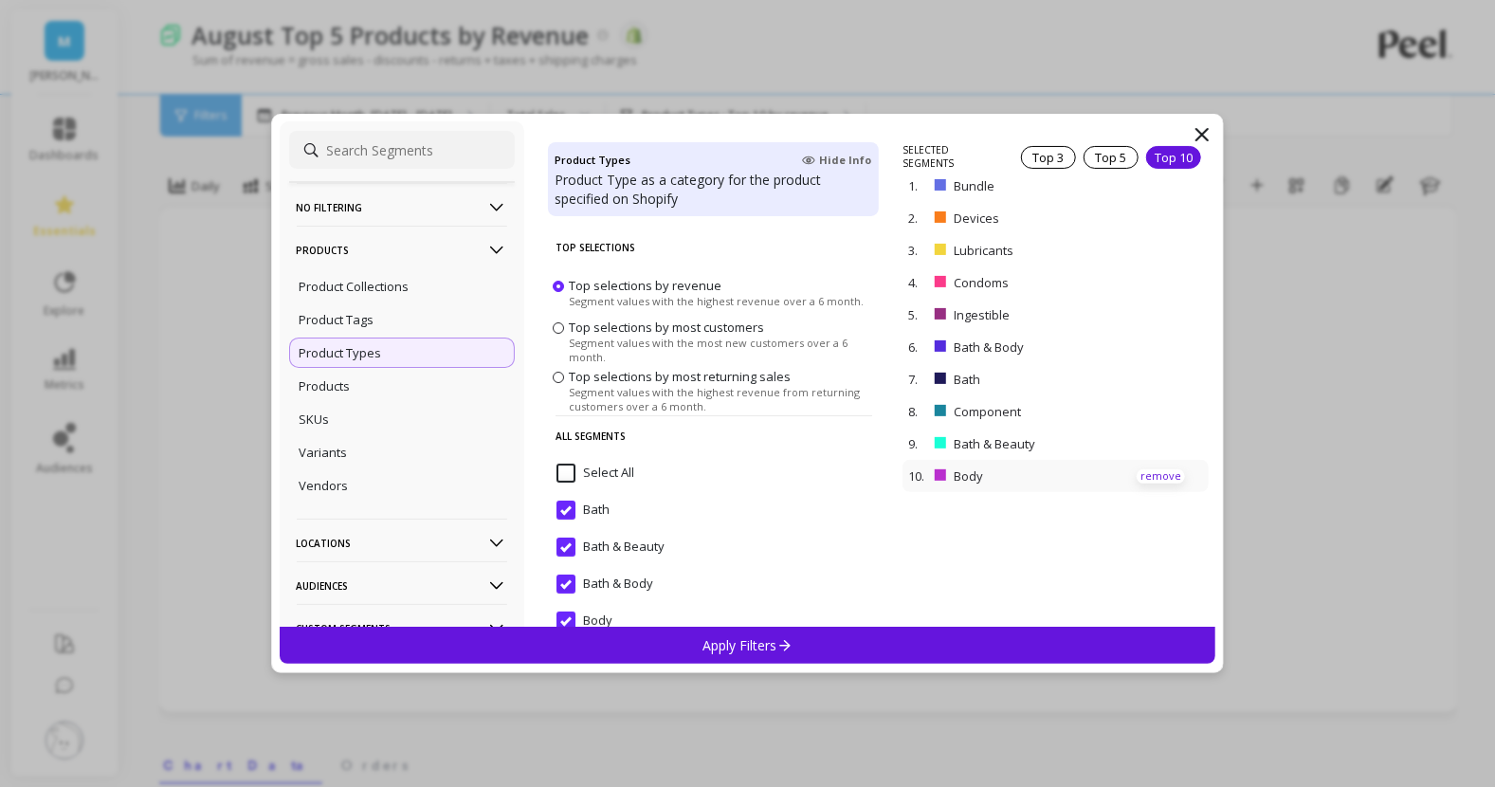
click at [1143, 477] on p "remove" at bounding box center [1160, 476] width 48 height 14
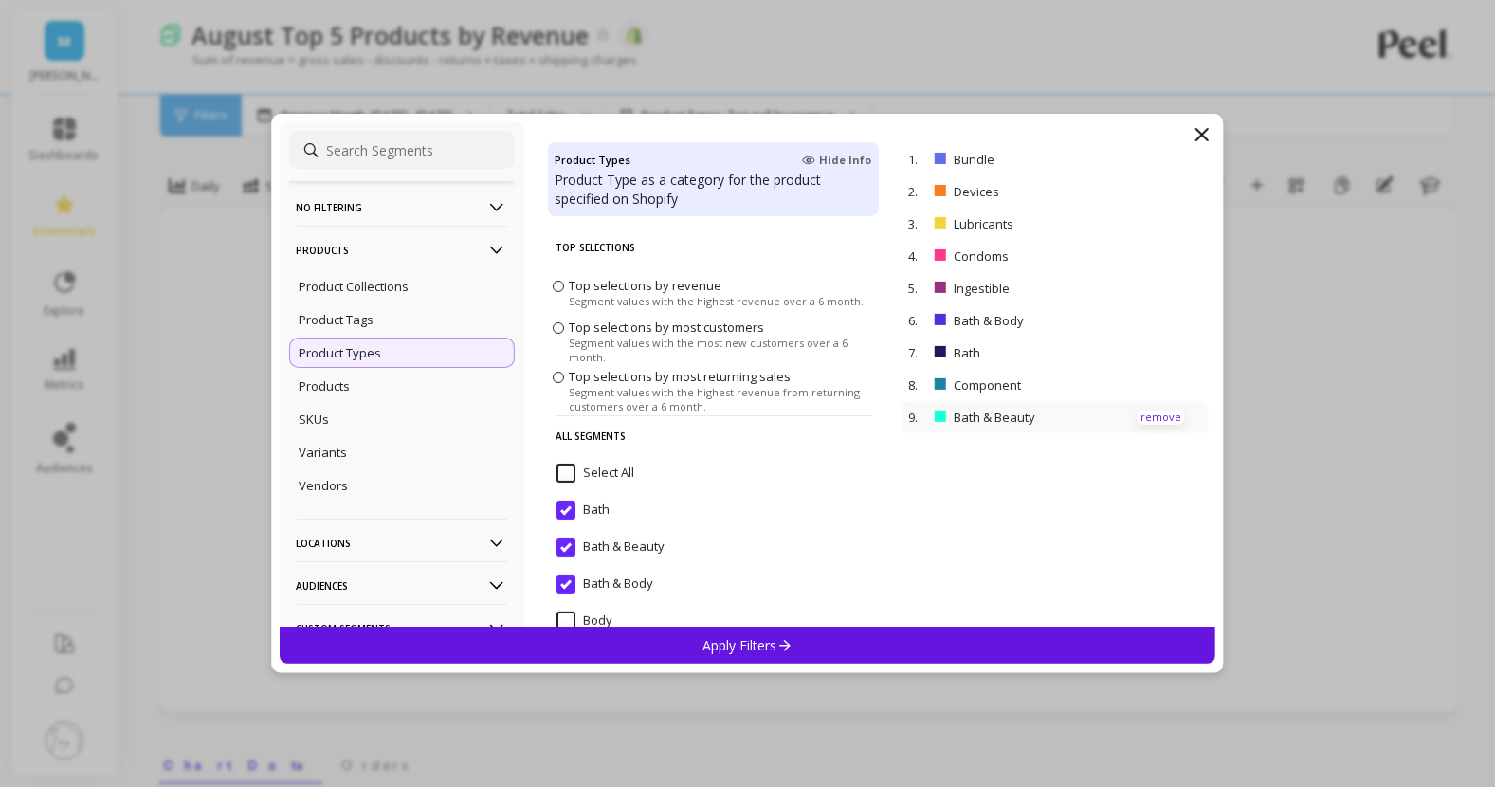
click at [1143, 419] on p "remove" at bounding box center [1160, 417] width 48 height 14
click at [1136, 379] on p "remove" at bounding box center [1160, 385] width 48 height 14
click at [1136, 353] on p "remove" at bounding box center [1160, 353] width 48 height 14
click at [1011, 637] on div "Apply Filters" at bounding box center [748, 644] width 936 height 37
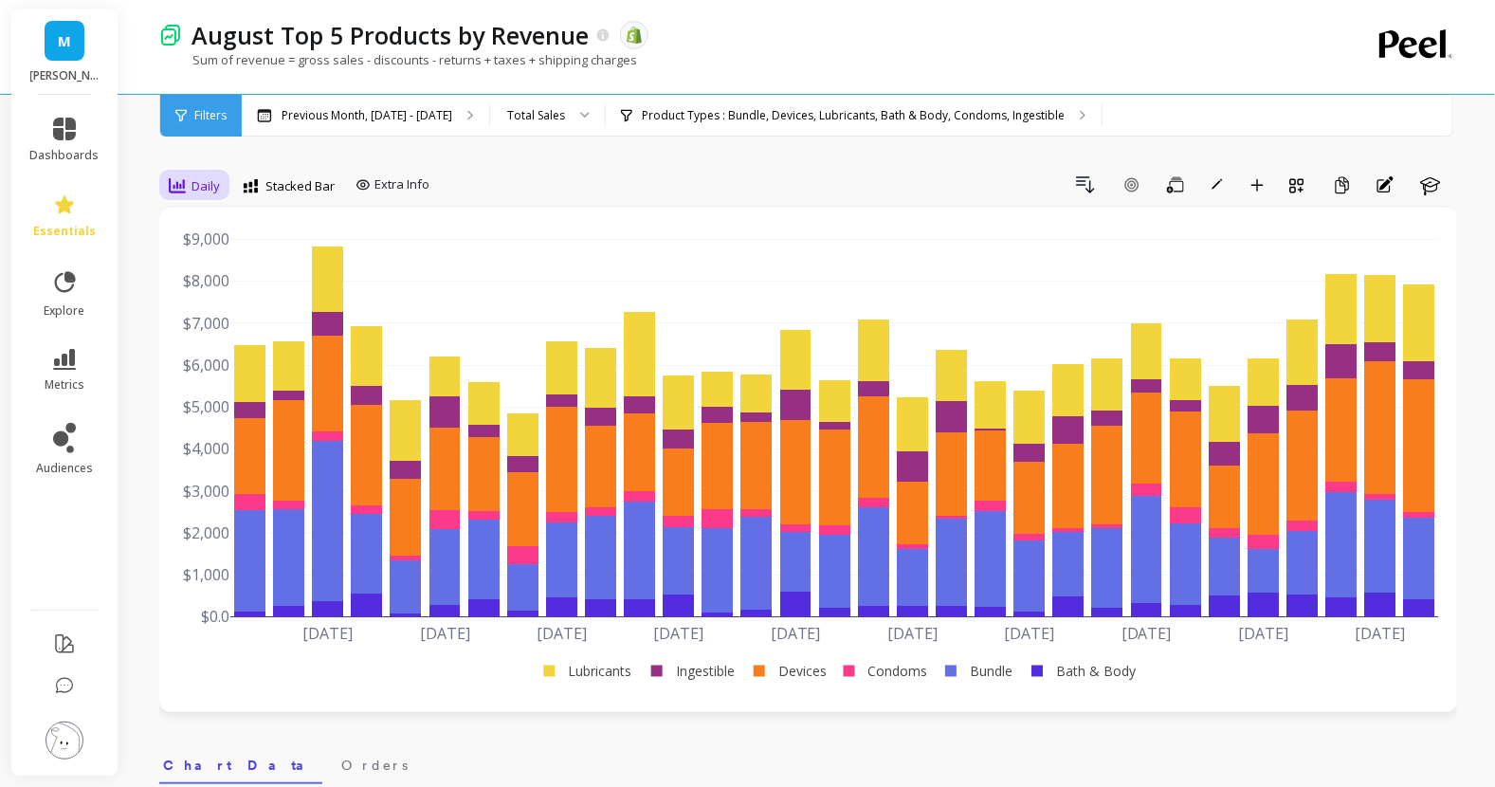
click at [196, 187] on span "Daily" at bounding box center [205, 186] width 28 height 18
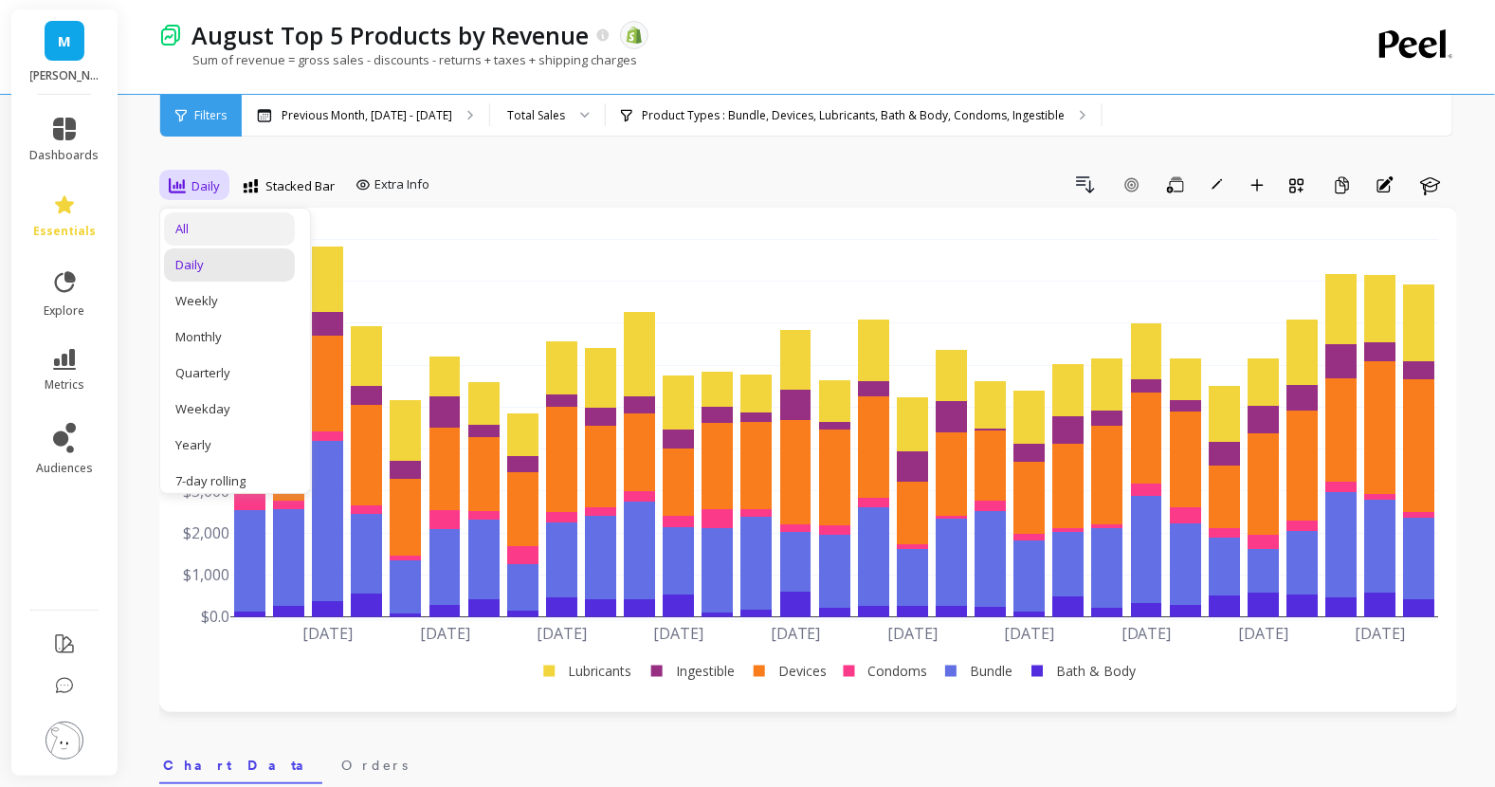
click at [217, 233] on div "All" at bounding box center [229, 229] width 108 height 18
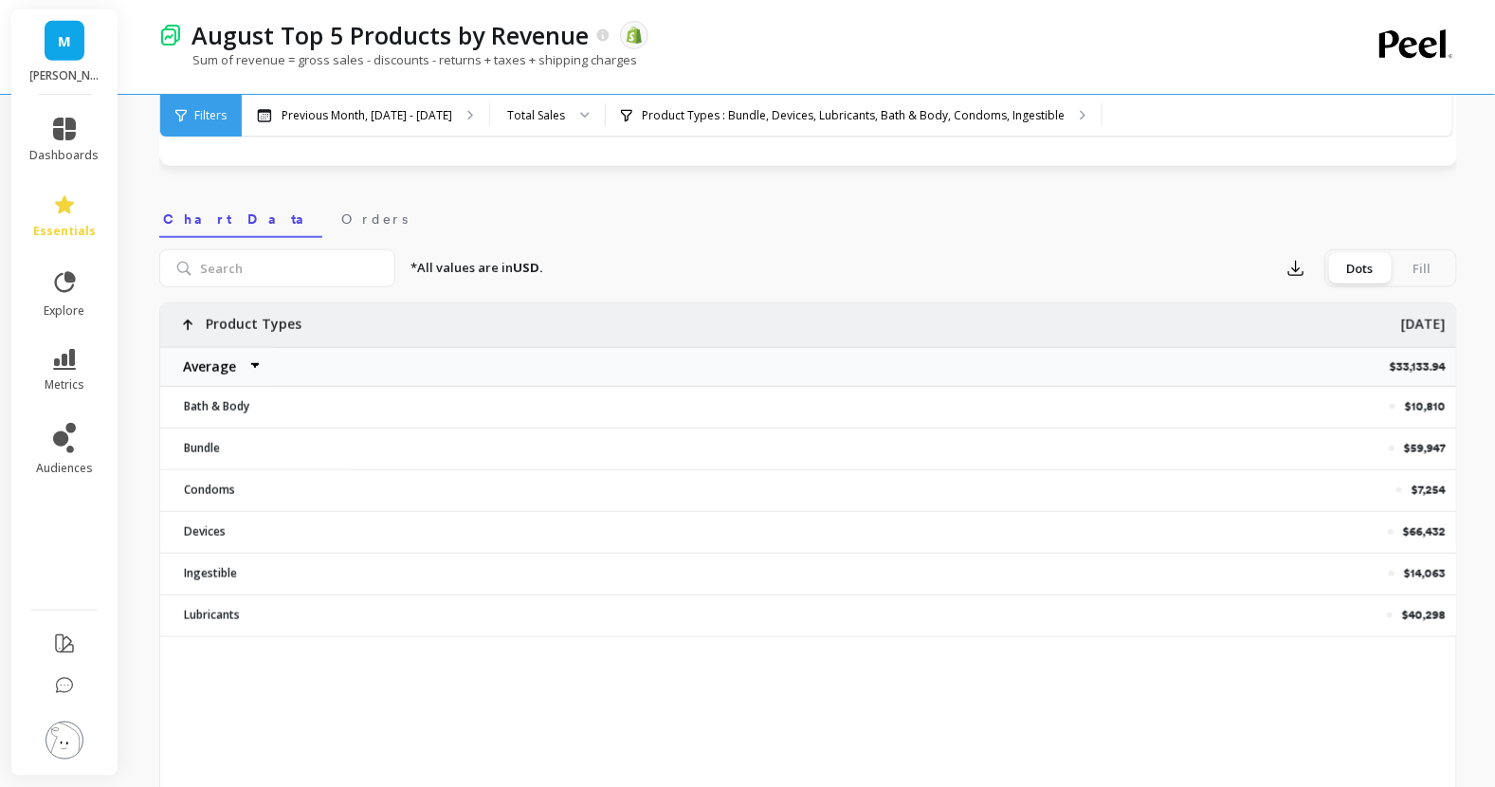
scroll to position [547, 0]
click at [73, 135] on icon at bounding box center [64, 129] width 23 height 23
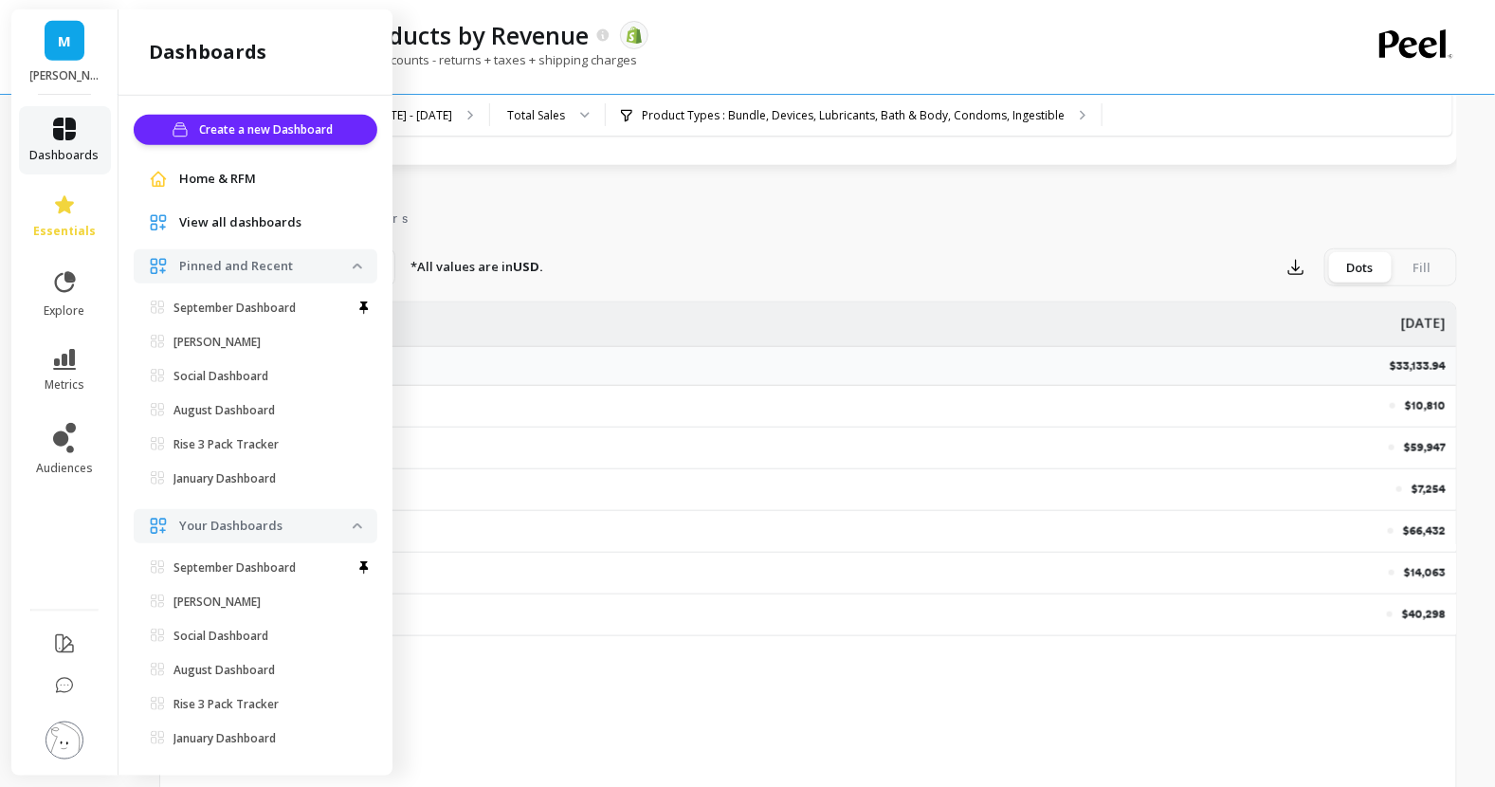
scroll to position [17, 0]
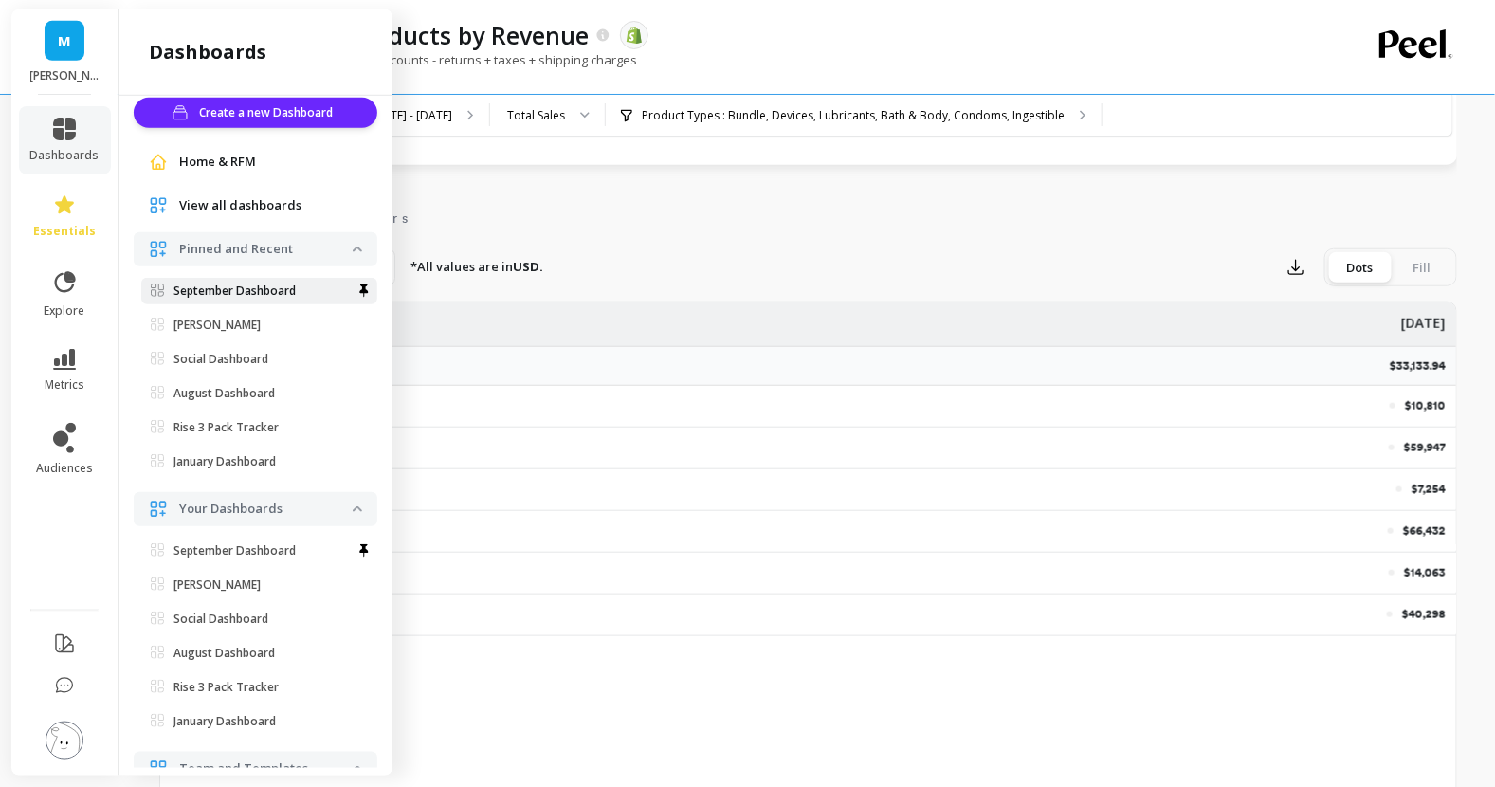
click at [291, 298] on link "September Dashboard" at bounding box center [259, 291] width 236 height 27
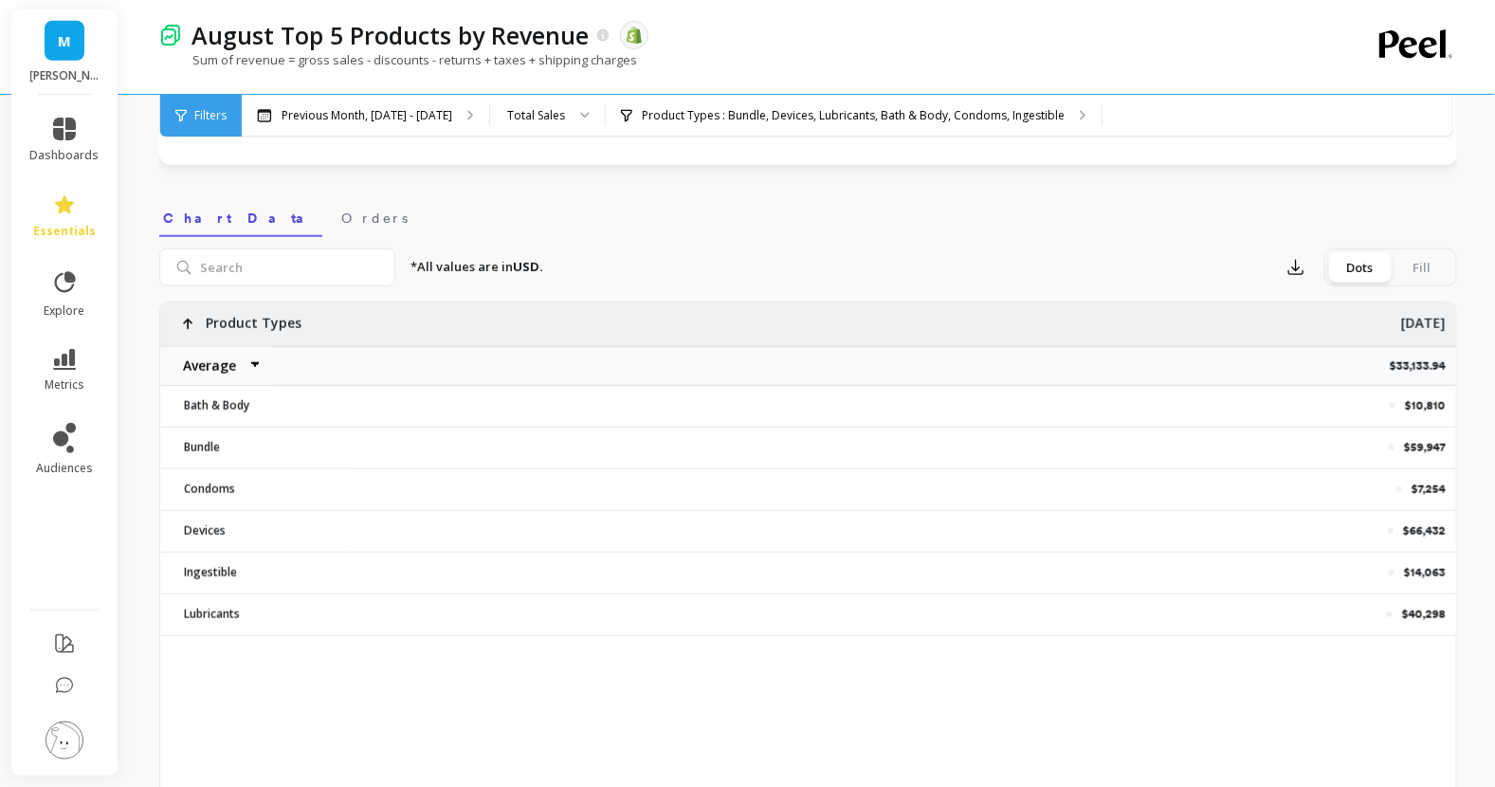
scroll to position [0, 0]
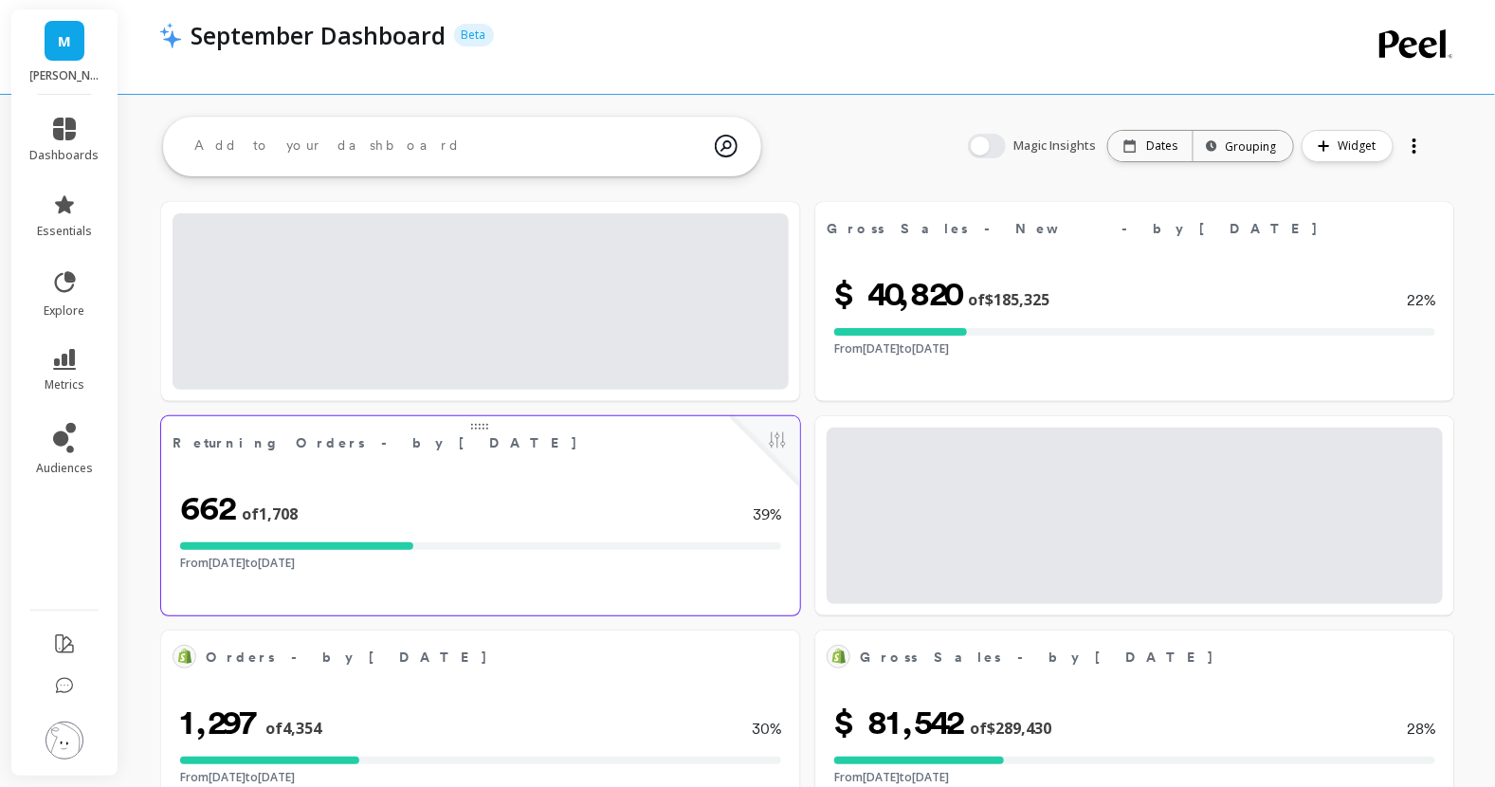
select select "sum"
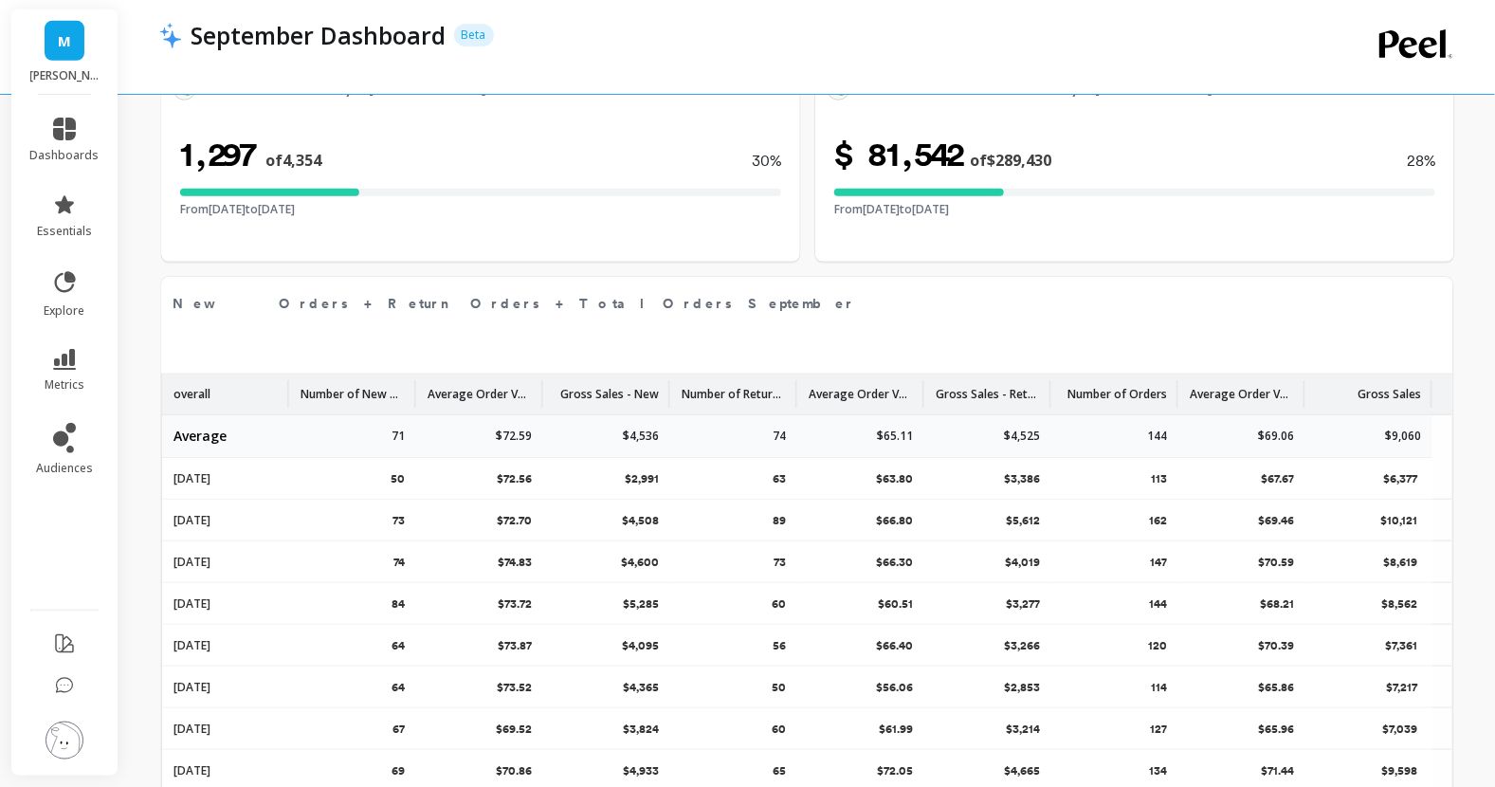
select select "sum"
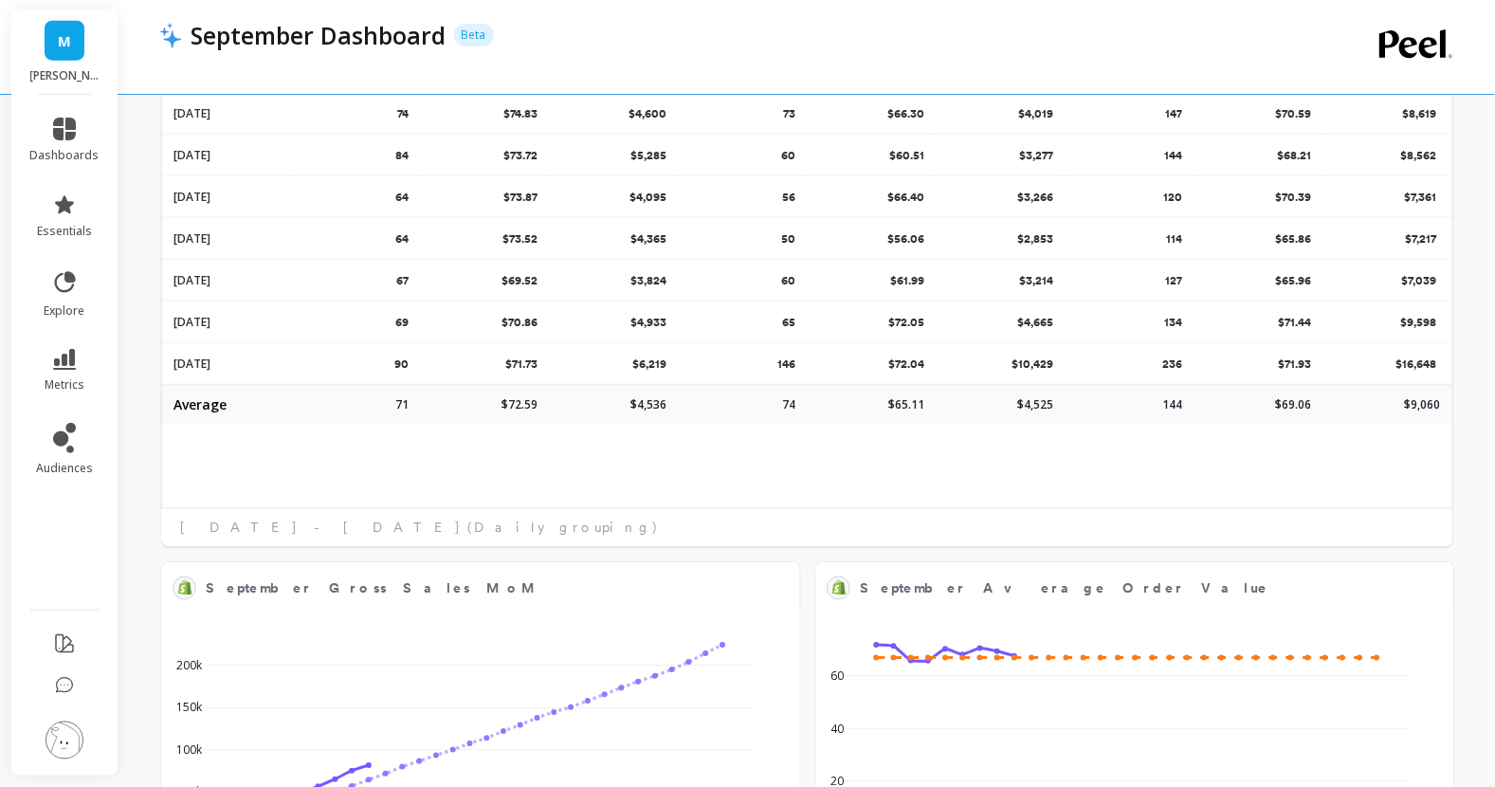
select select "sum"
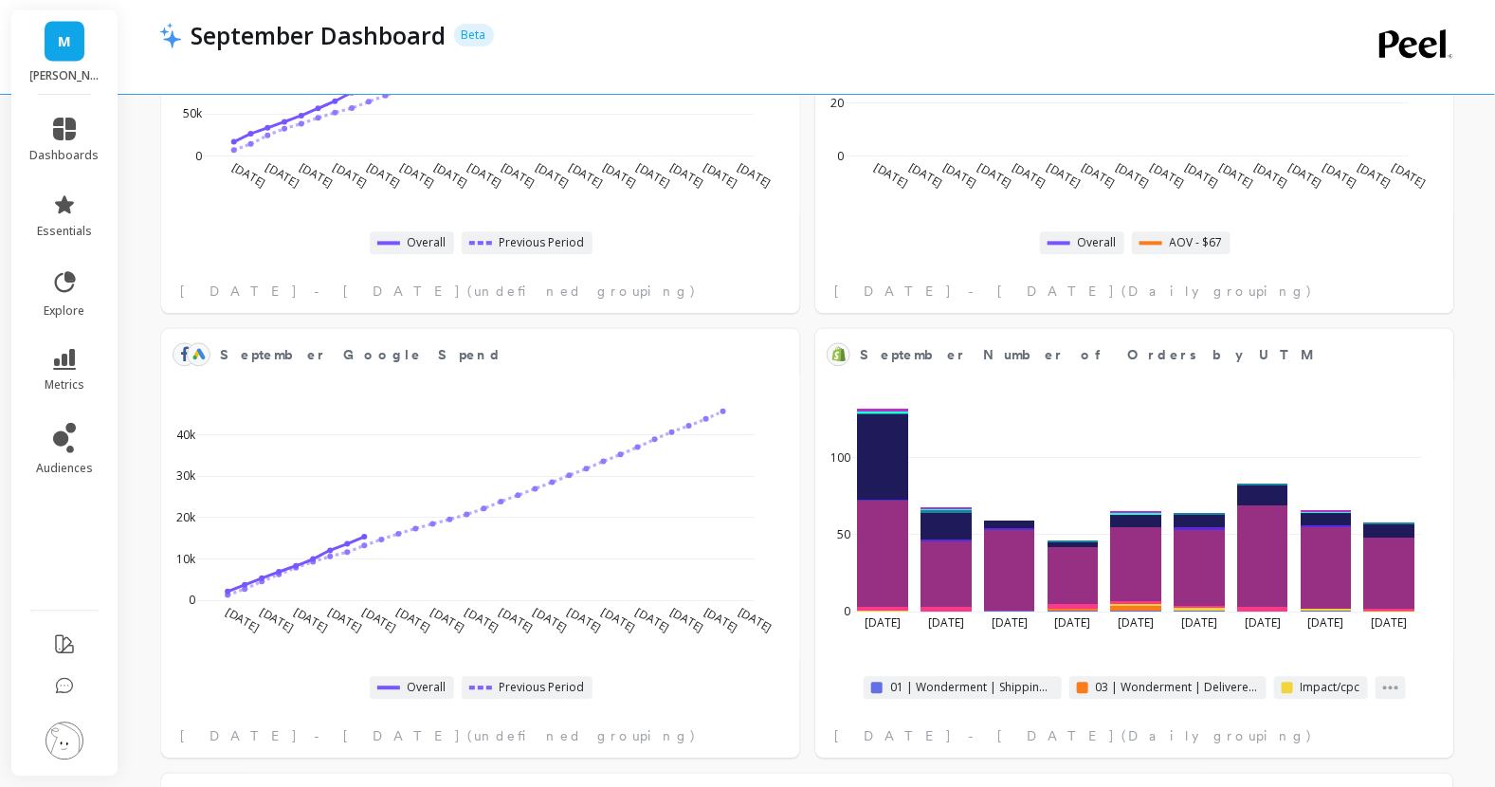
select select "sum"
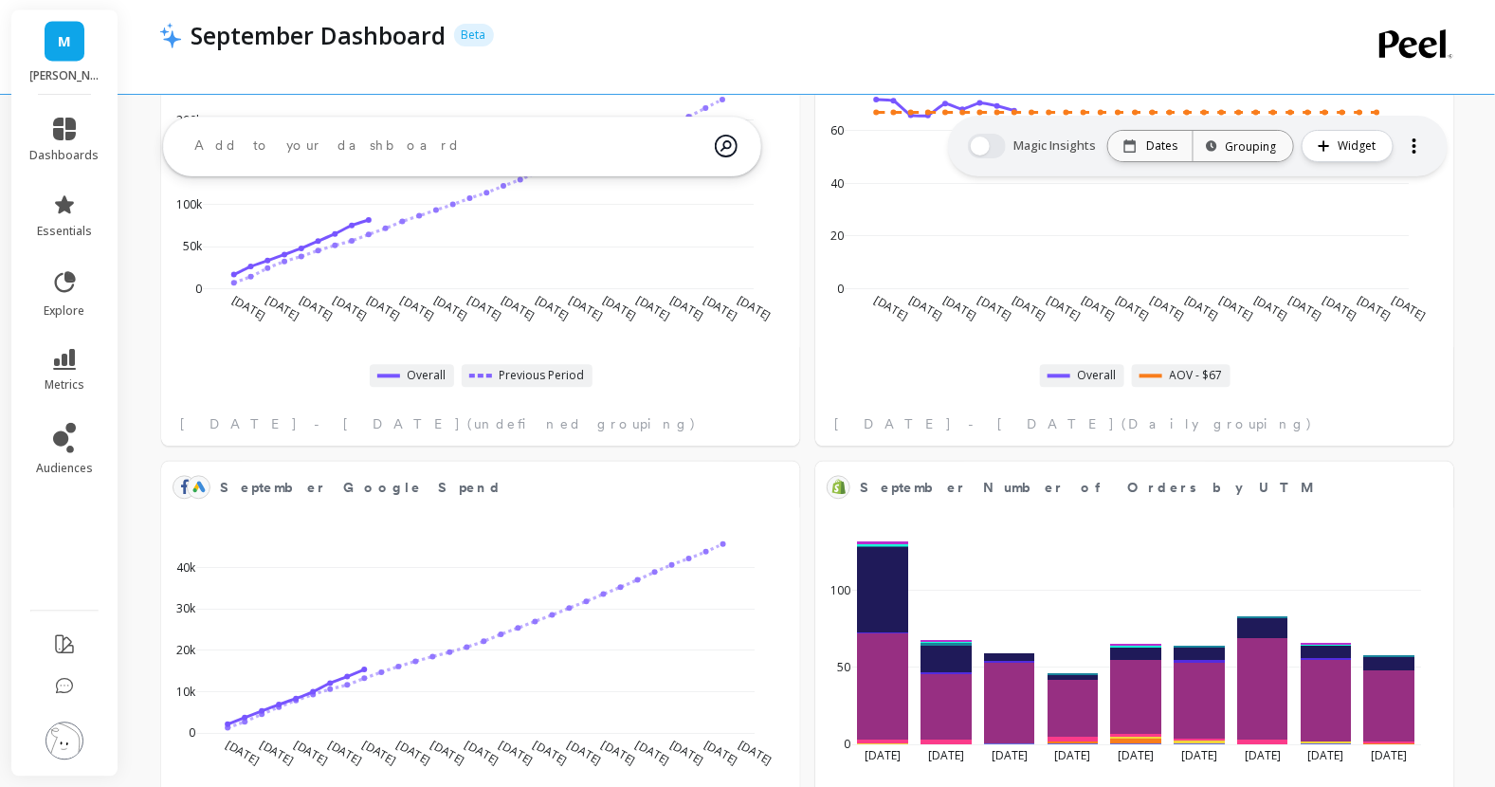
select select "sum"
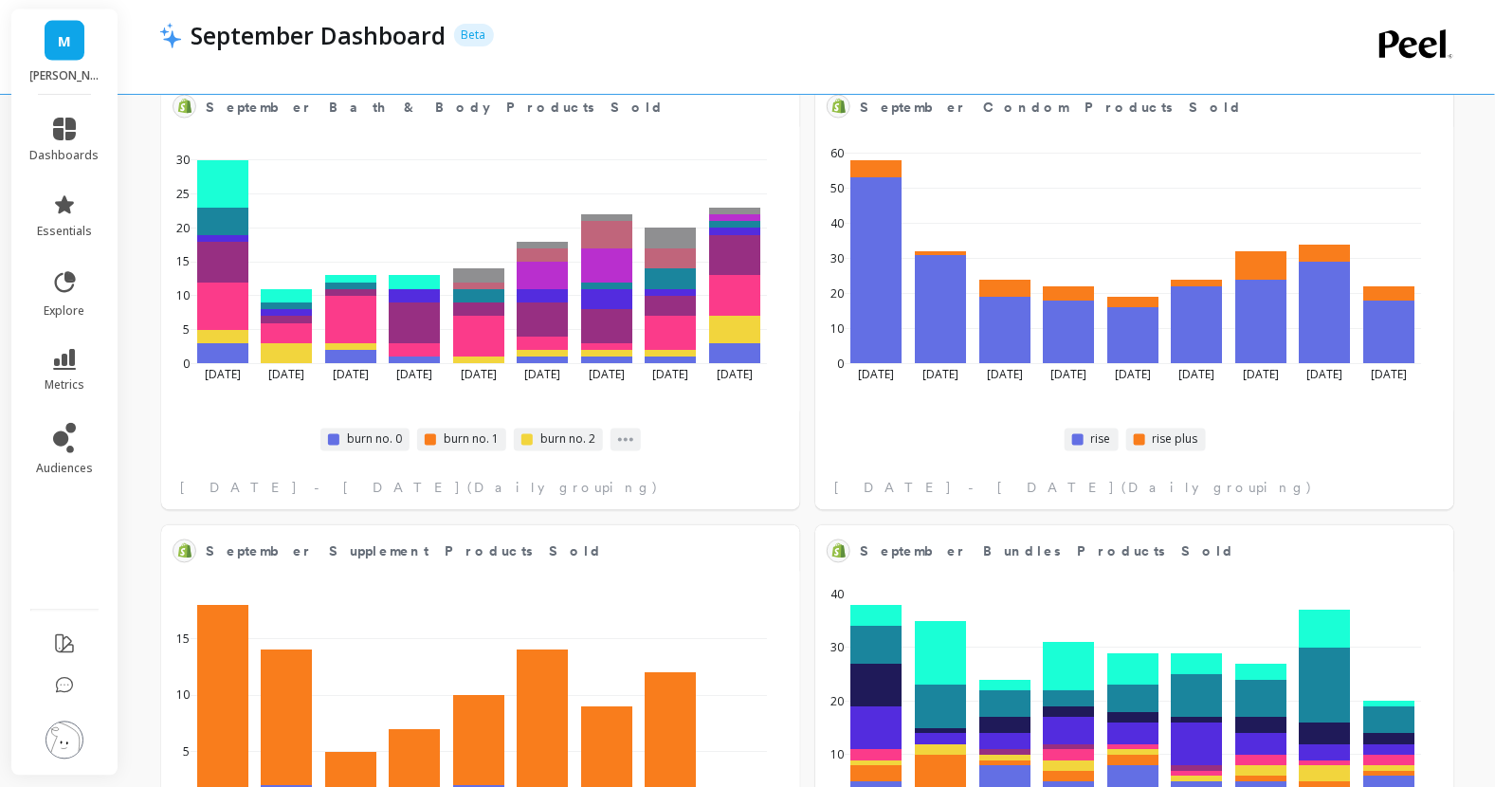
scroll to position [4369, 0]
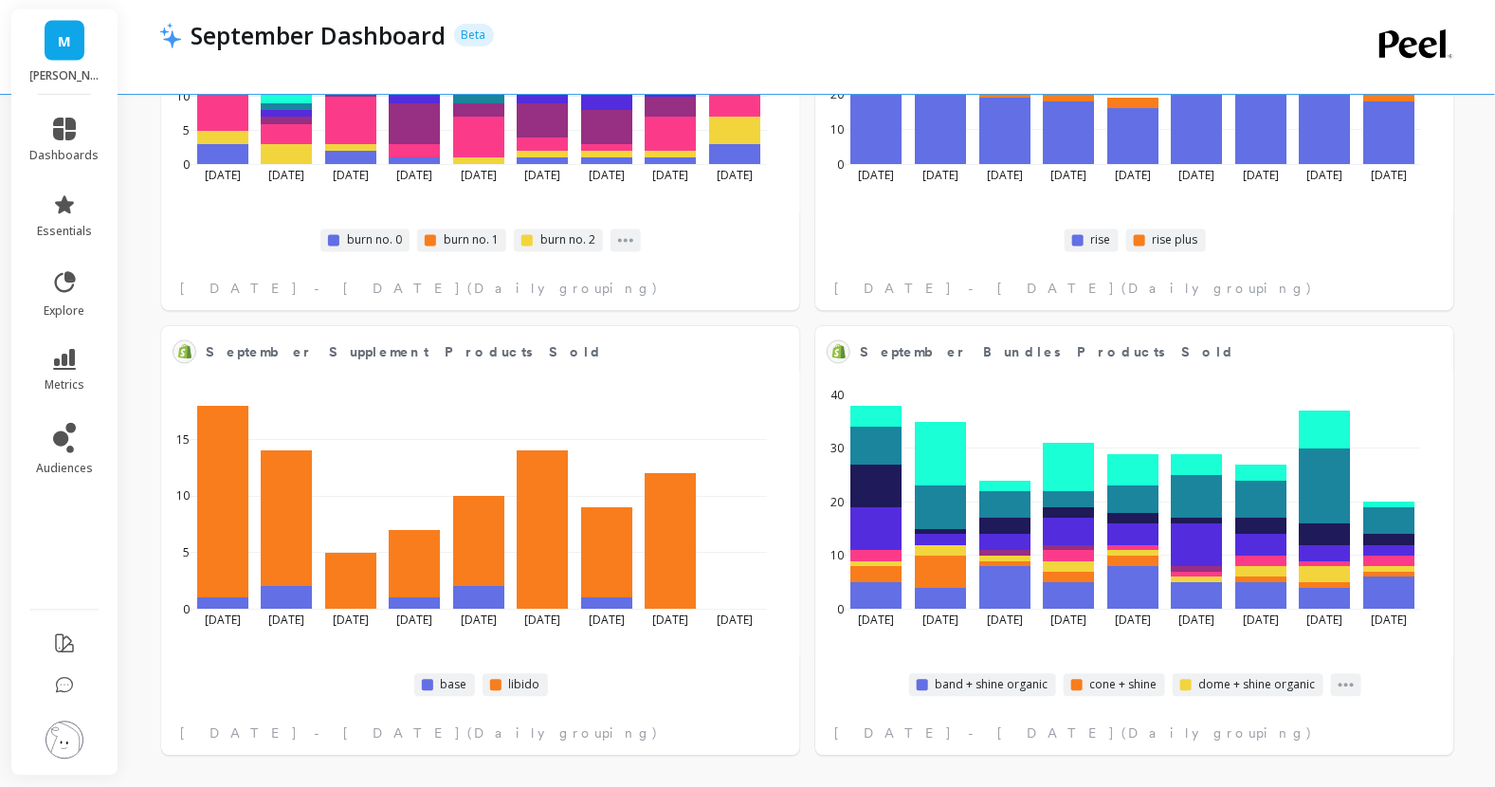
select select "sum"
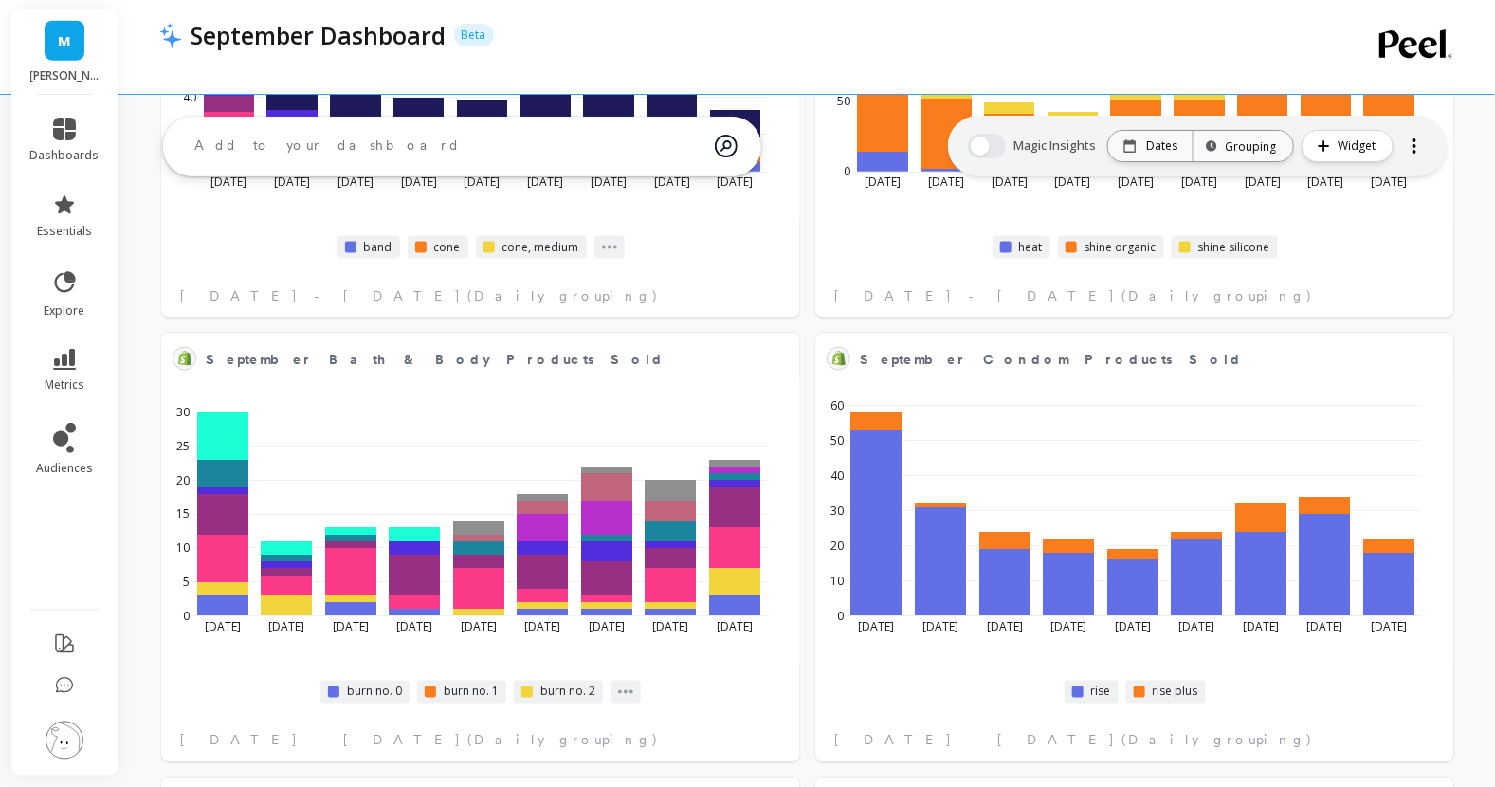
scroll to position [3913, 0]
